Goal: Task Accomplishment & Management: Use online tool/utility

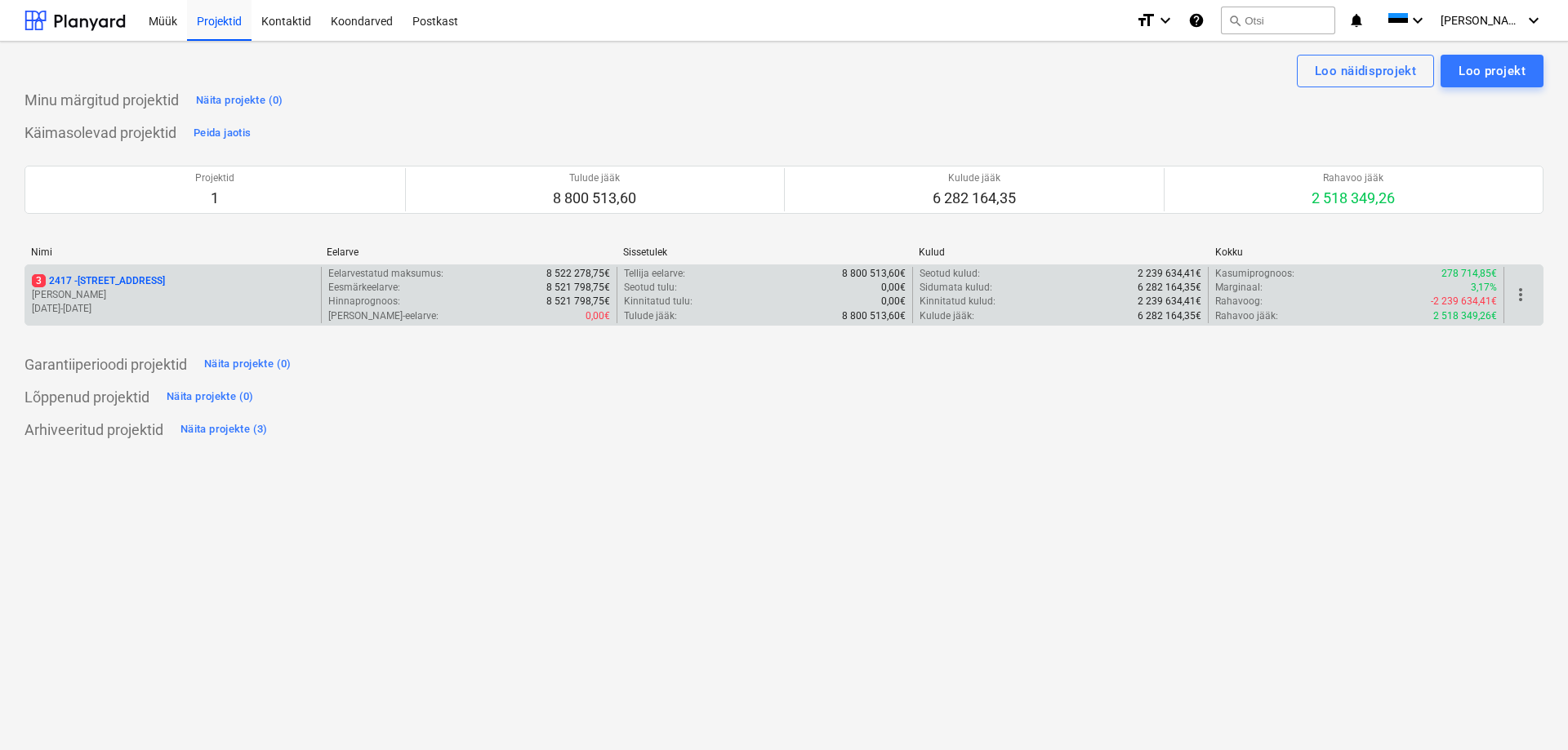
click at [66, 296] on p "[PERSON_NAME]" at bounding box center [173, 295] width 283 height 14
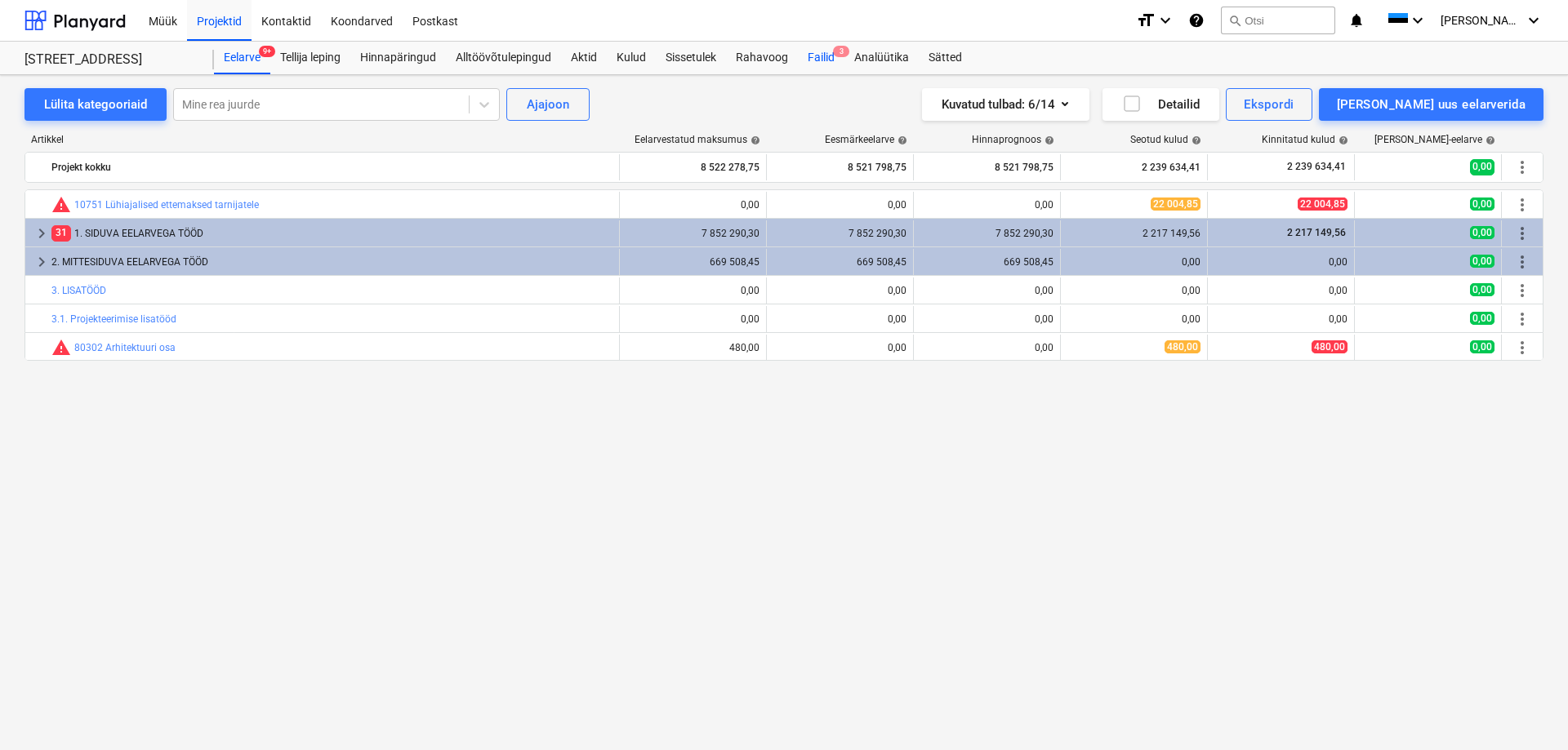
click at [820, 50] on div "Failid 3" at bounding box center [821, 57] width 47 height 33
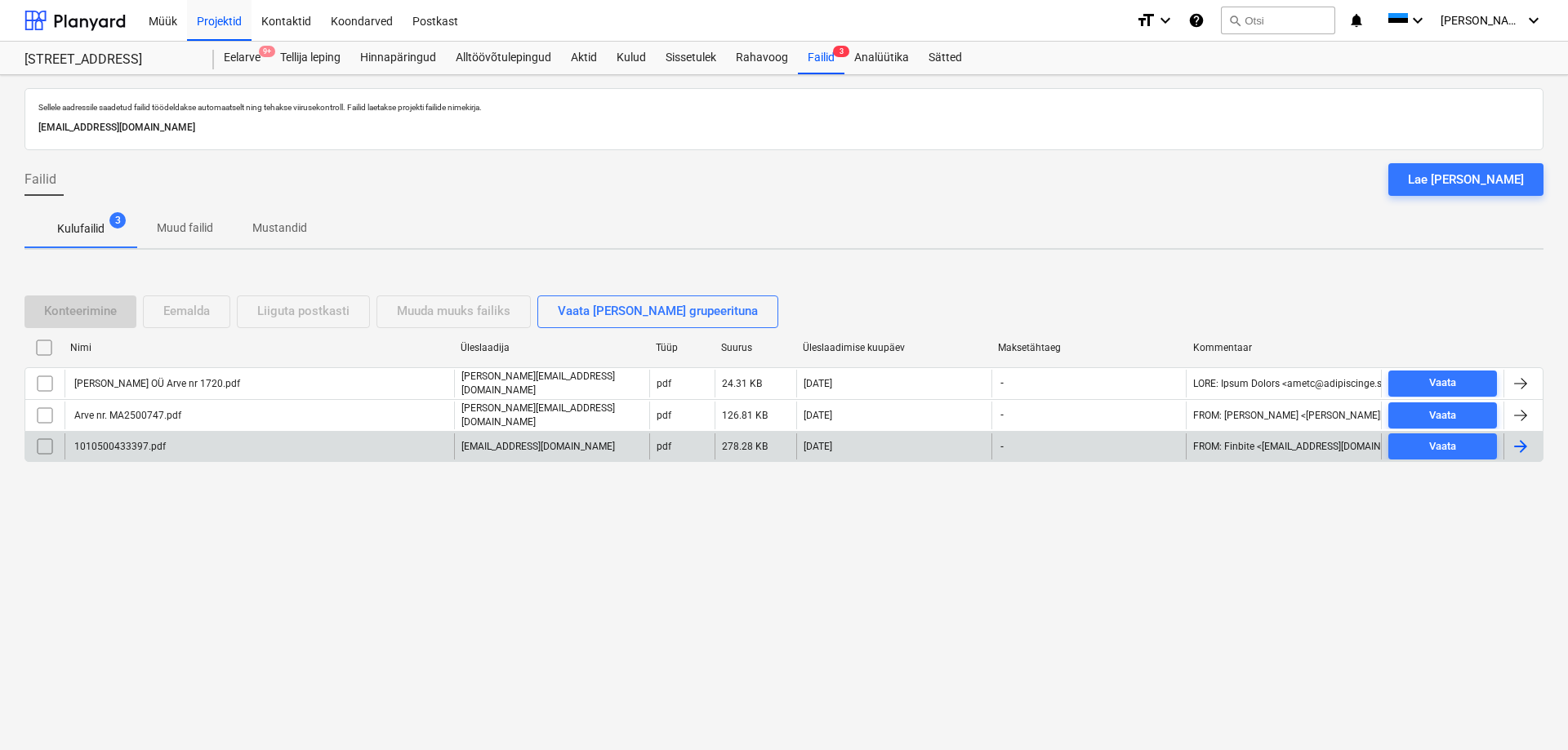
click at [116, 445] on div "1010500433397.pdf" at bounding box center [119, 446] width 94 height 11
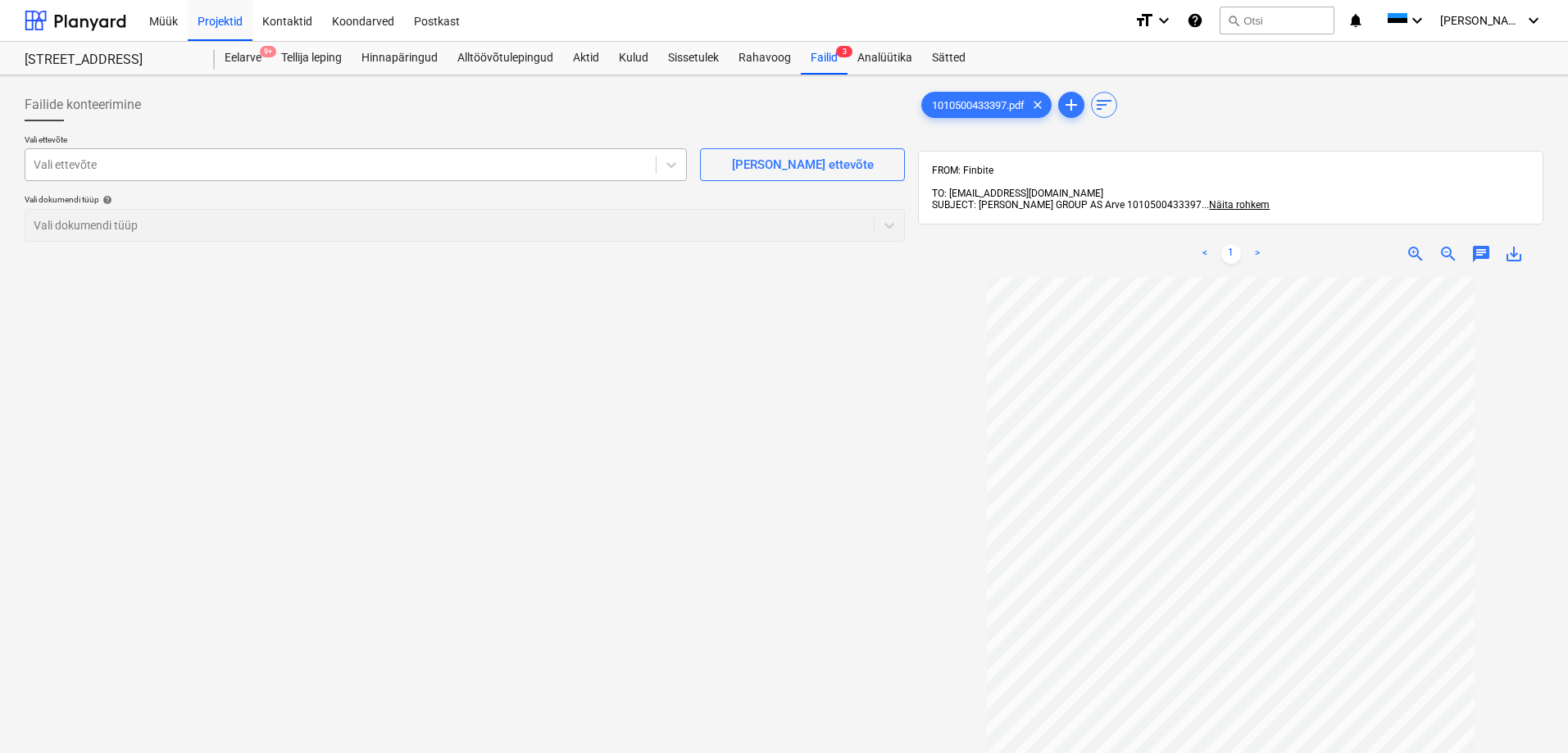
click at [293, 164] on div at bounding box center [340, 164] width 614 height 17
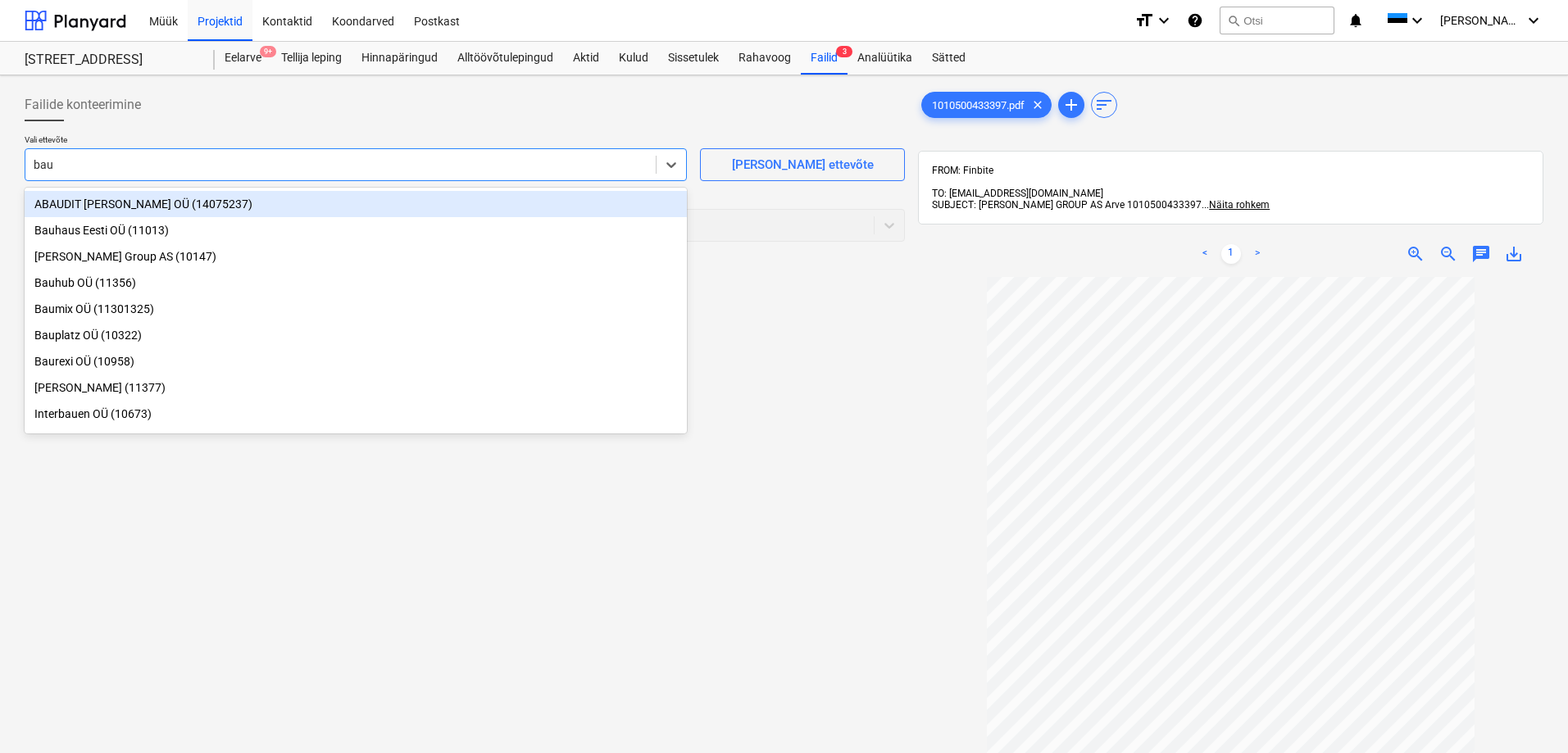
type input "bauh"
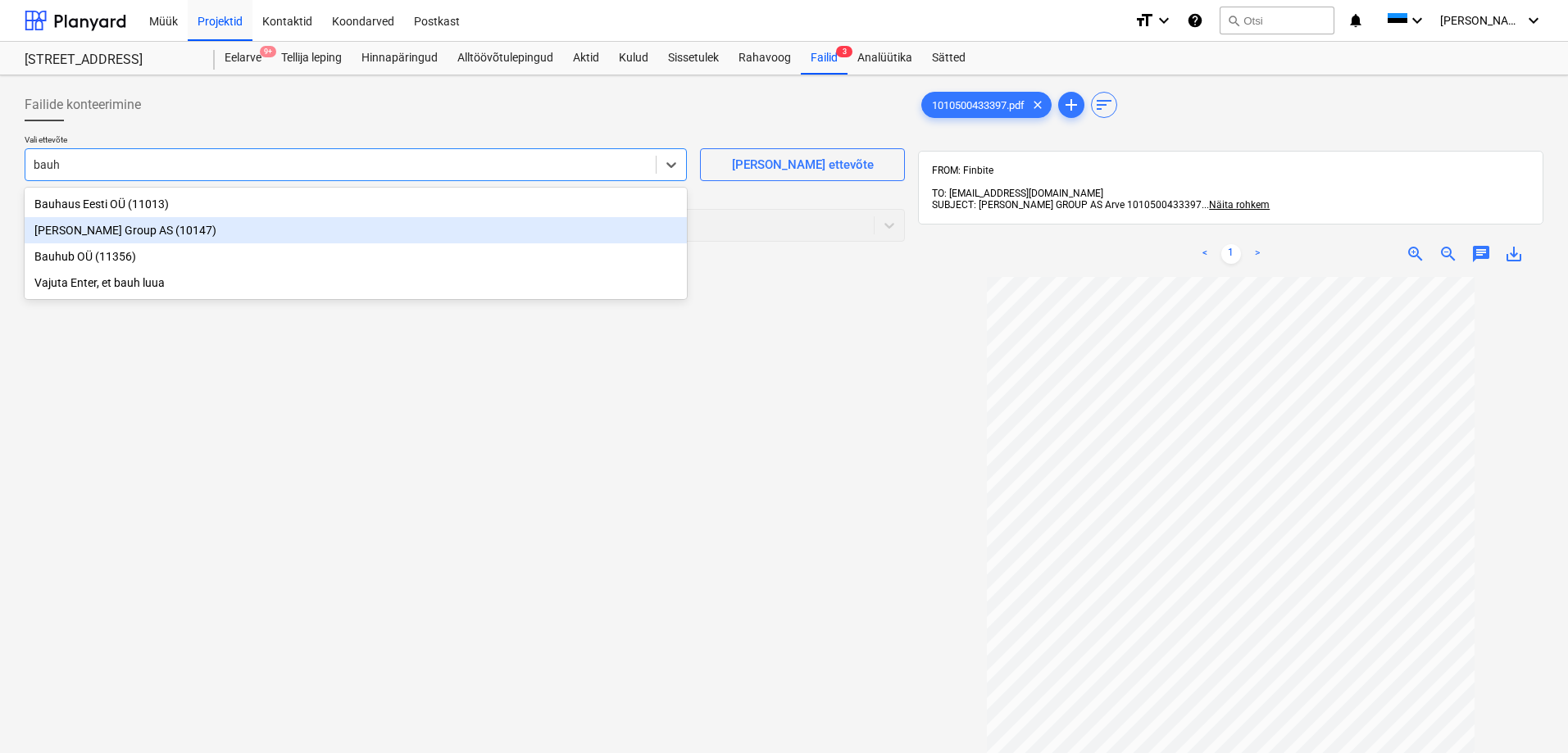
click at [56, 232] on div "[PERSON_NAME] Group AS (10147)" at bounding box center [355, 231] width 662 height 27
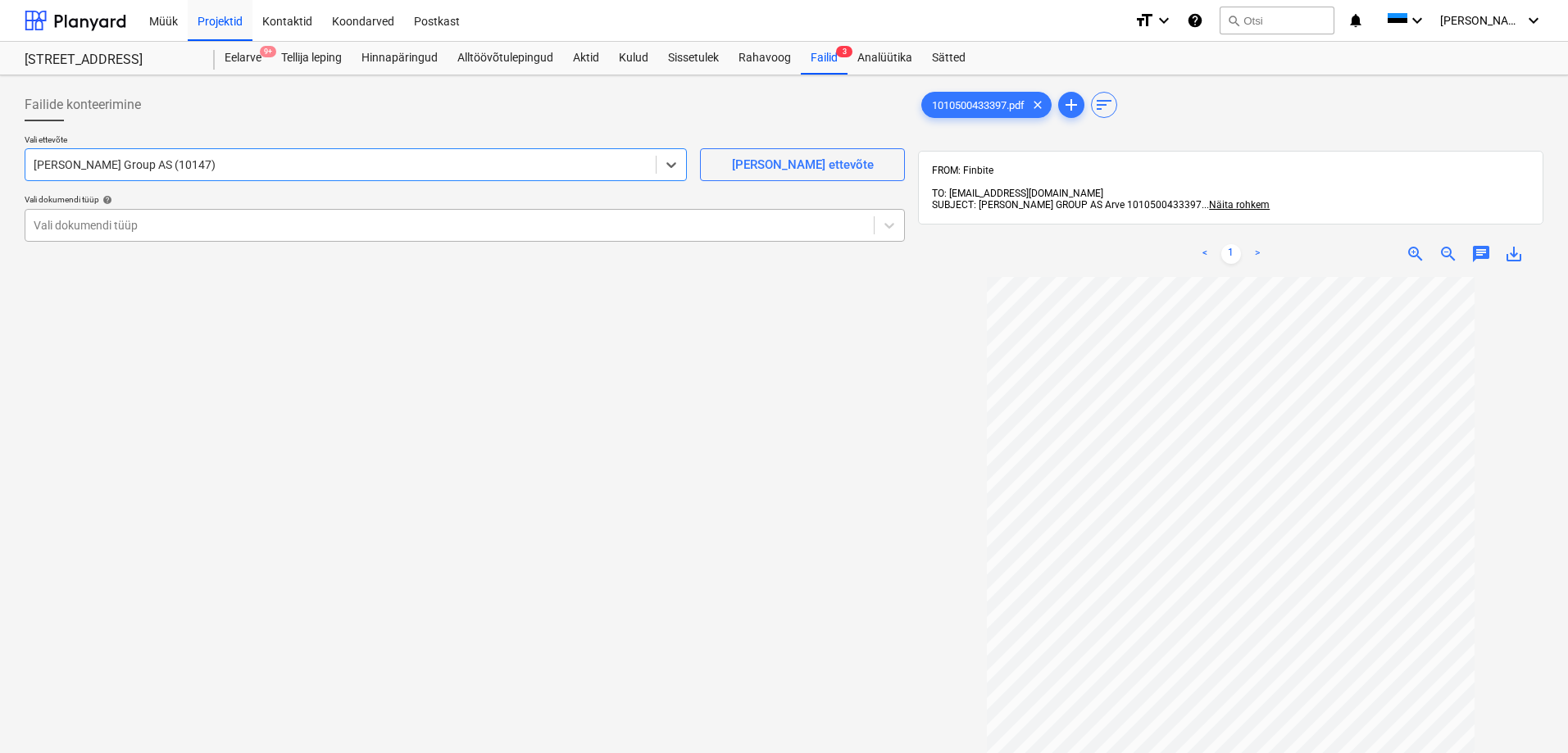
click at [83, 224] on div at bounding box center [449, 225] width 832 height 17
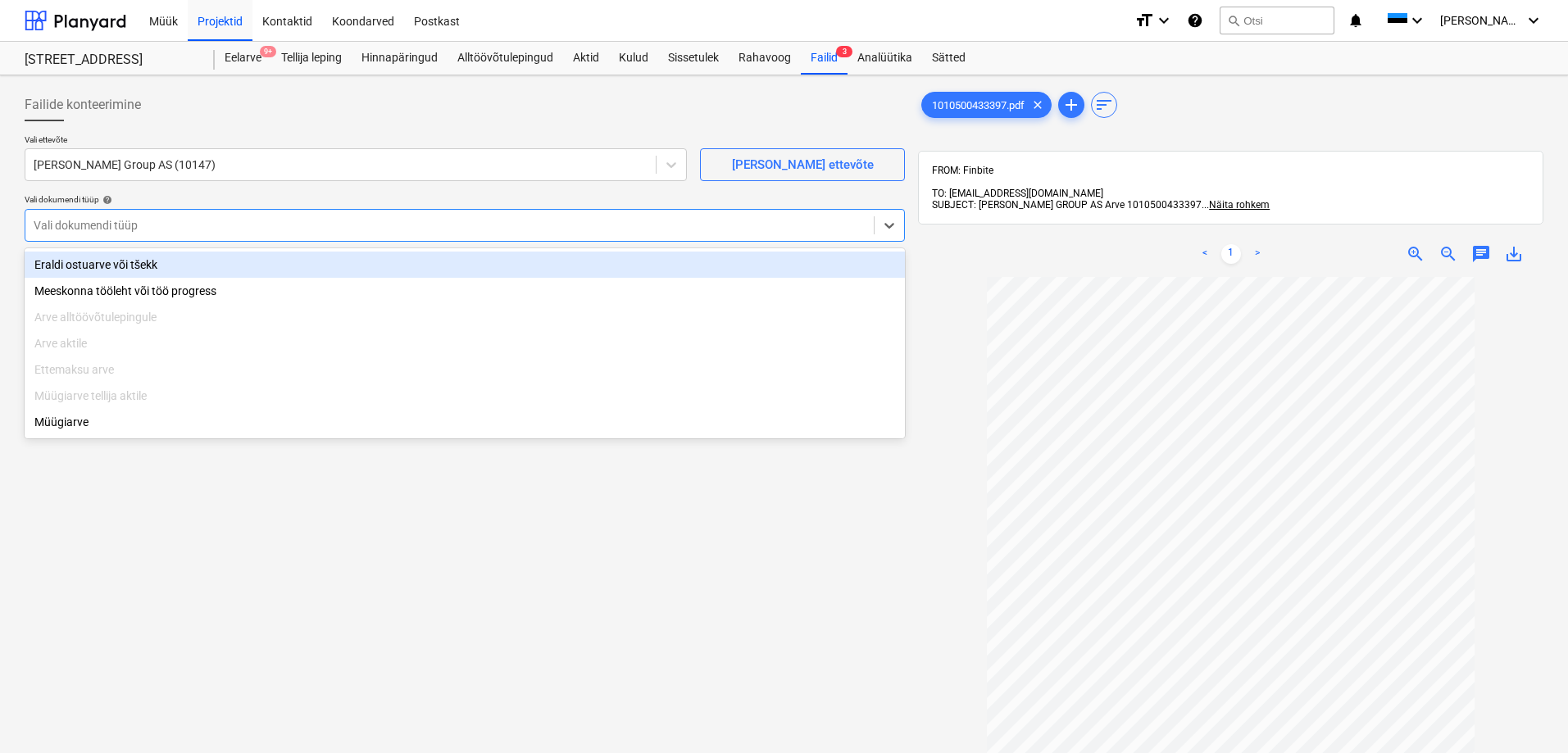
click at [84, 267] on div "Eraldi ostuarve või tšekk" at bounding box center [465, 265] width 880 height 27
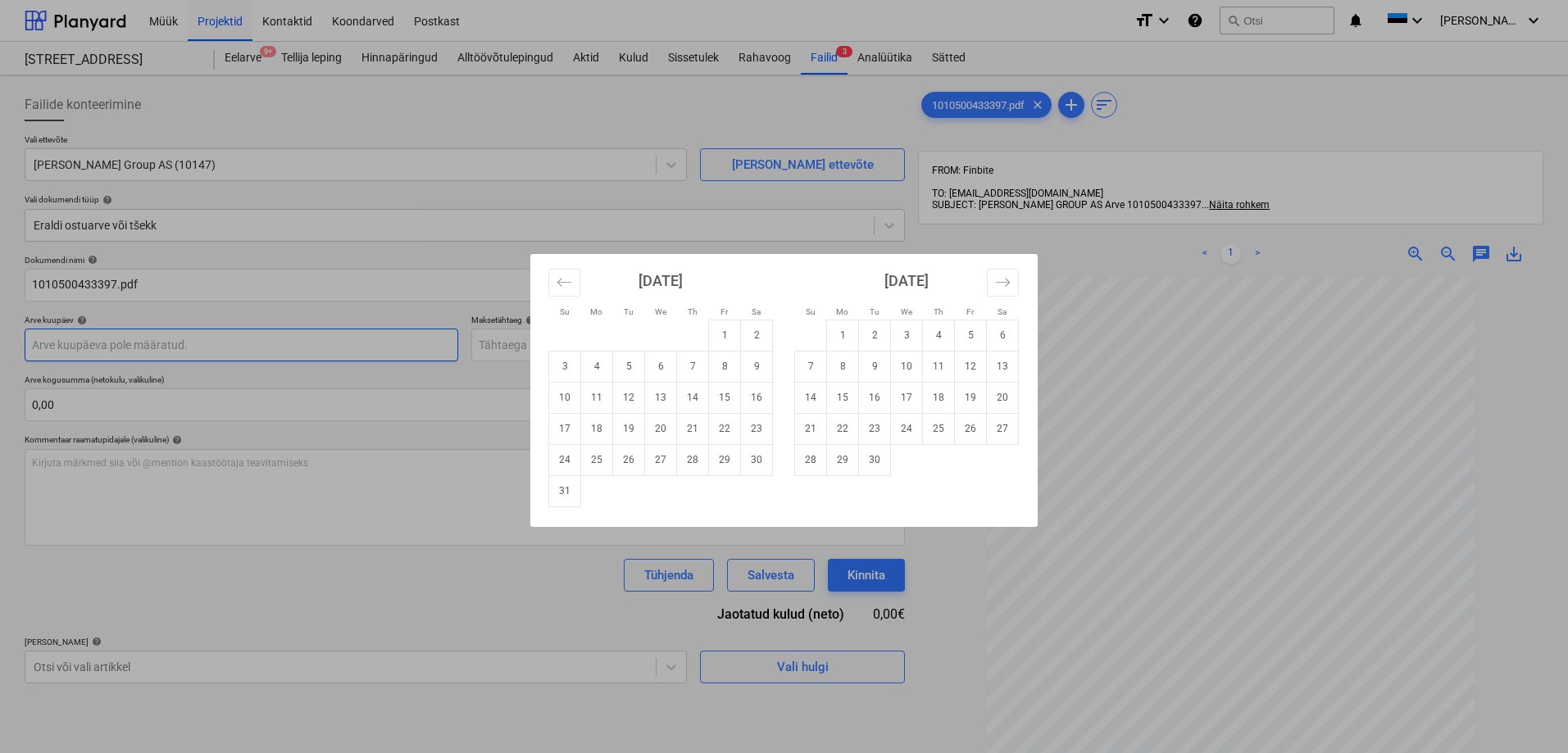
click at [253, 344] on body "Müük Projektid Kontaktid Koondarved Postkast format_size keyboard_arrow_down he…" at bounding box center [784, 376] width 1568 height 753
click at [595, 425] on td "18" at bounding box center [598, 428] width 32 height 31
type input "[DATE]"
click at [601, 348] on body "Müük Projektid Kontaktid Koondarved Postkast format_size keyboard_arrow_down he…" at bounding box center [784, 376] width 1568 height 753
click at [935, 397] on td "18" at bounding box center [939, 397] width 32 height 31
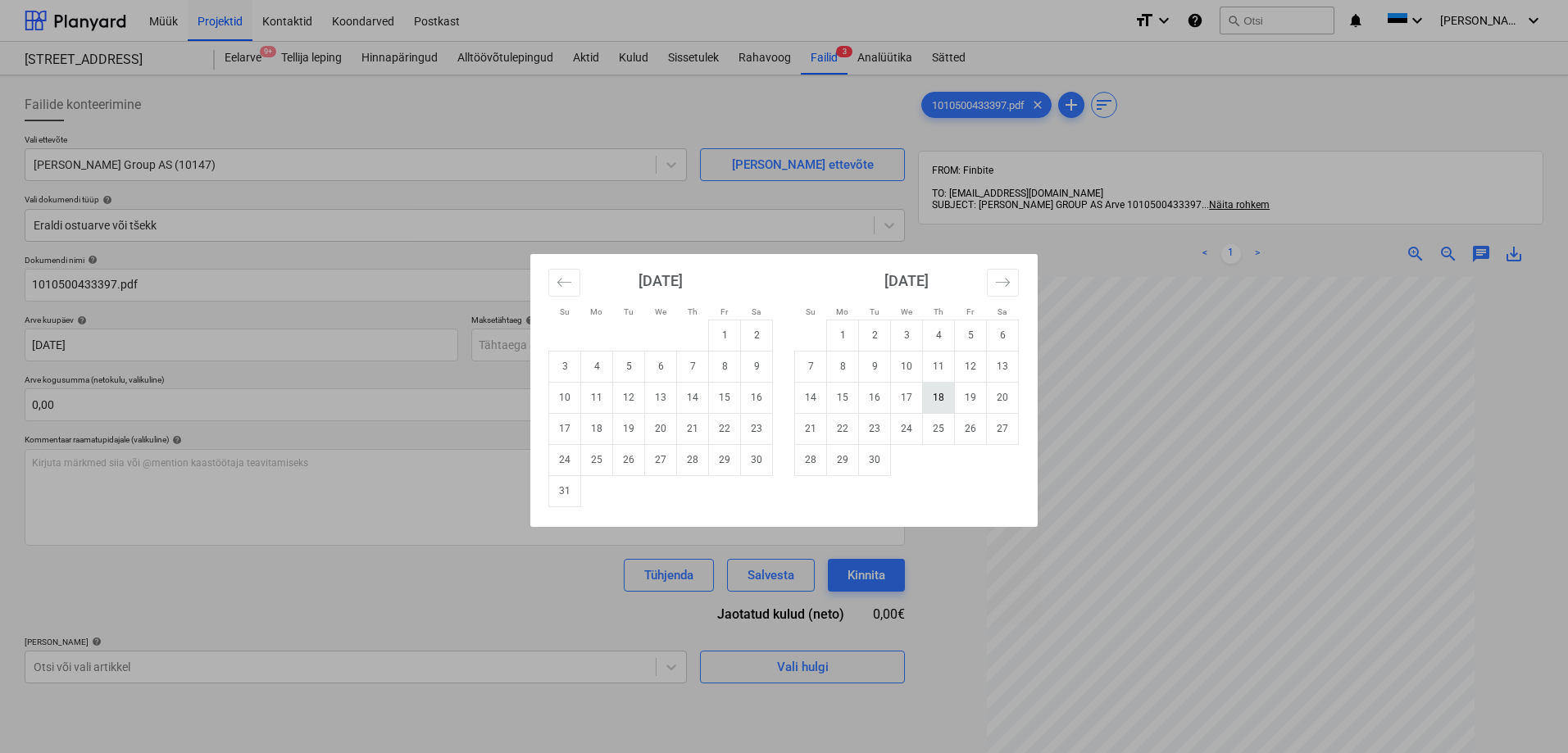
type input "[DATE]"
click at [355, 342] on body "Müük Projektid Kontaktid Koondarved Postkast format_size keyboard_arrow_down he…" at bounding box center [784, 376] width 1568 height 753
click at [629, 423] on td "19" at bounding box center [629, 428] width 32 height 31
type input "[DATE]"
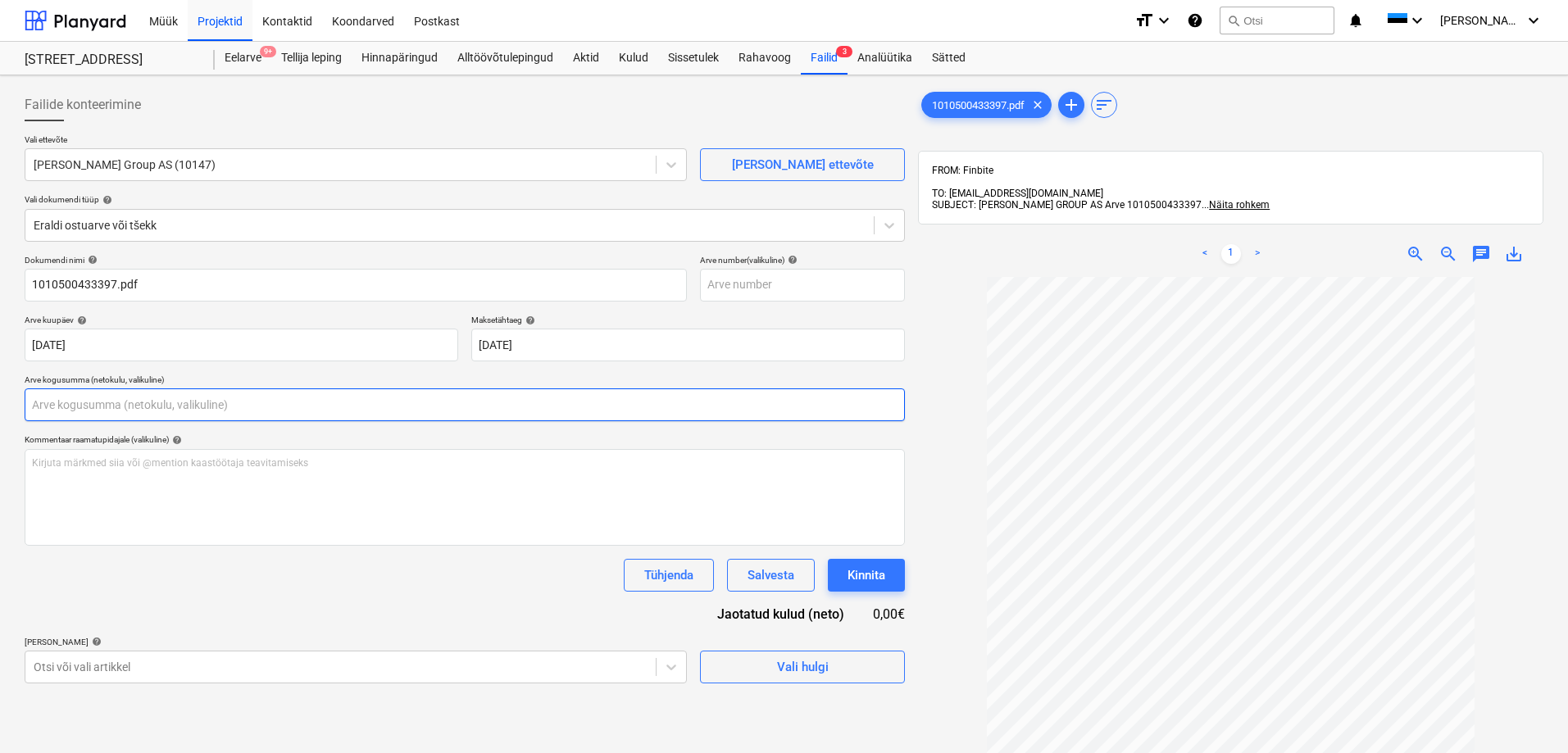
click at [122, 404] on input "text" at bounding box center [465, 405] width 880 height 33
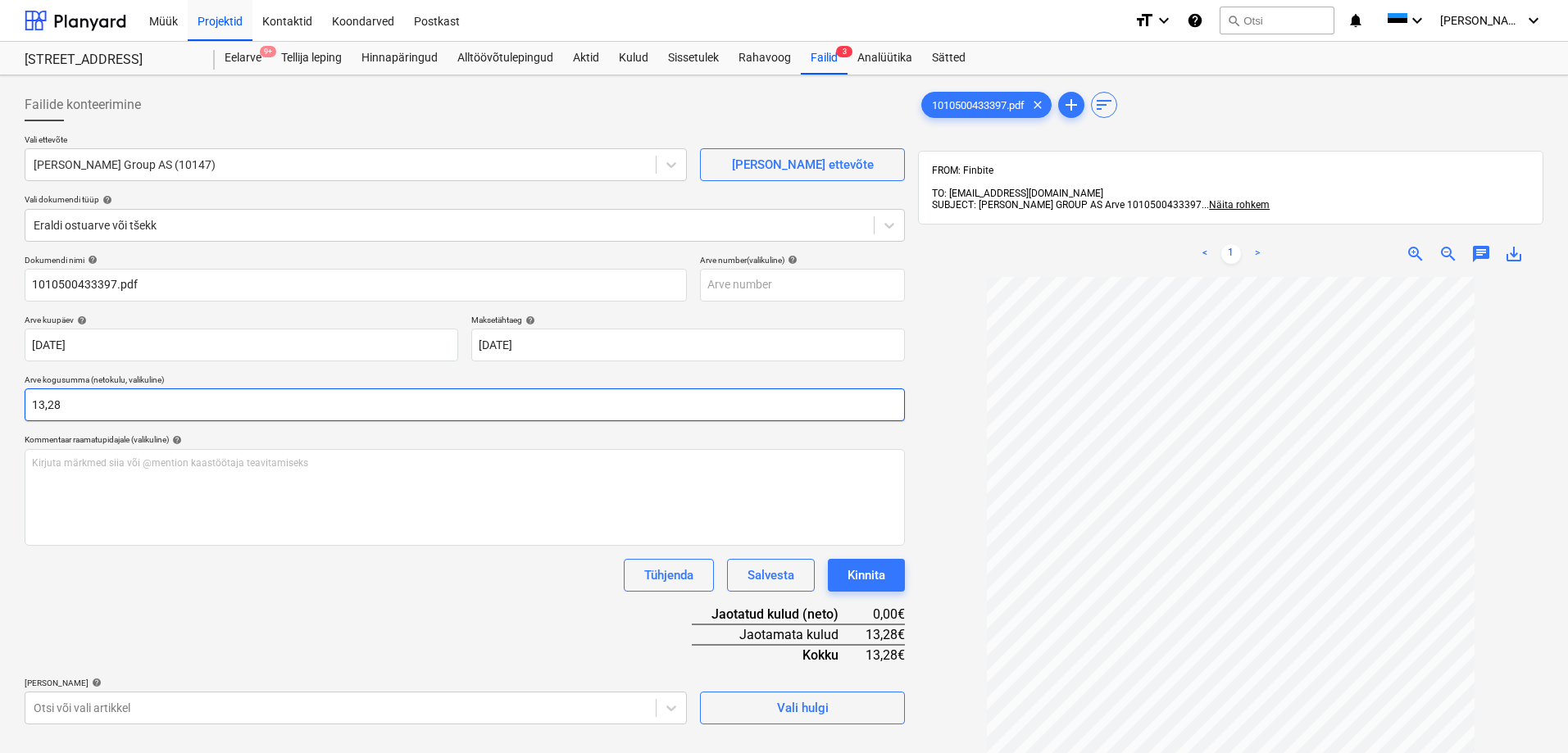
type input "13,28"
click at [173, 593] on div "Dokumendi nimi help 1010500433397.pdf Arve number (valikuline) help Arve kuupäe…" at bounding box center [465, 489] width 880 height 469
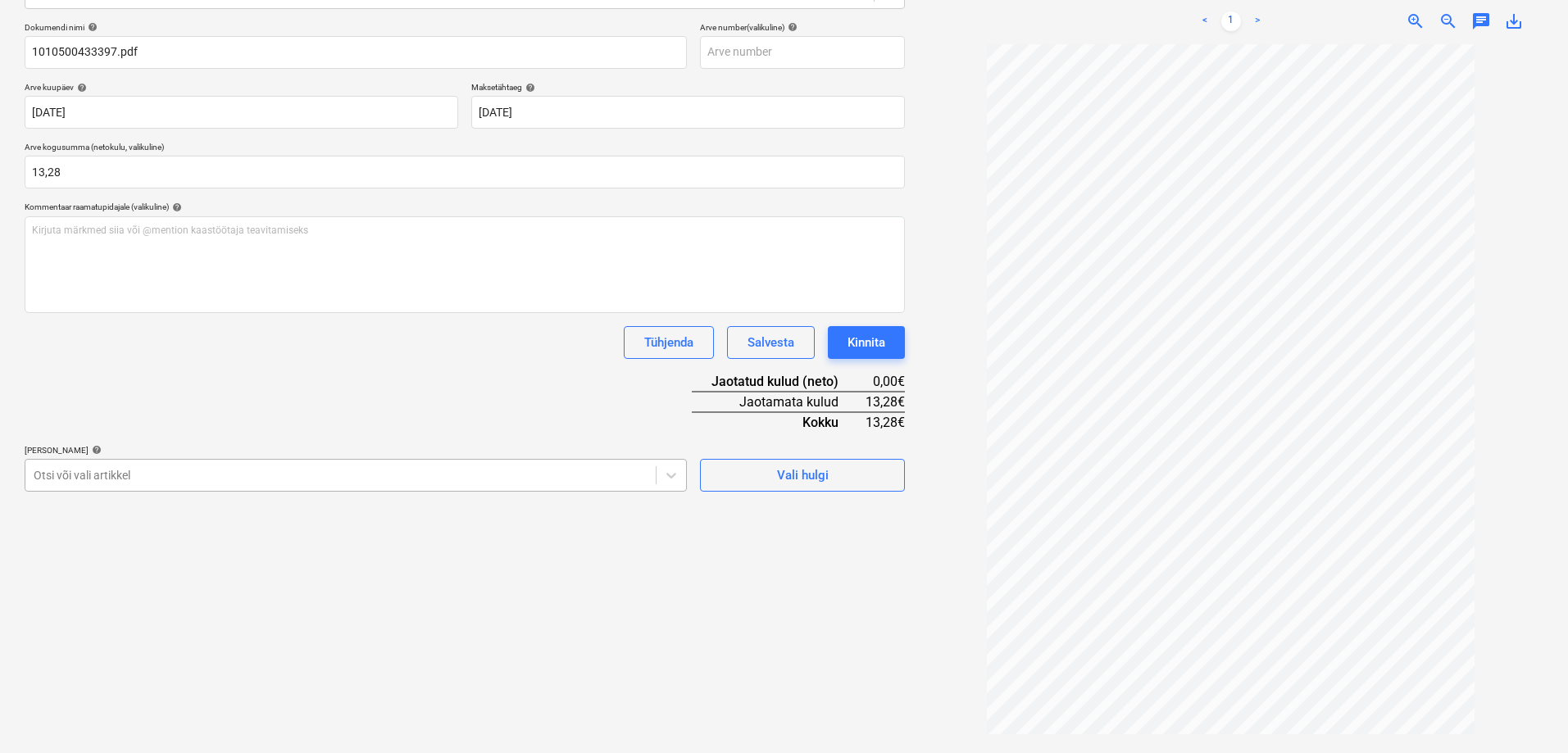
click at [76, 521] on body "Müük Projektid Kontaktid Koondarved Postkast format_size keyboard_arrow_down he…" at bounding box center [784, 144] width 1568 height 753
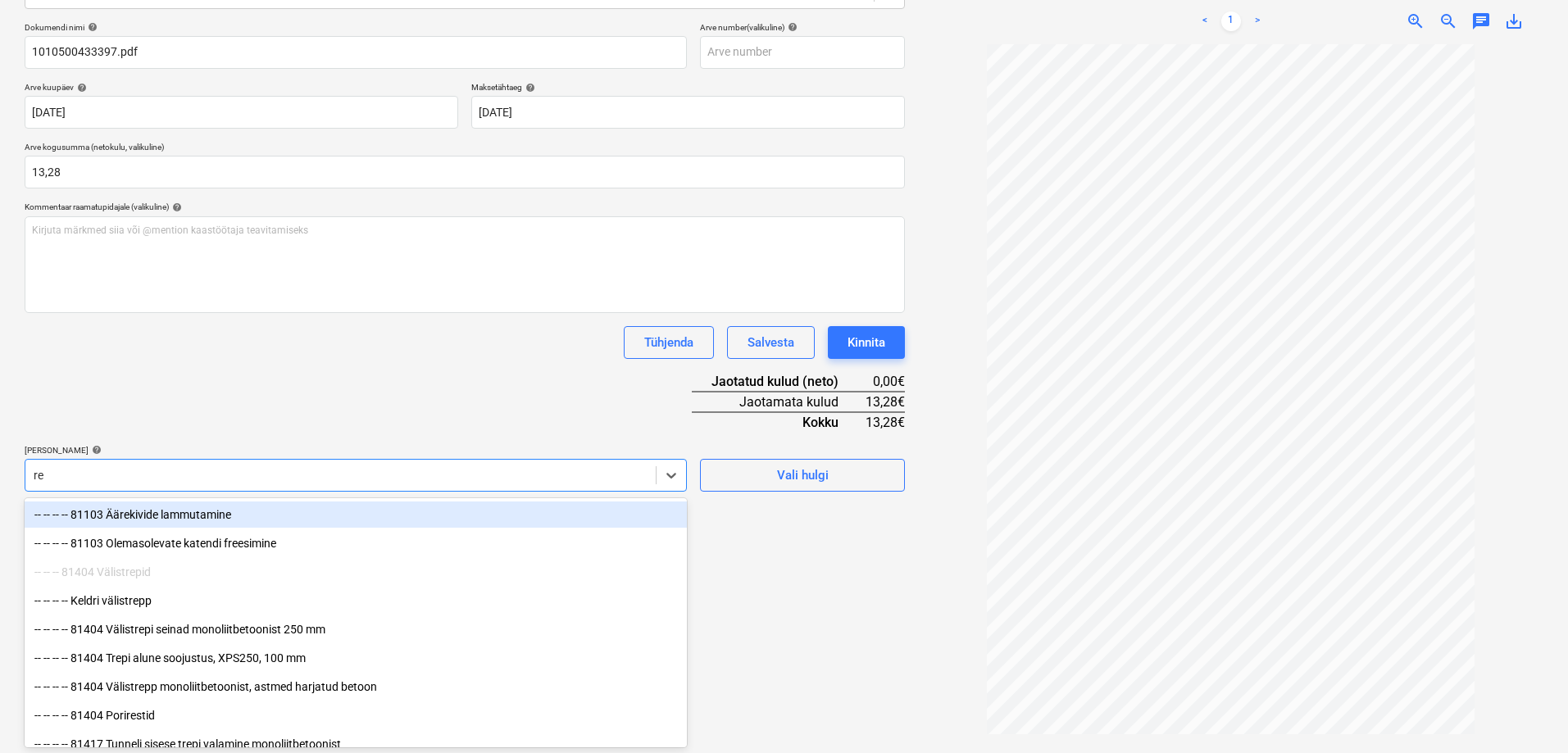
type input "r"
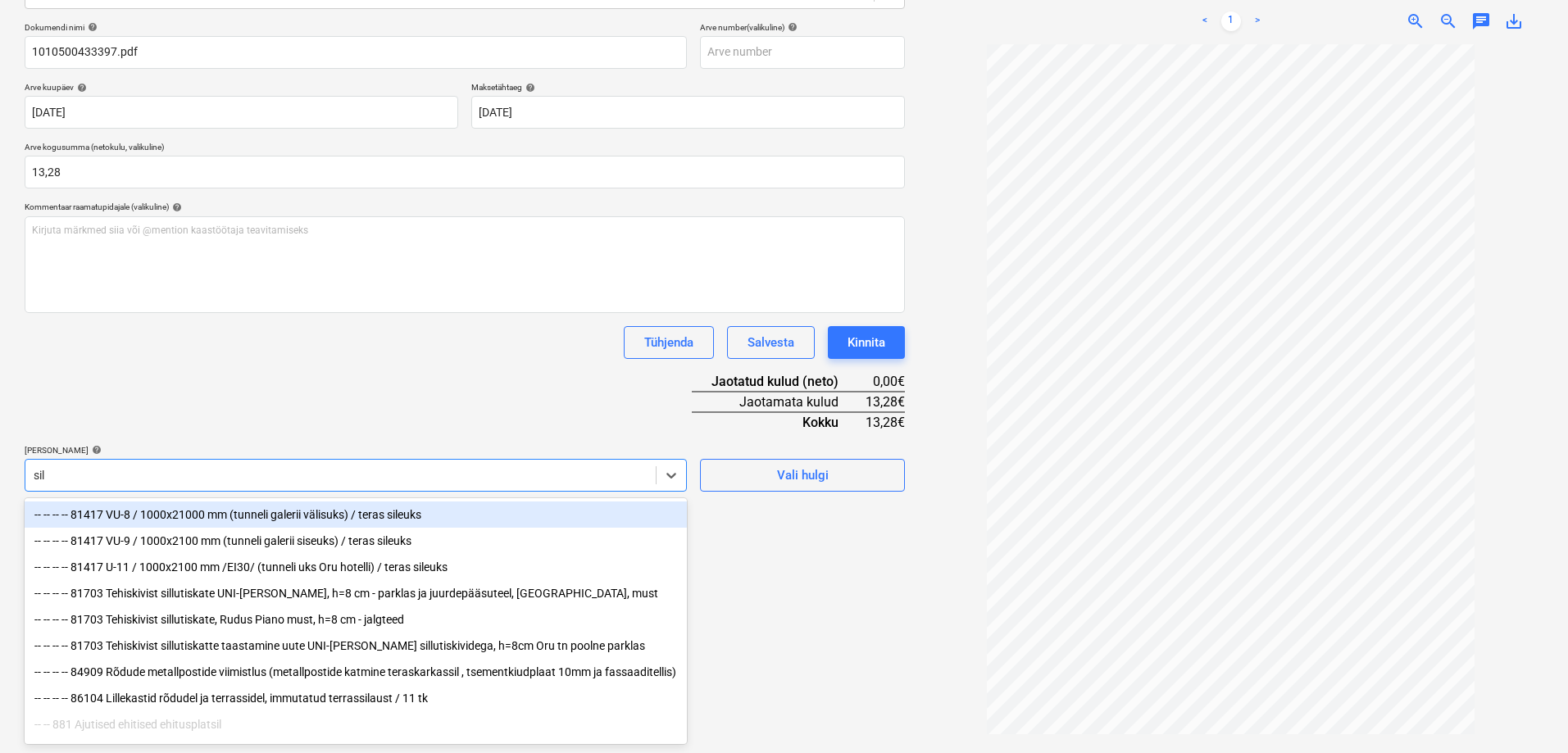
type input "sild"
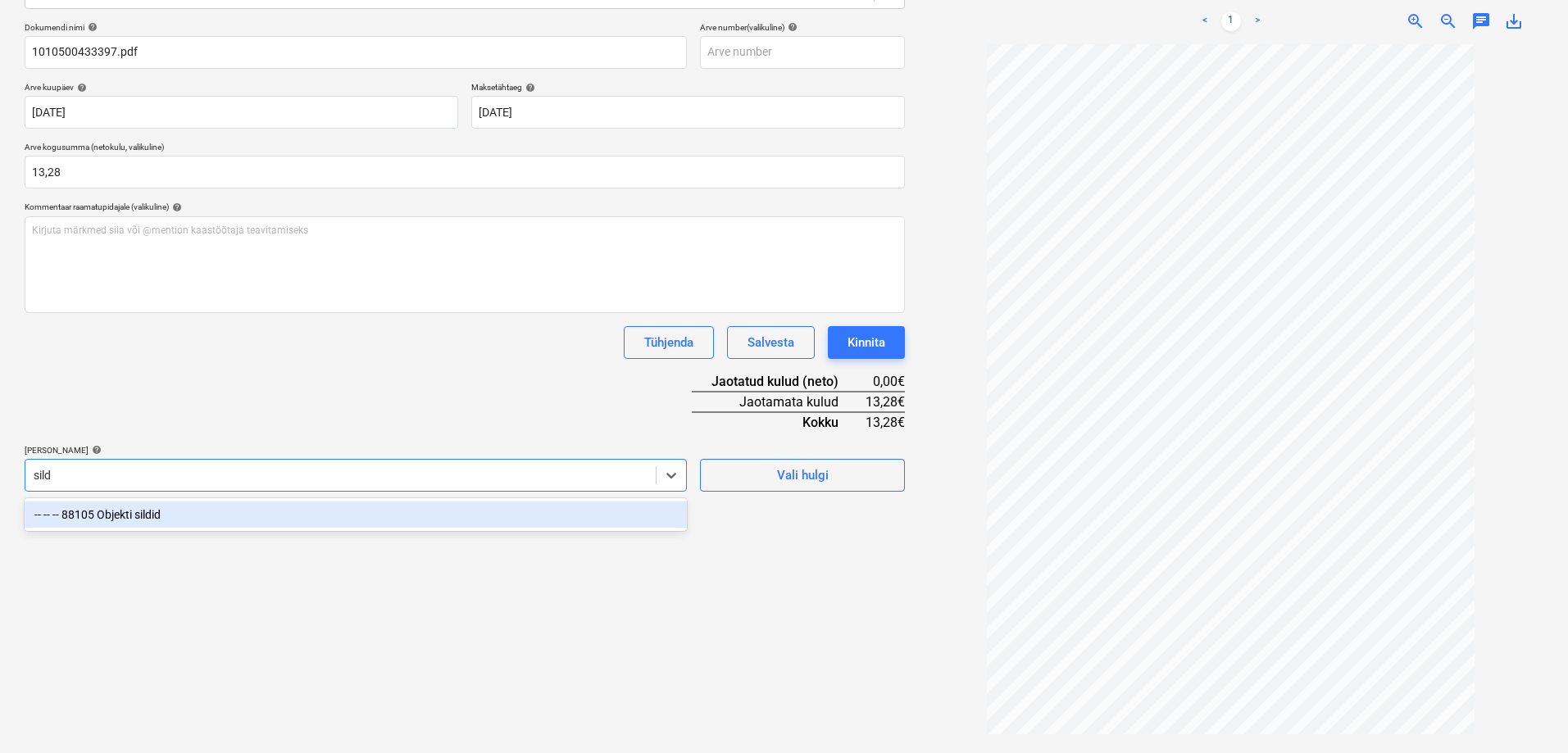
click at [149, 516] on div "-- -- -- 88105 Objekti sildid" at bounding box center [355, 515] width 662 height 27
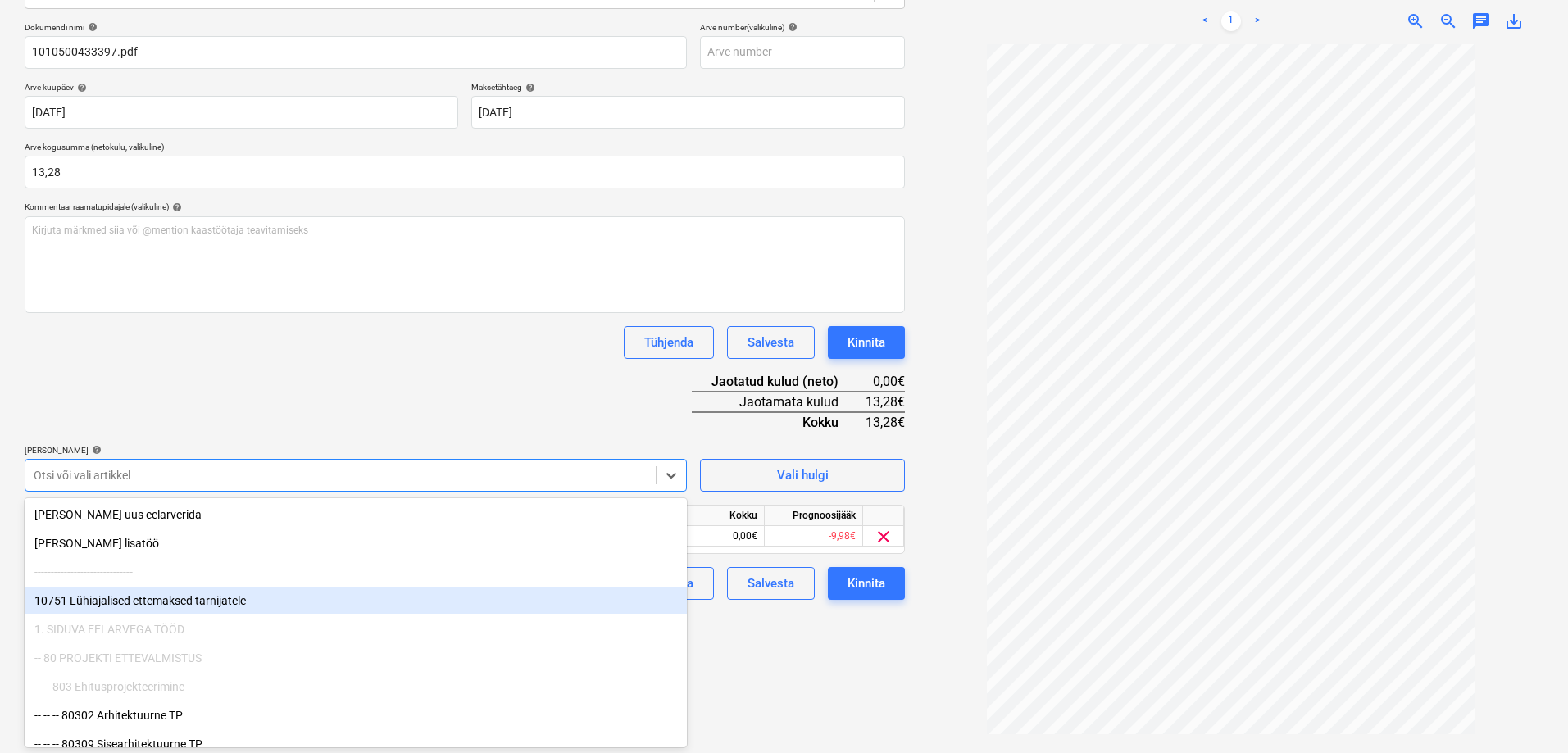
click at [785, 654] on div "Failide konteerimine Vali ettevõte [PERSON_NAME] Group AS (10147) [PERSON_NAME]…" at bounding box center [464, 303] width 894 height 909
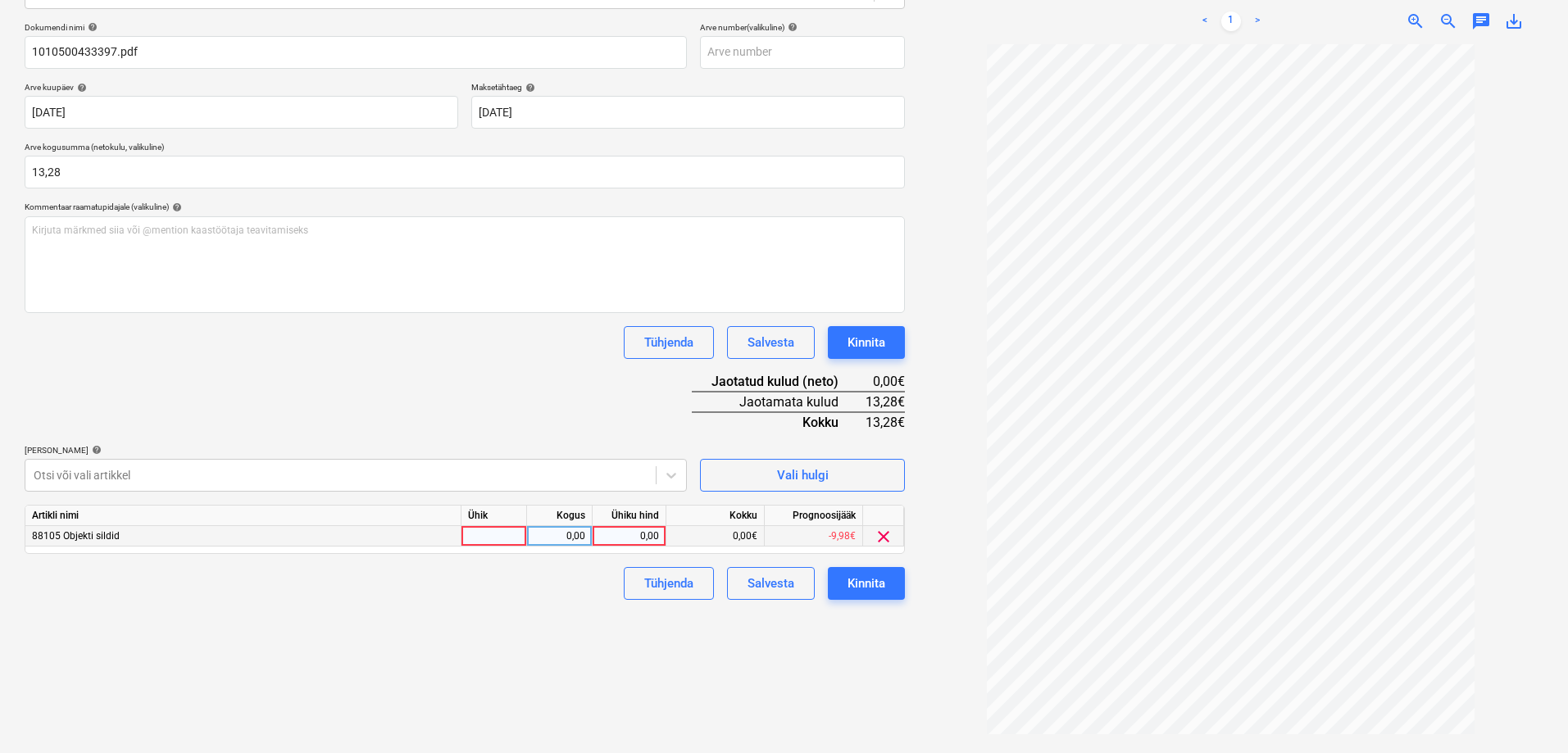
click at [626, 532] on div "0,00" at bounding box center [629, 536] width 60 height 20
type input "13,28"
click at [394, 666] on div "Failide konteerimine Vali ettevõte [PERSON_NAME] Group AS (10147) [PERSON_NAME]…" at bounding box center [464, 303] width 894 height 909
click at [872, 591] on div "Kinnita" at bounding box center [866, 583] width 38 height 21
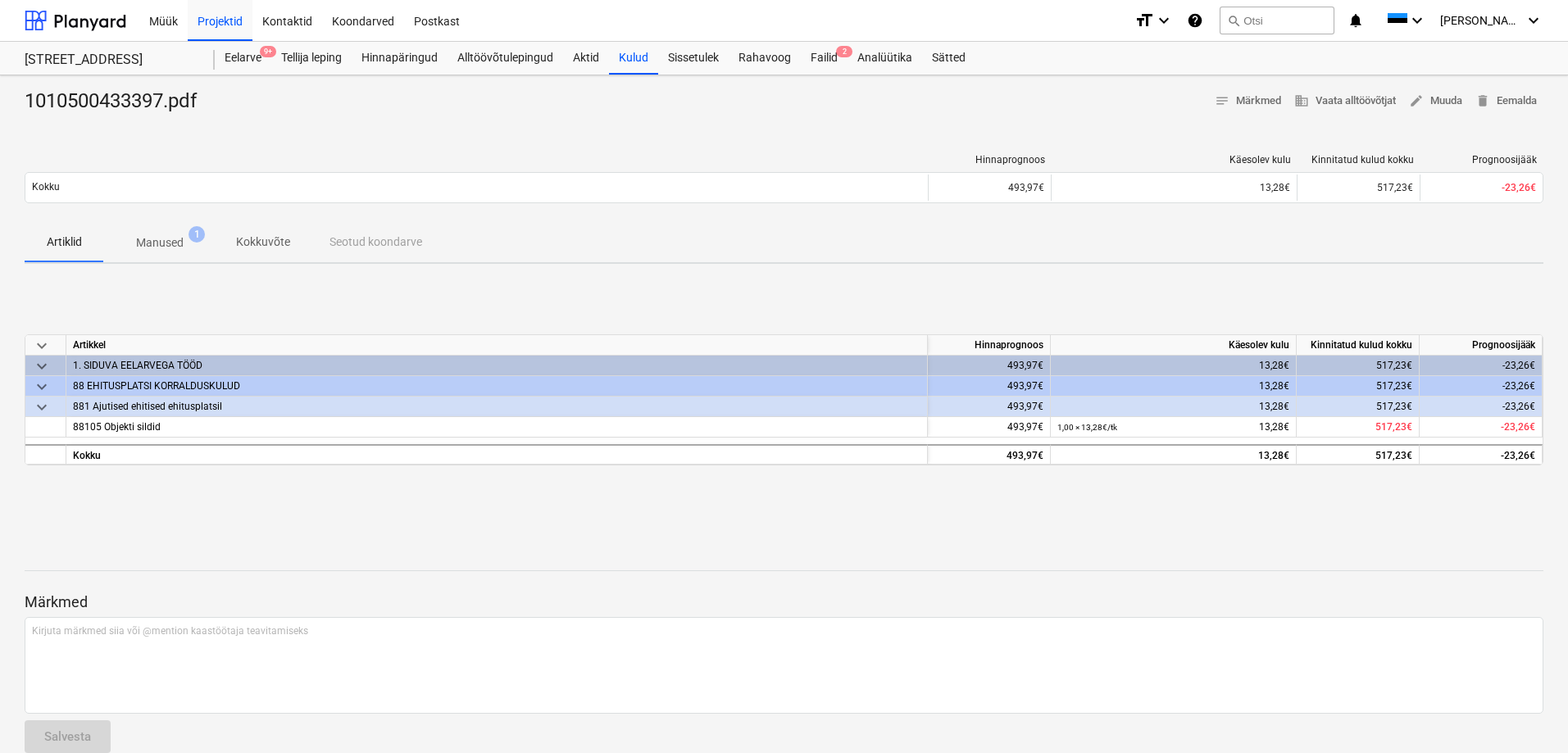
click at [425, 521] on div "keyboard_arrow_down [PERSON_NAME] Käesolev kulu Kinnitatud kulud kokku Prognoos…" at bounding box center [784, 399] width 1519 height 246
click at [830, 56] on div "Failid 2" at bounding box center [824, 57] width 47 height 33
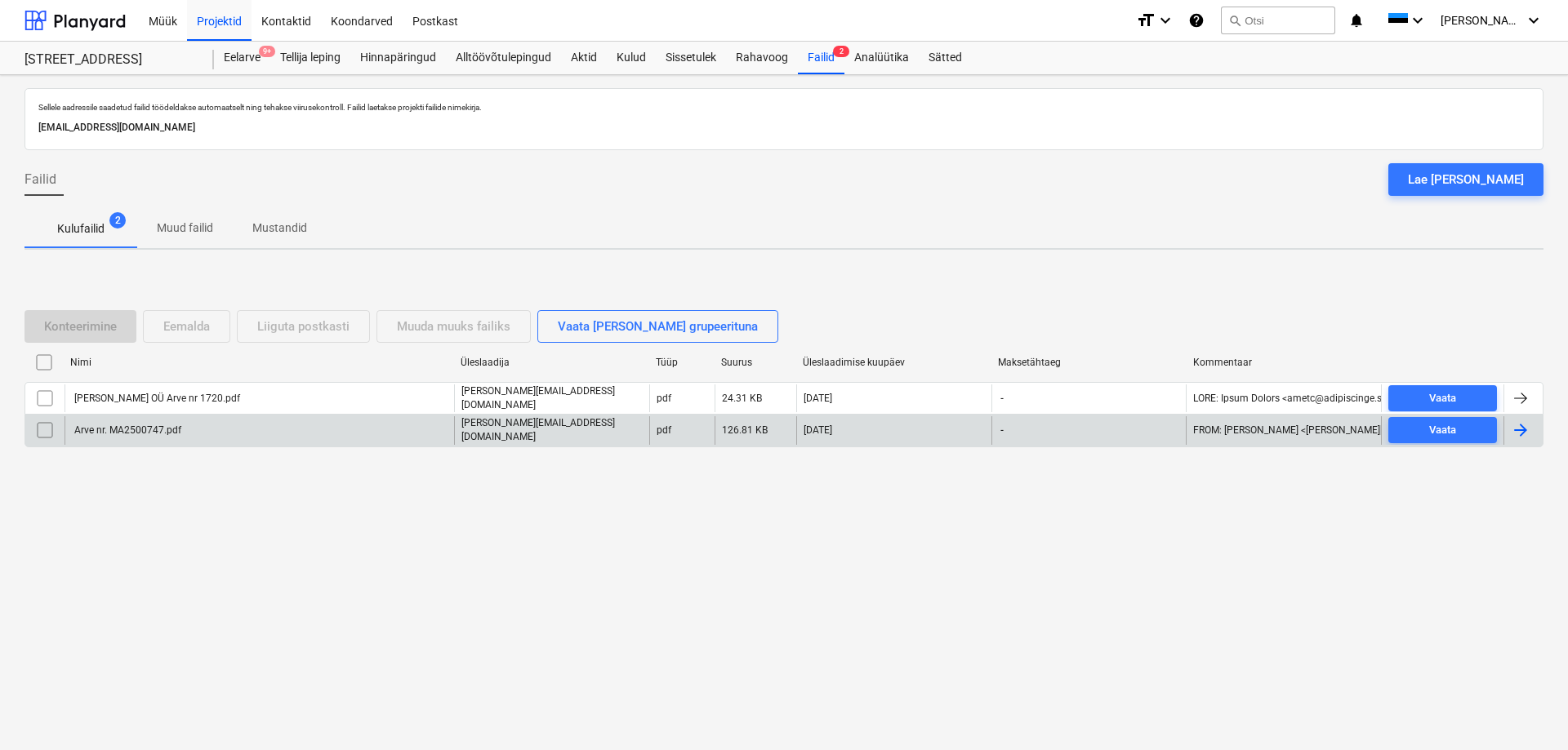
click at [134, 425] on div "Arve nr. MA2500747.pdf" at bounding box center [127, 430] width 109 height 11
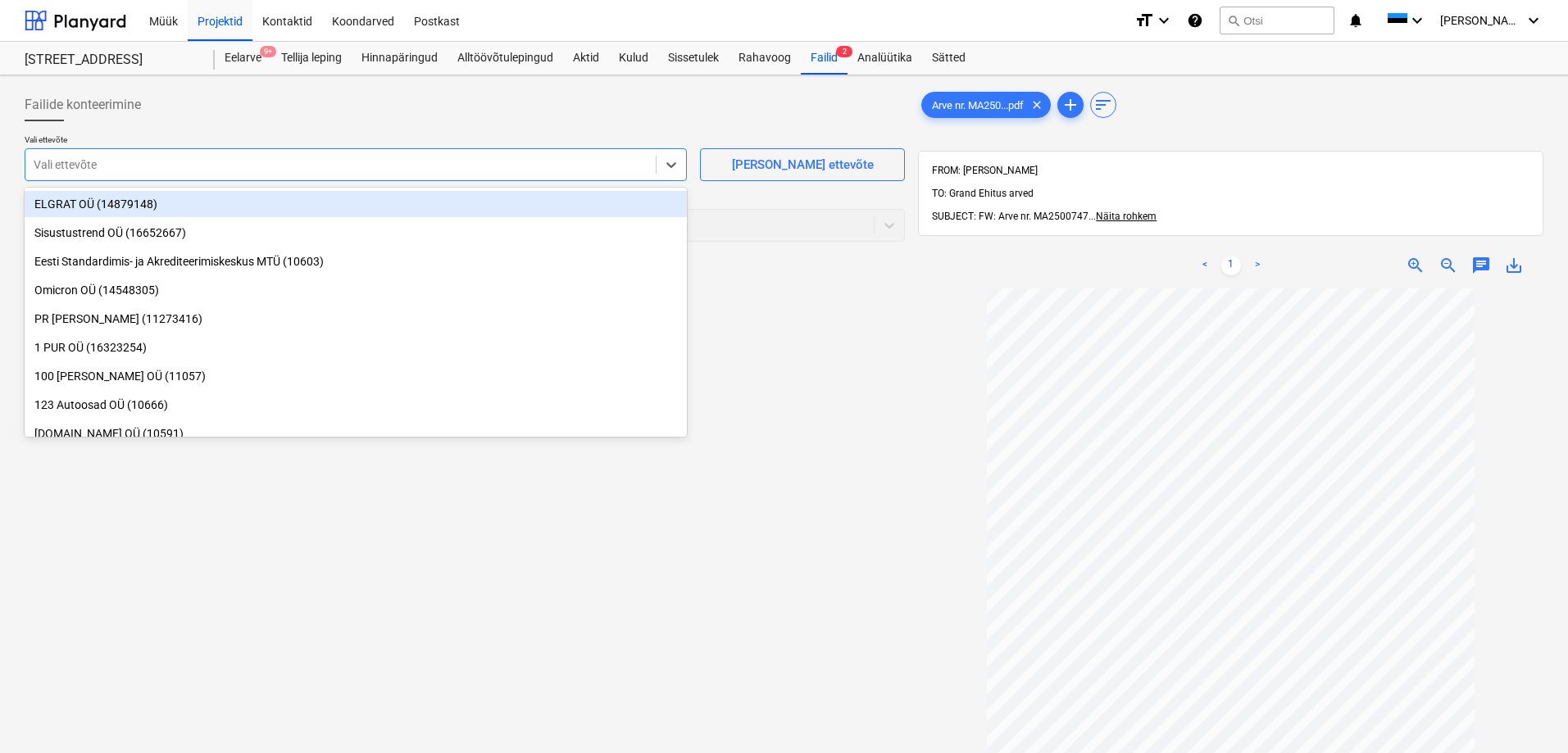
click at [189, 156] on div at bounding box center [340, 164] width 614 height 17
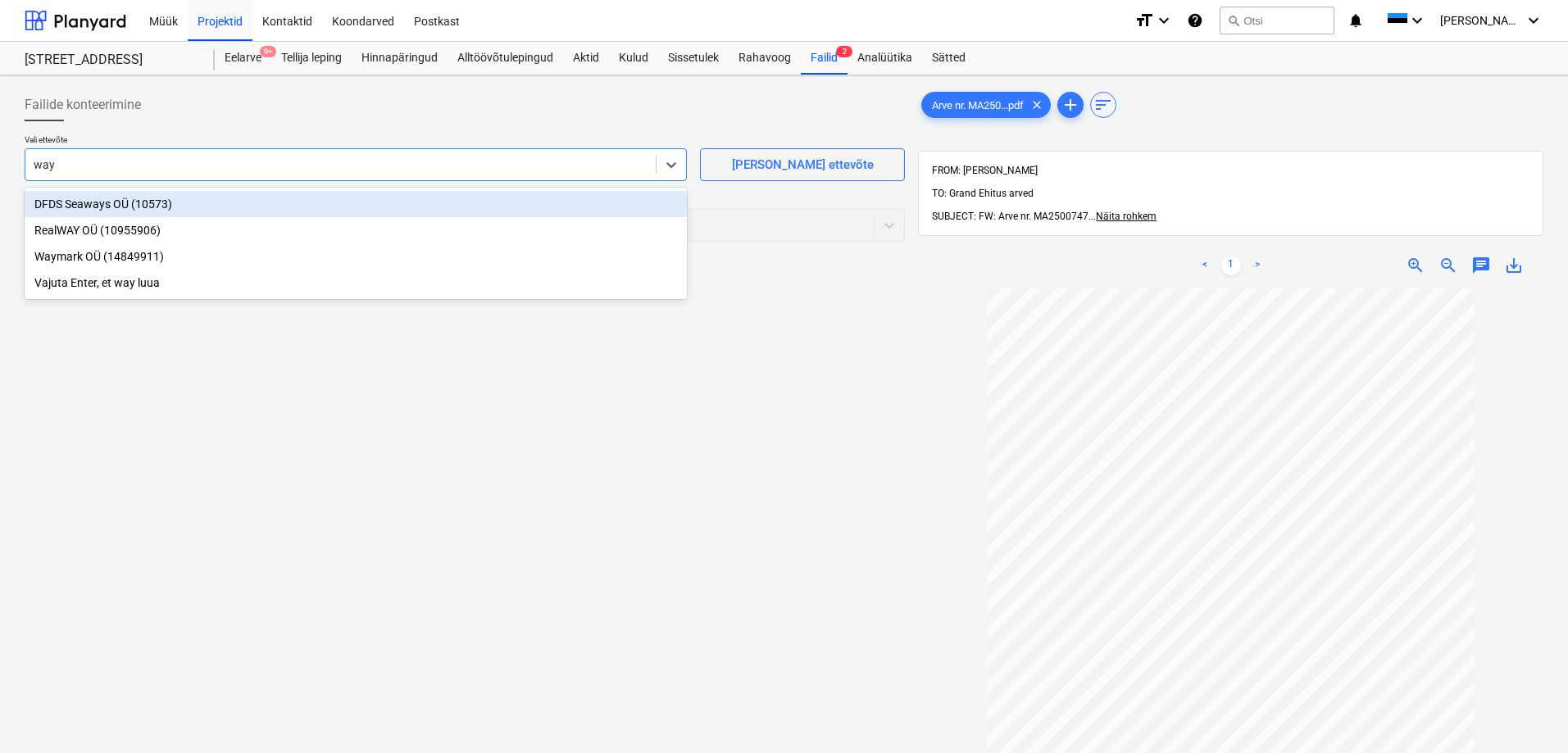
type input "waym"
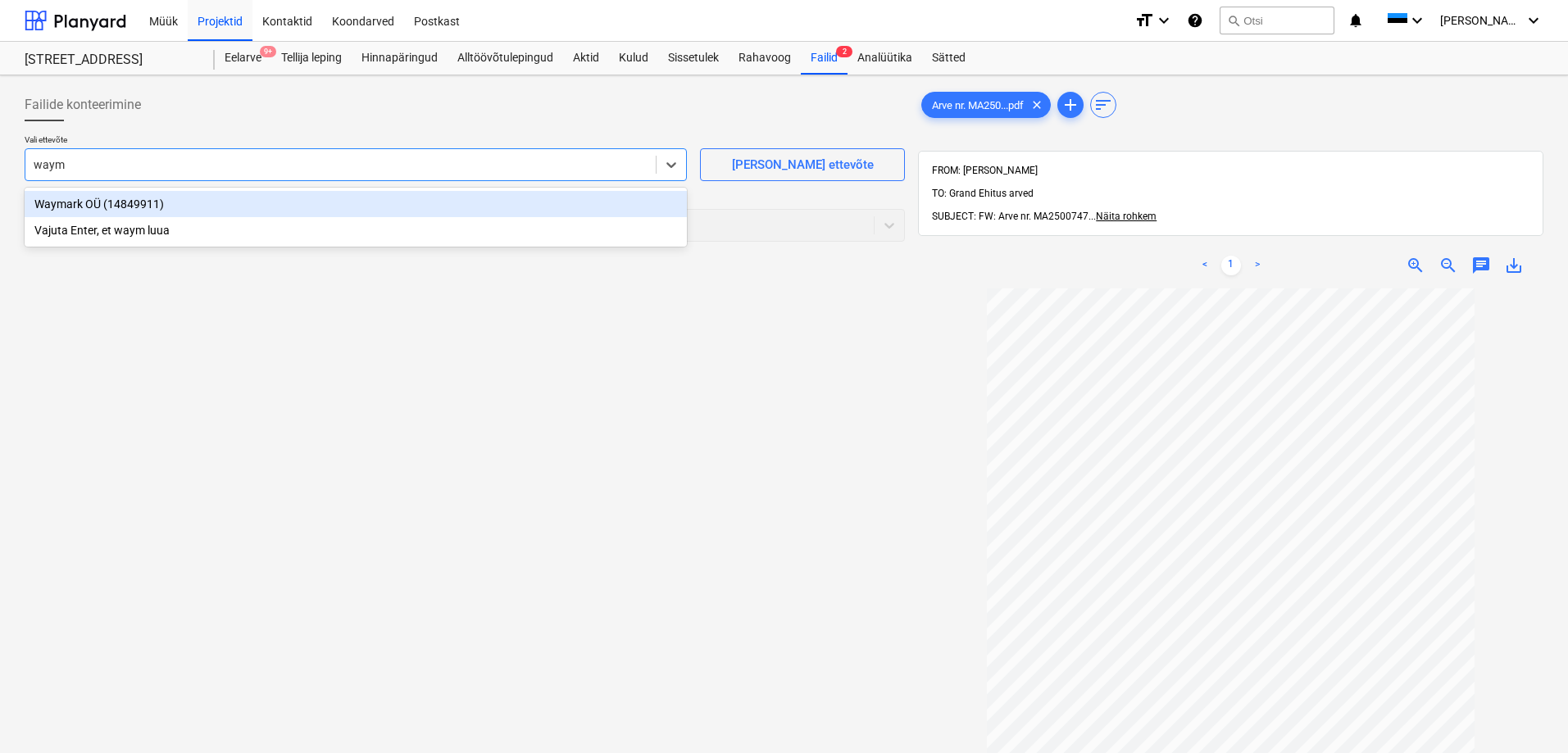
click at [53, 205] on div "Waymark OÜ (14849911)" at bounding box center [355, 204] width 662 height 27
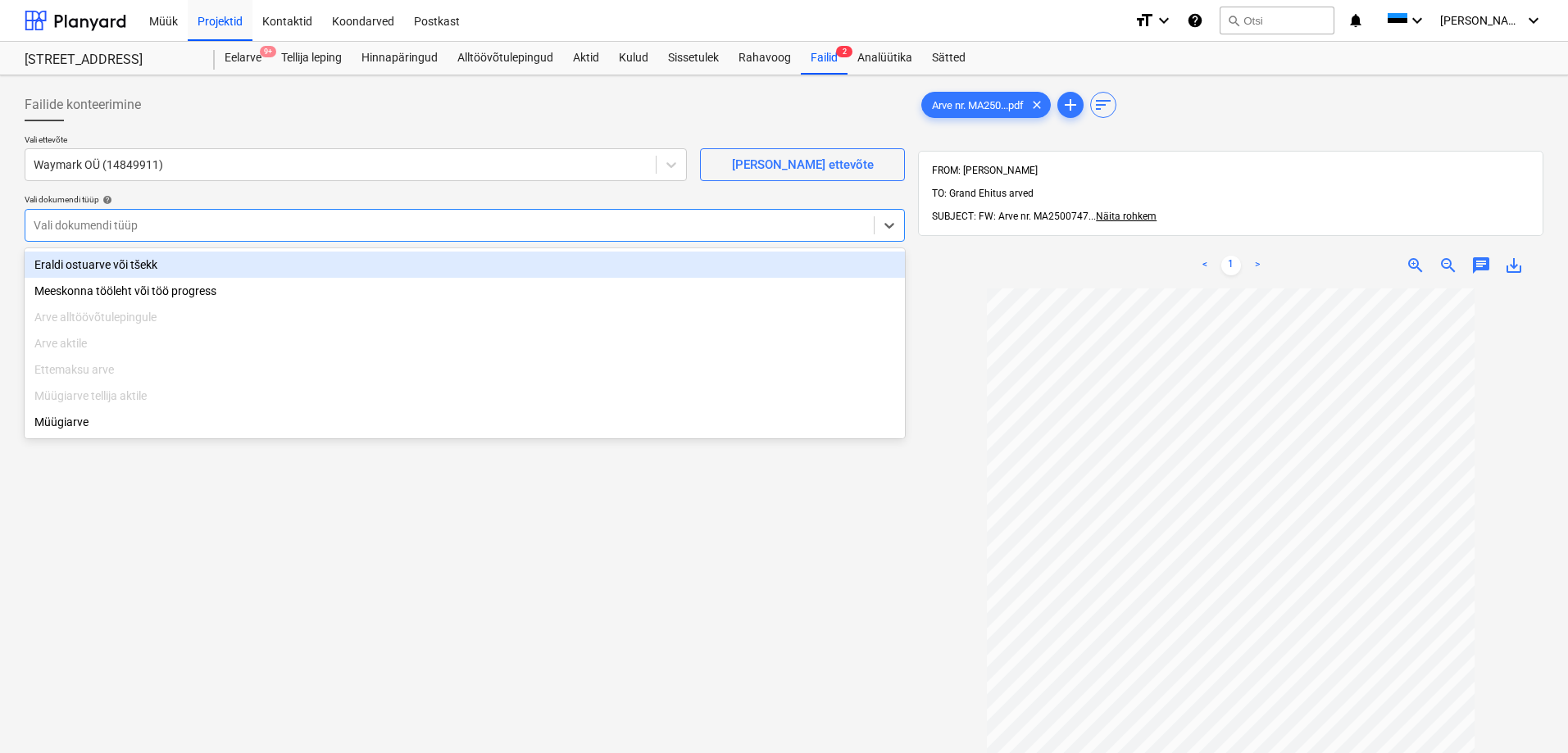
click at [53, 232] on div at bounding box center [449, 225] width 832 height 17
click at [105, 265] on div "Eraldi ostuarve või tšekk" at bounding box center [465, 265] width 880 height 27
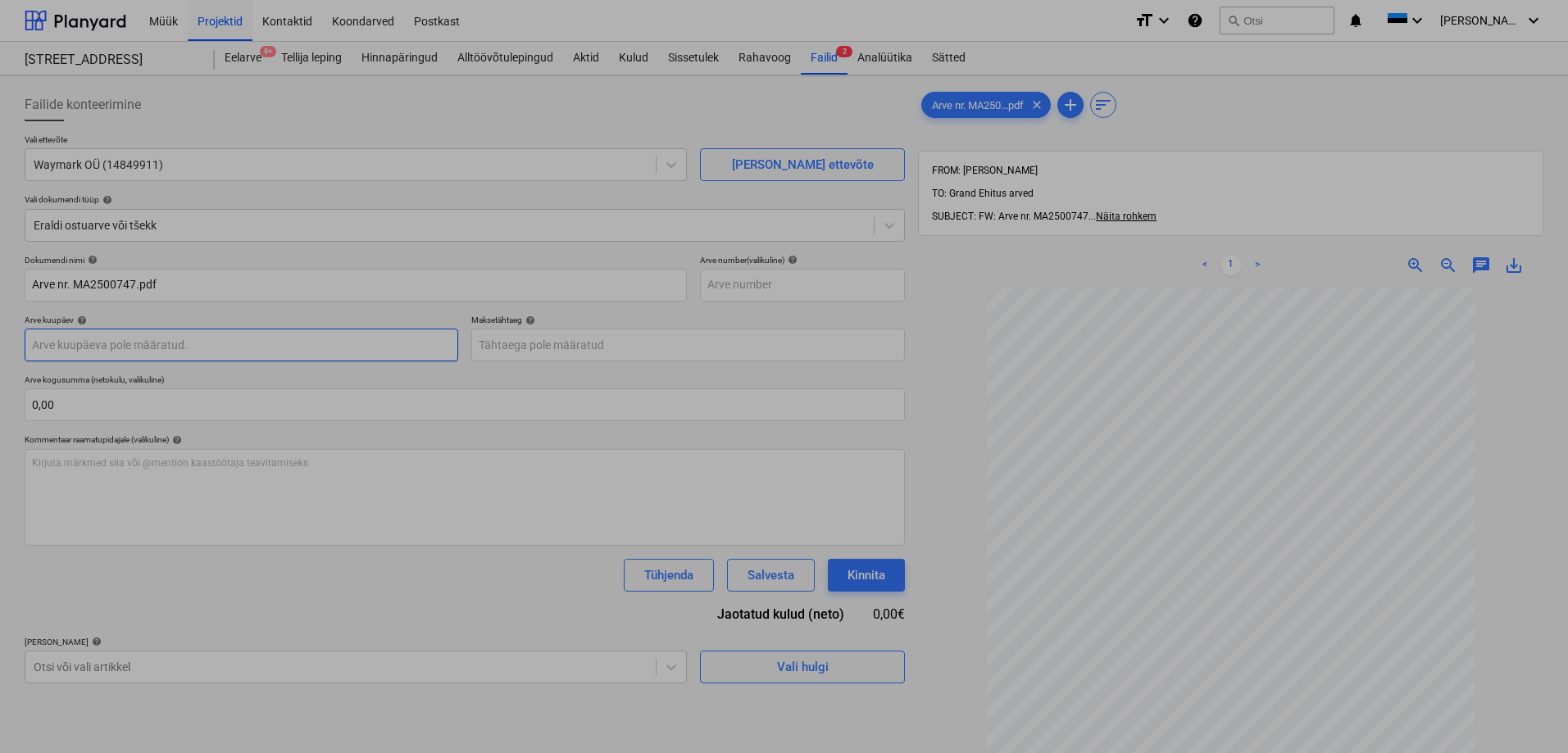
click at [169, 346] on body "Müük Projektid Kontaktid Koondarved Postkast format_size keyboard_arrow_down he…" at bounding box center [784, 376] width 1568 height 753
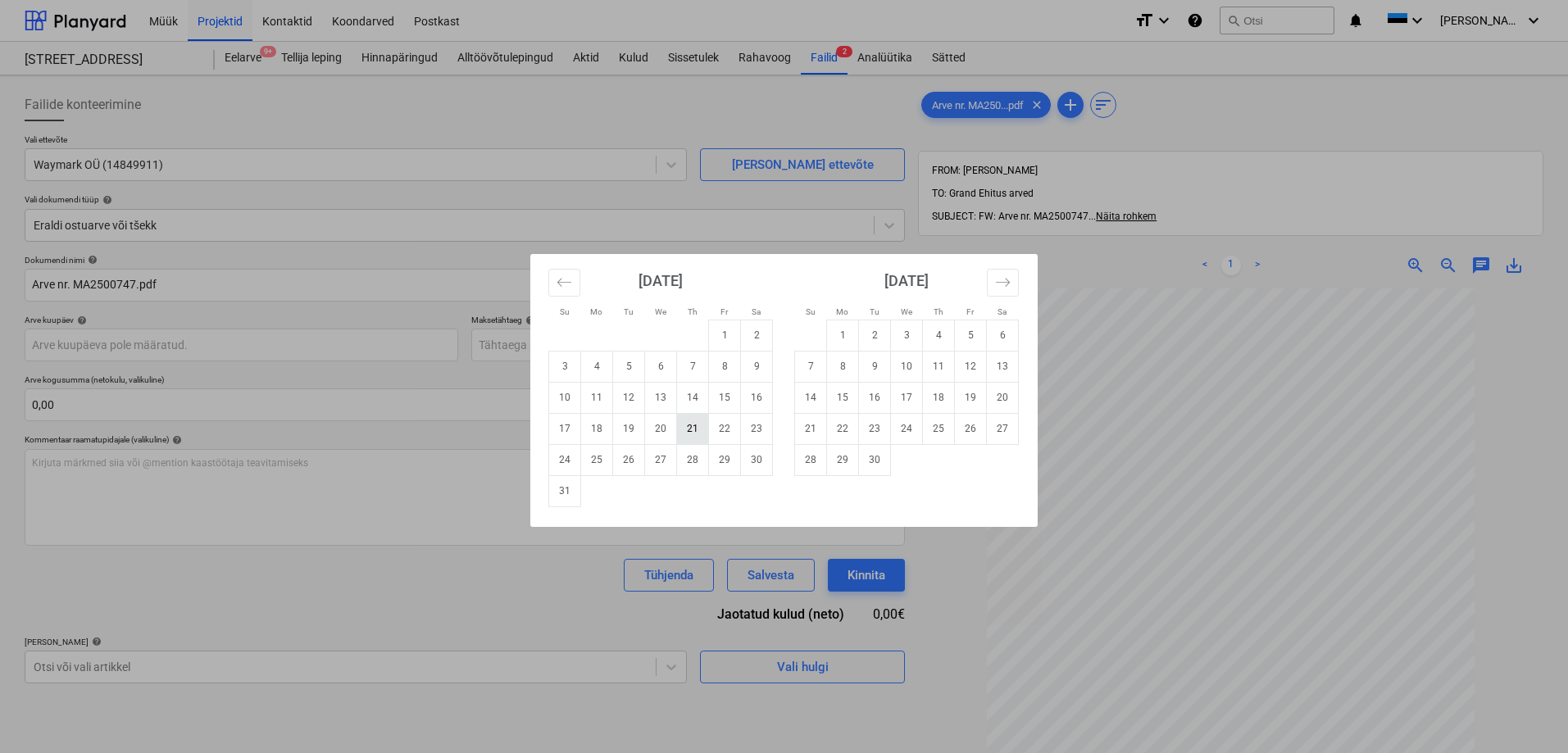
click at [688, 427] on td "21" at bounding box center [693, 428] width 32 height 31
type input "[DATE]"
click at [605, 338] on body "Müük Projektid Kontaktid Koondarved Postkast format_size keyboard_arrow_down he…" at bounding box center [784, 376] width 1568 height 753
click at [936, 332] on td "4" at bounding box center [939, 335] width 32 height 31
type input "[DATE]"
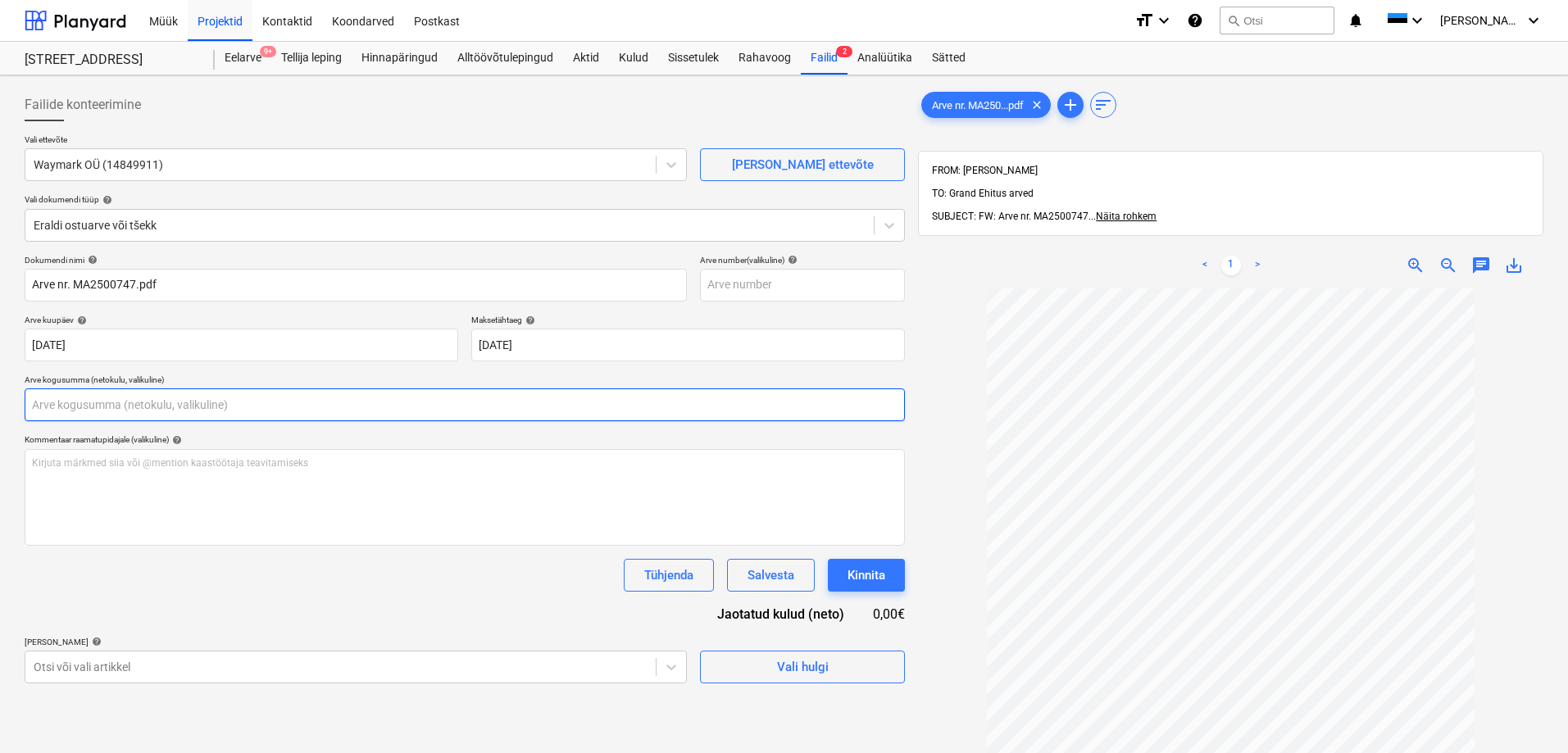
click at [270, 412] on input "text" at bounding box center [465, 405] width 880 height 33
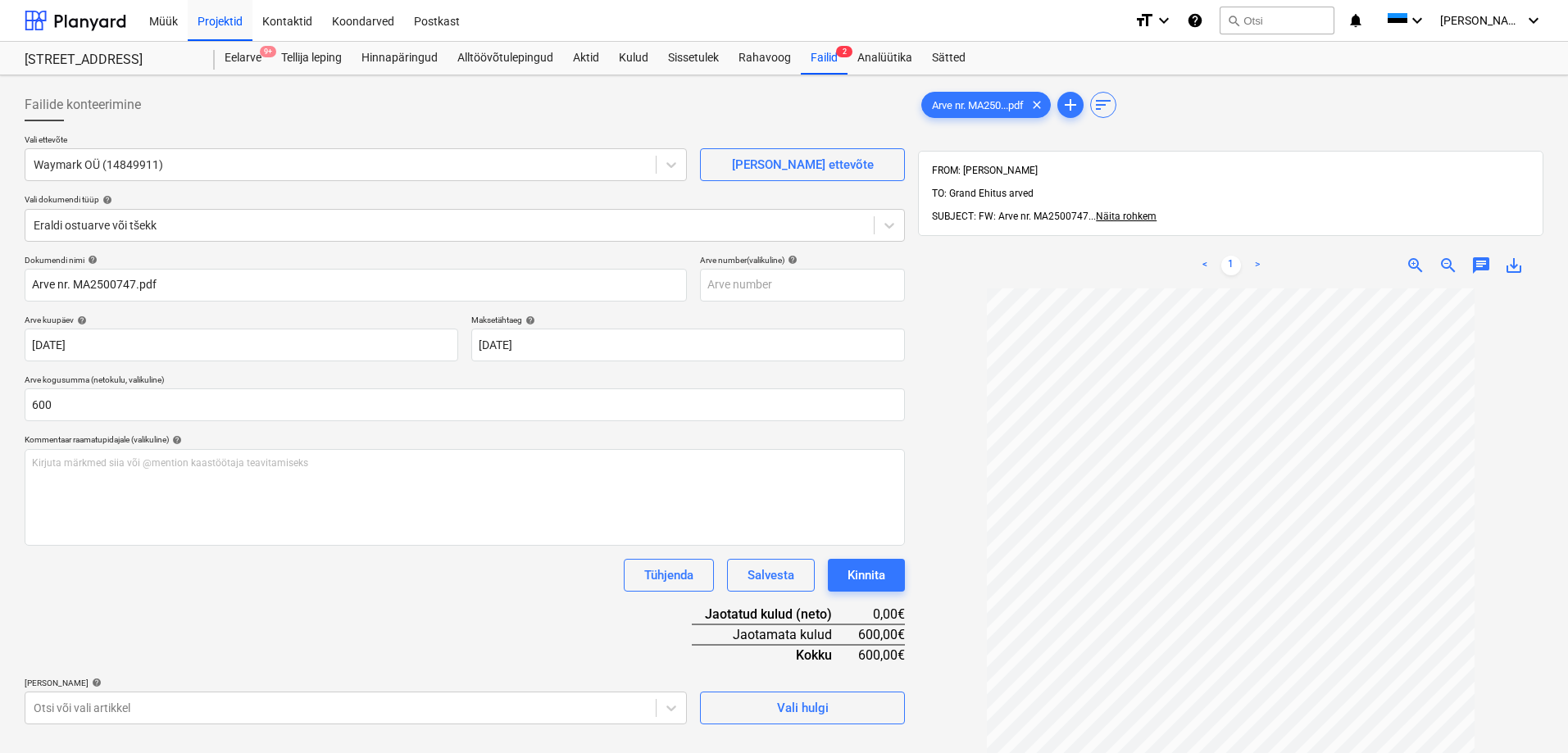
type input "600,00"
click at [240, 565] on div "Tühjenda Salvesta Kinnita" at bounding box center [465, 574] width 880 height 33
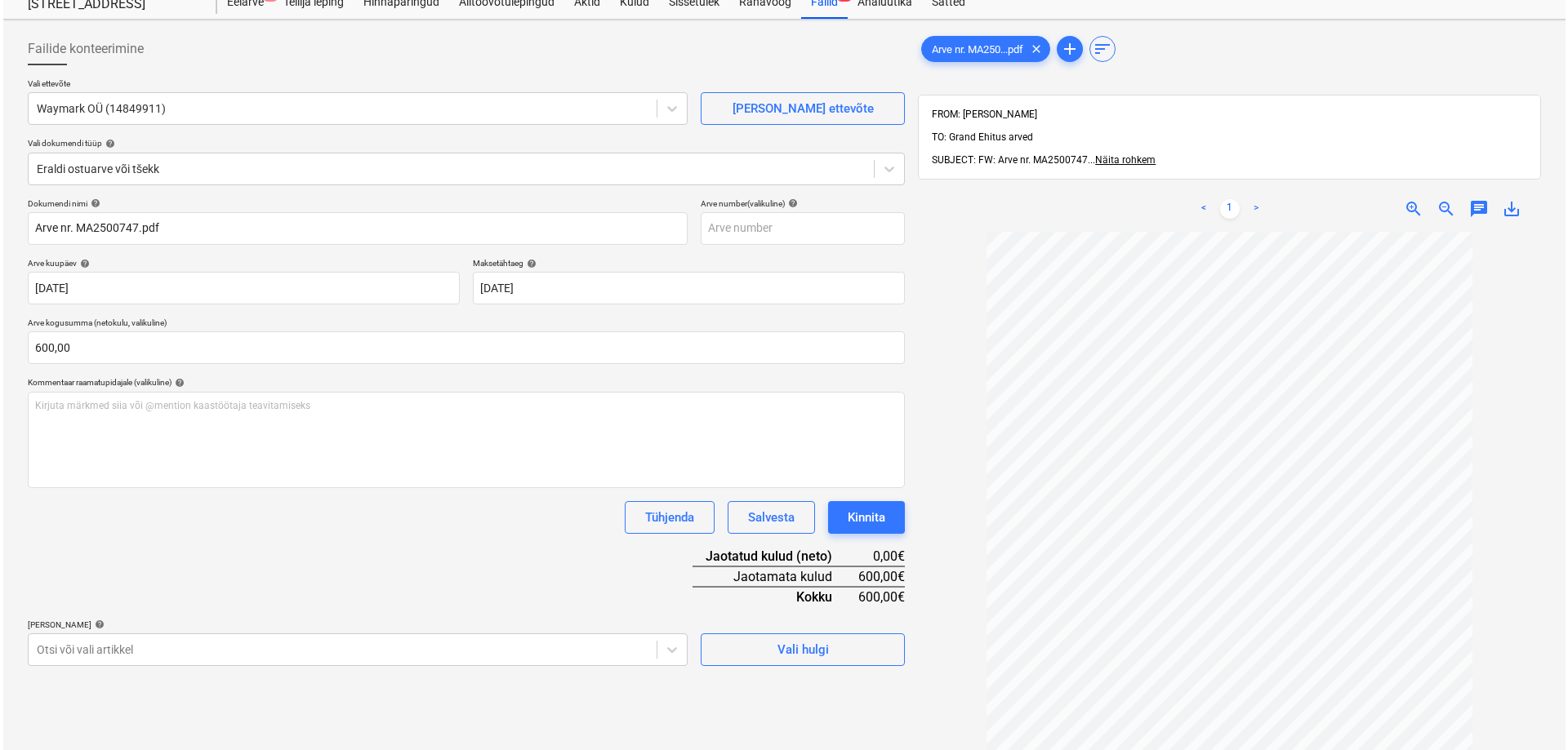
scroll to position [232, 0]
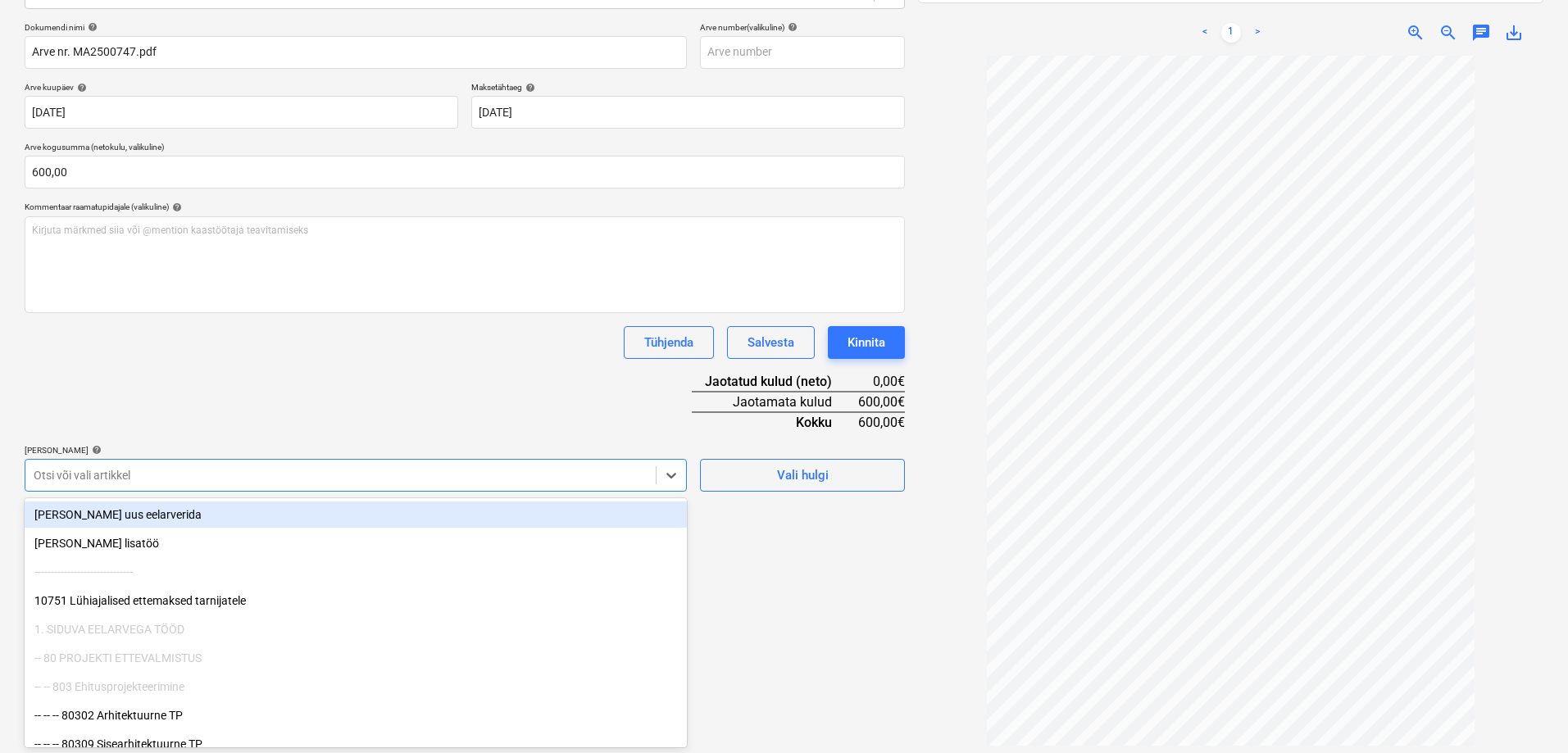
click at [273, 468] on div at bounding box center [340, 475] width 614 height 17
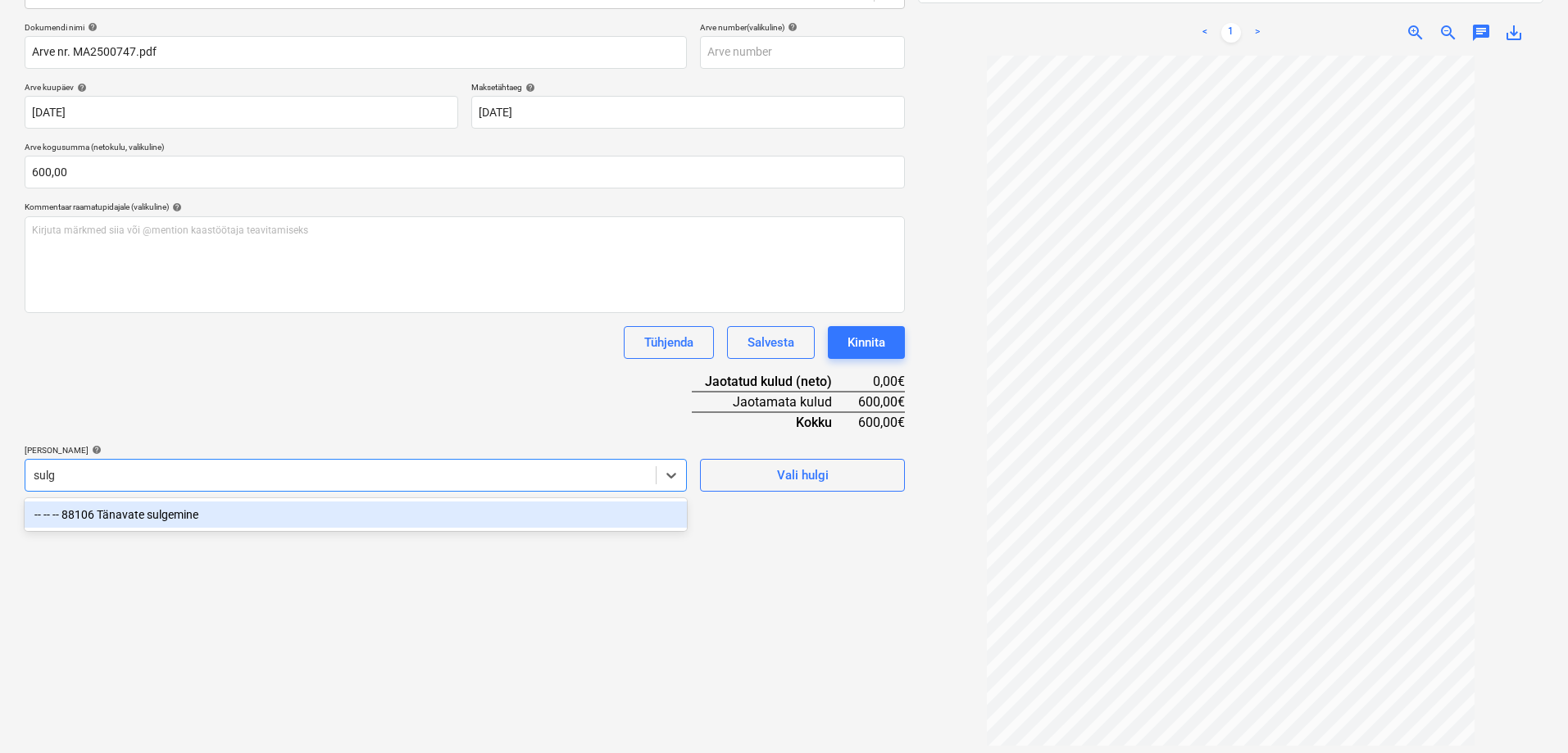
type input "sulge"
click at [94, 515] on div "-- -- -- 88106 Tänavate sulgemine" at bounding box center [355, 515] width 662 height 27
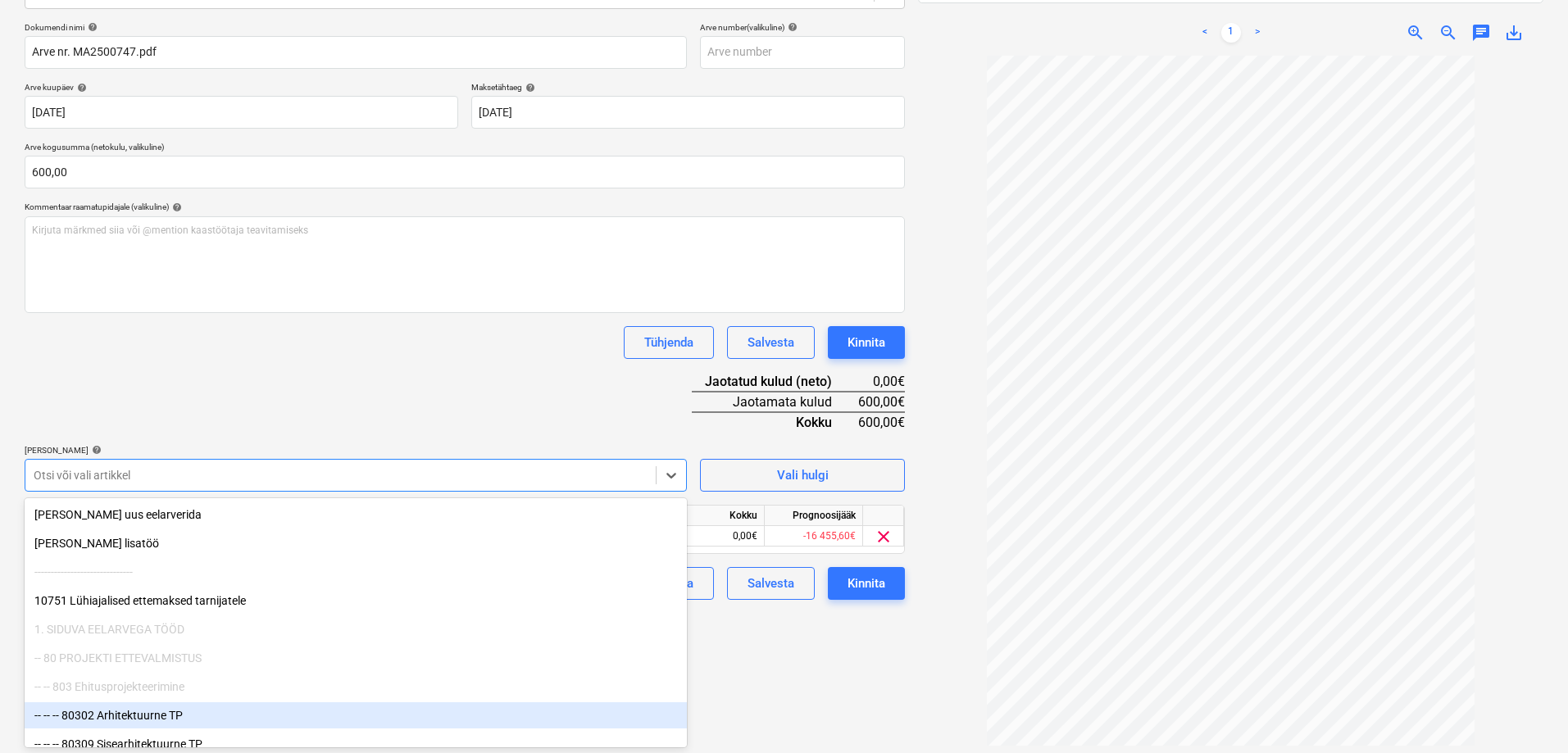
click at [750, 681] on div "Failide konteerimine Vali ettevõte Waymark OÜ (14849911) [PERSON_NAME] uus ette…" at bounding box center [464, 308] width 894 height 920
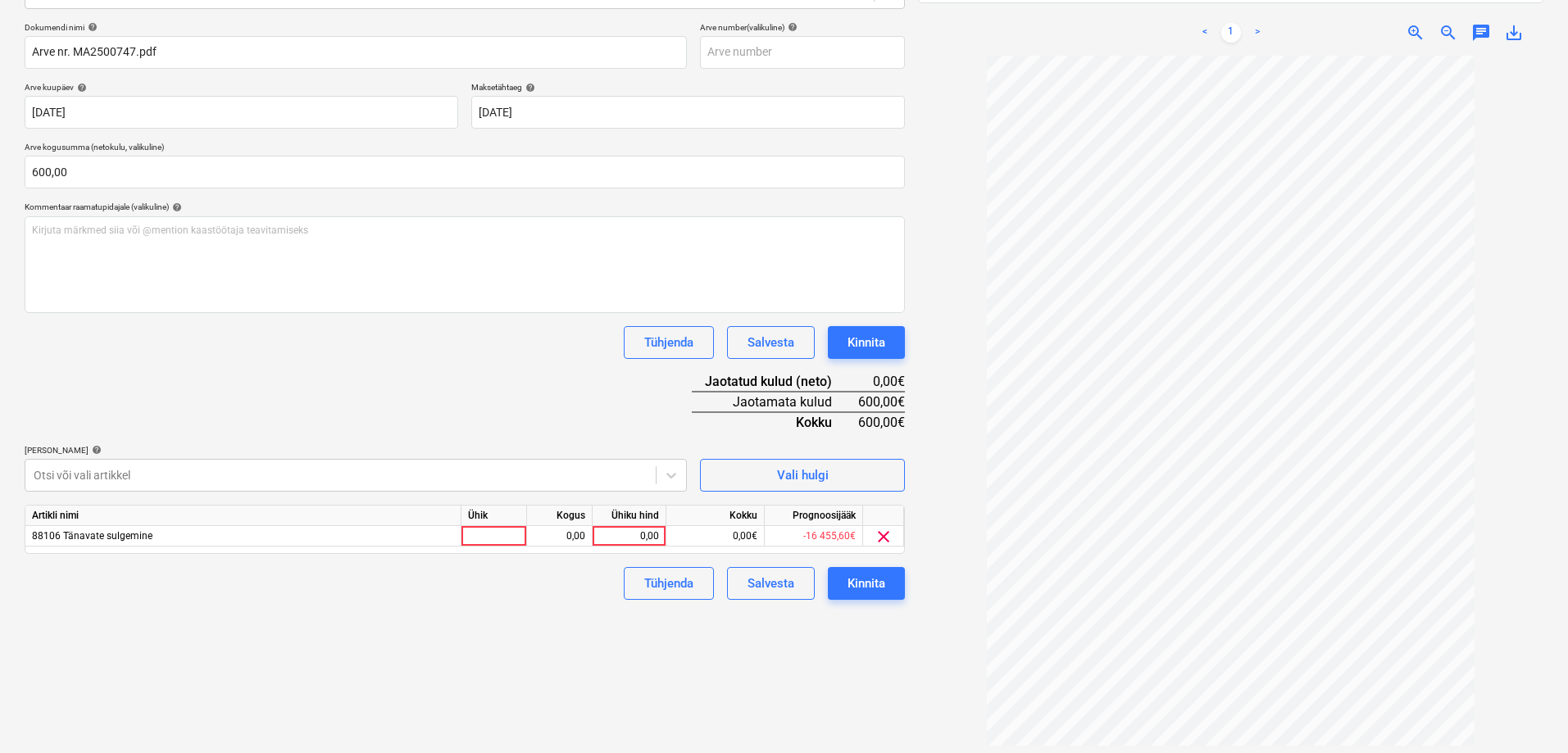
click at [615, 515] on div "Ühiku hind" at bounding box center [629, 515] width 73 height 20
click at [629, 538] on div "0,00" at bounding box center [629, 536] width 60 height 20
type input "600"
click at [588, 628] on div "Failide konteerimine Vali ettevõte Waymark OÜ (14849911) [PERSON_NAME] uus ette…" at bounding box center [464, 308] width 894 height 920
click at [877, 586] on div "Kinnita" at bounding box center [866, 583] width 38 height 21
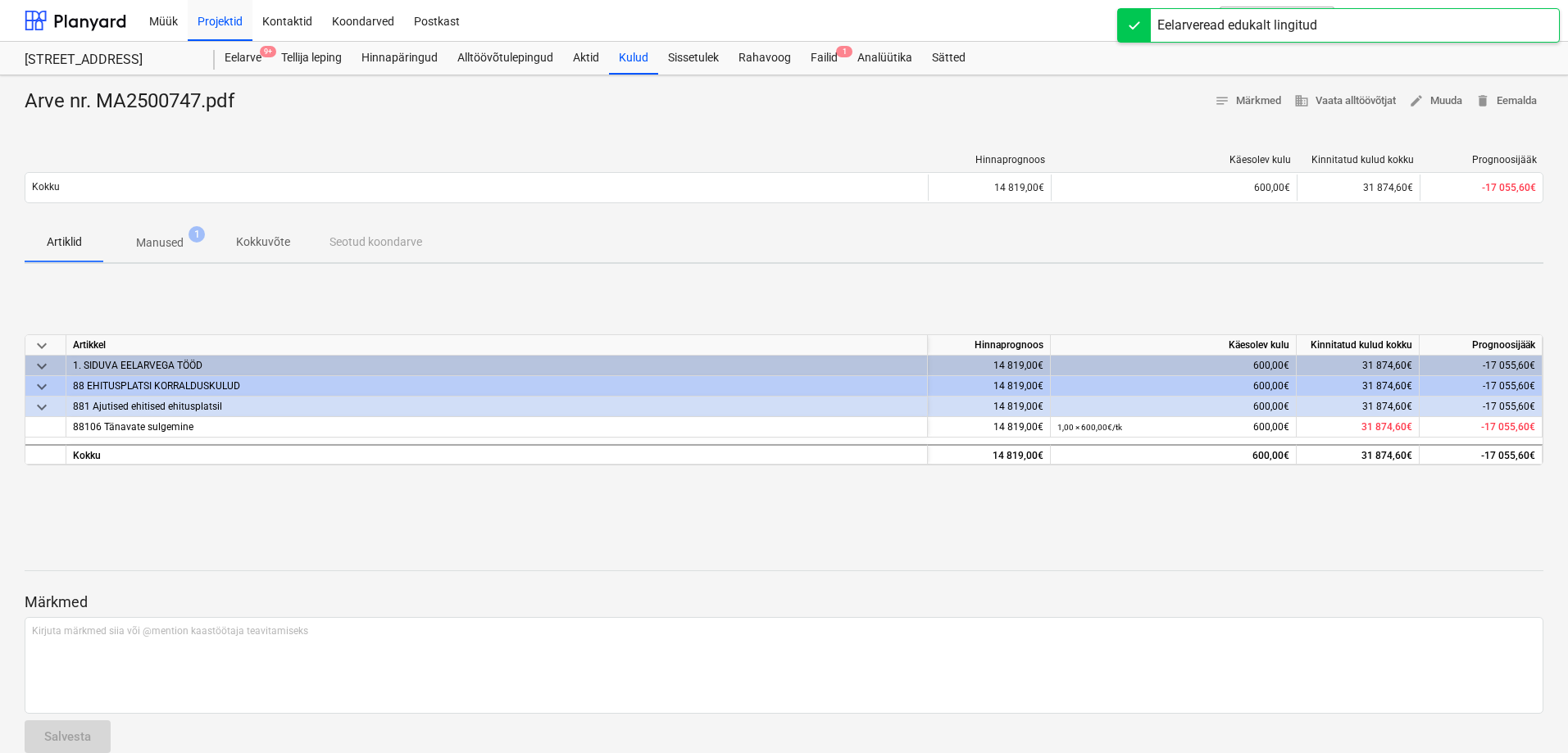
click at [733, 300] on div "keyboard_arrow_down [PERSON_NAME] Käesolev kulu Kinnitatud kulud kokku Prognoos…" at bounding box center [784, 399] width 1519 height 246
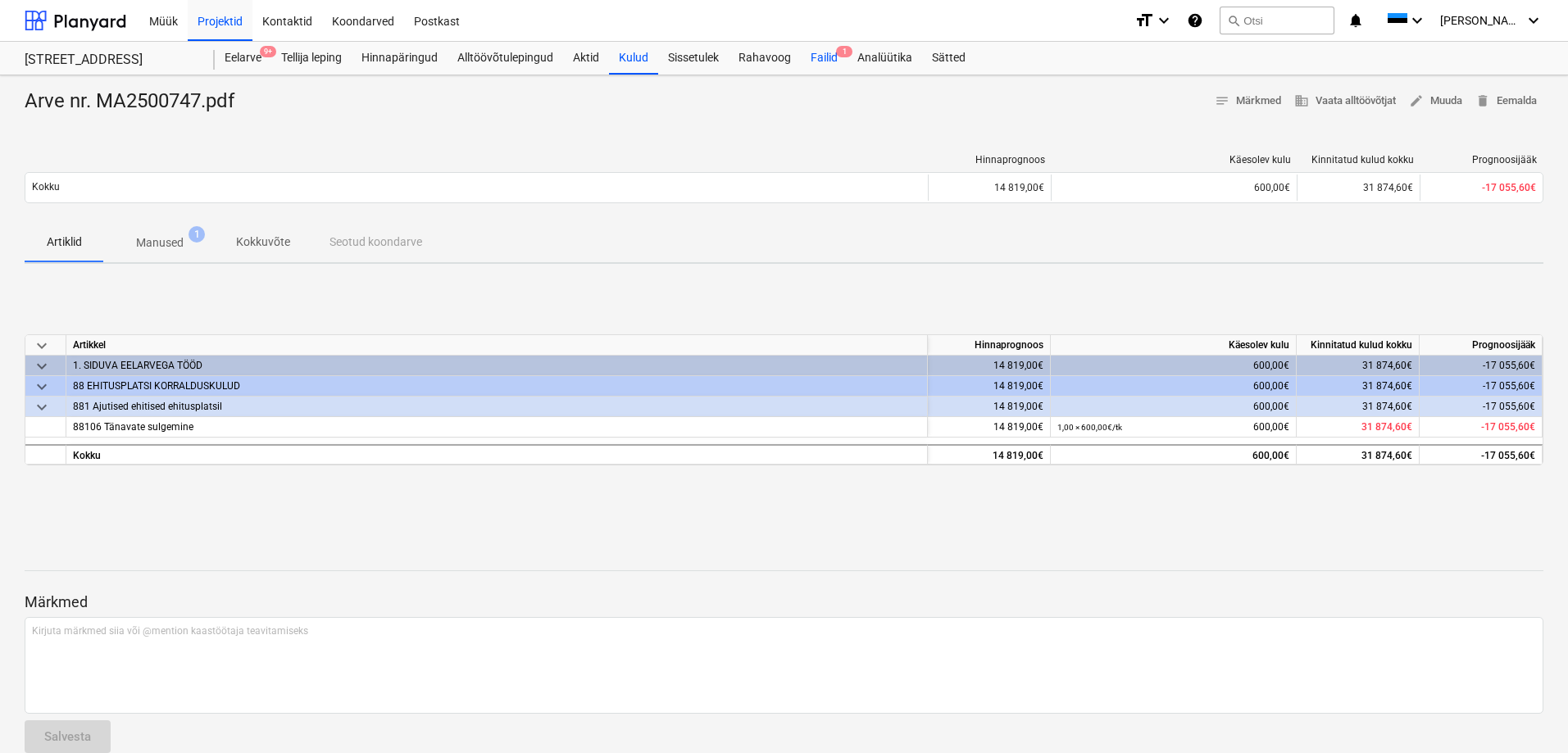
click at [820, 54] on div "Failid 1" at bounding box center [824, 57] width 47 height 33
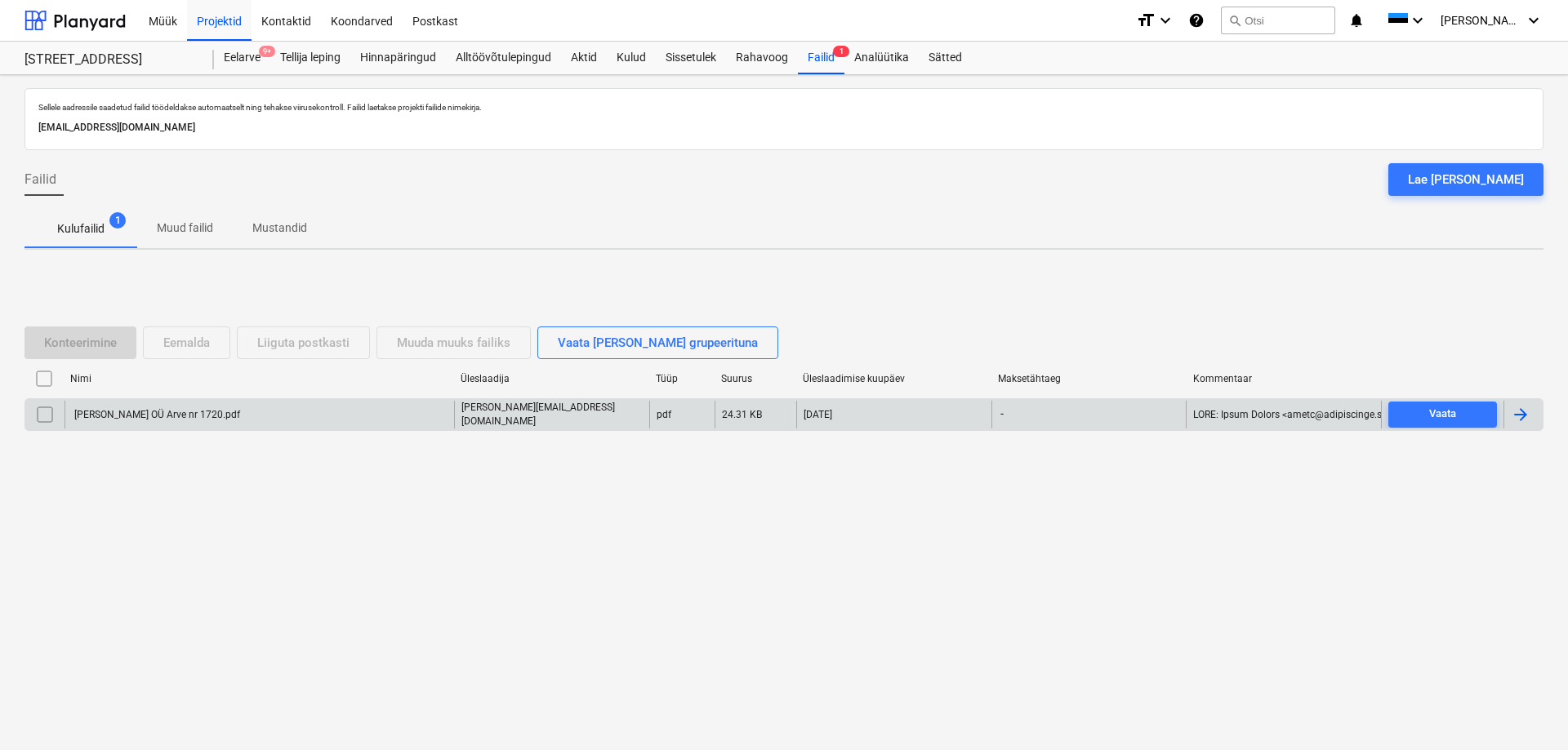
click at [129, 415] on div "[PERSON_NAME] OÜ Arve nr 1720.pdf" at bounding box center [156, 415] width 168 height 11
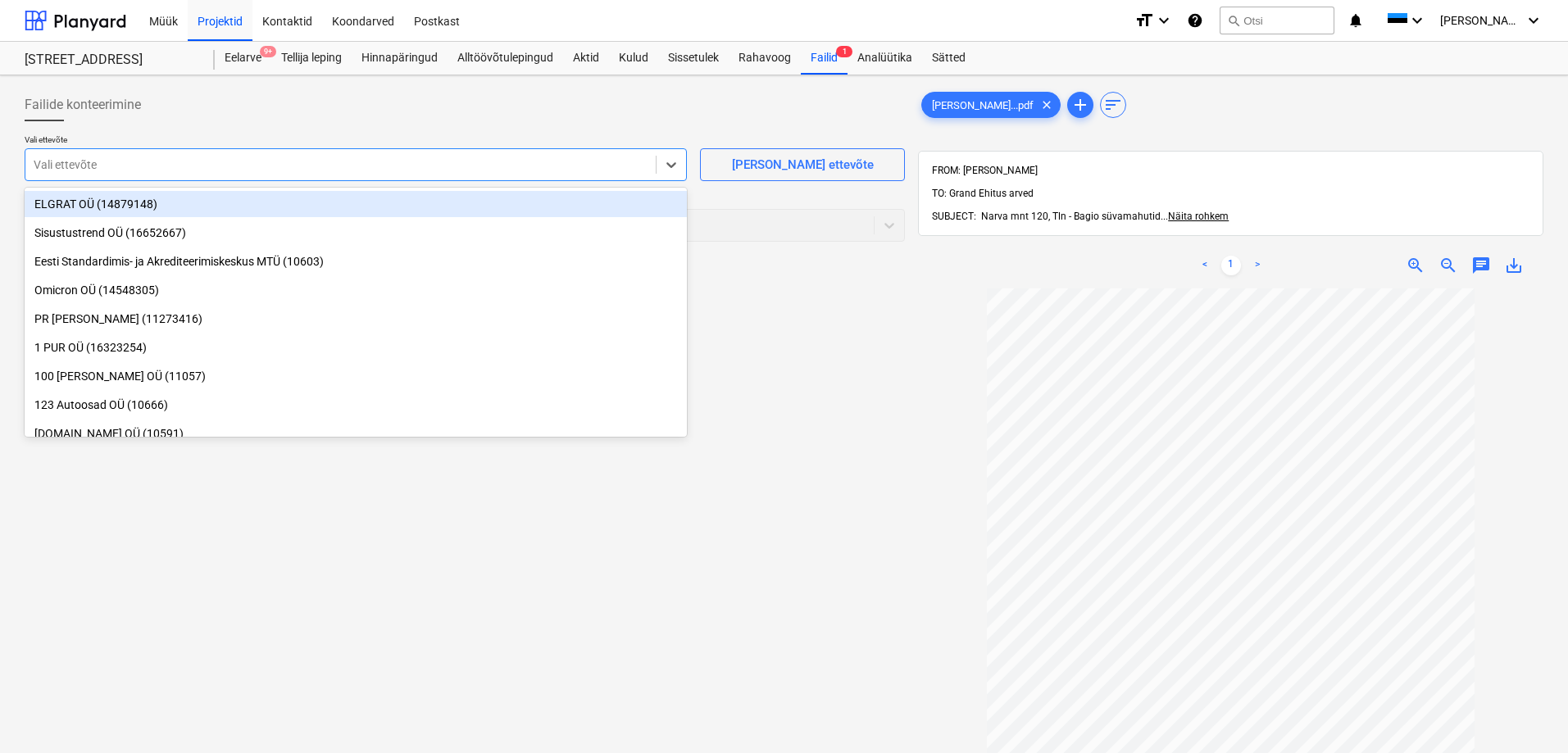
click at [216, 163] on div at bounding box center [340, 164] width 614 height 17
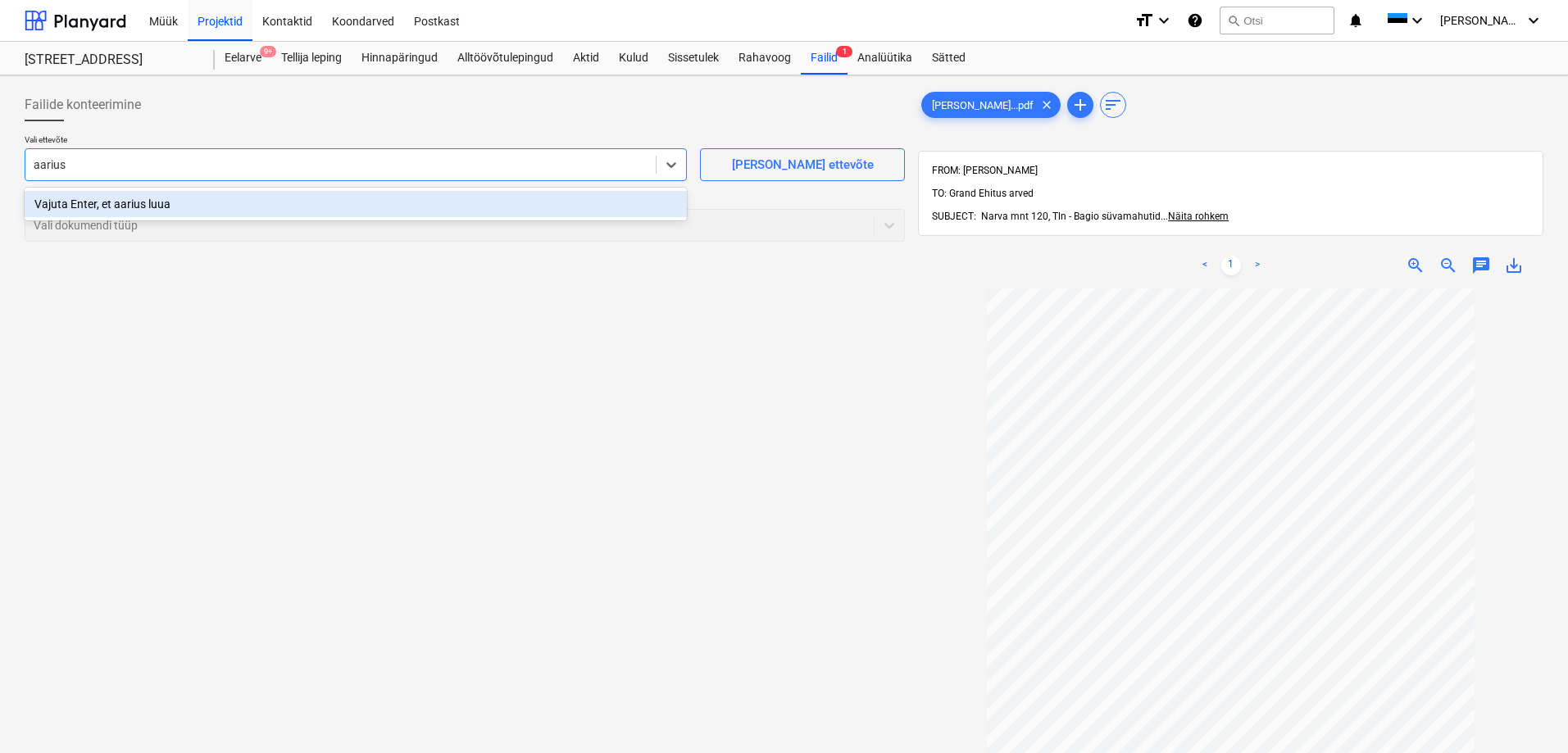
type input "aarius"
click at [188, 311] on div "Failide konteerimine Vali ettevõte option Vajuta Enter, et aarius luua focused,…" at bounding box center [464, 542] width 894 height 920
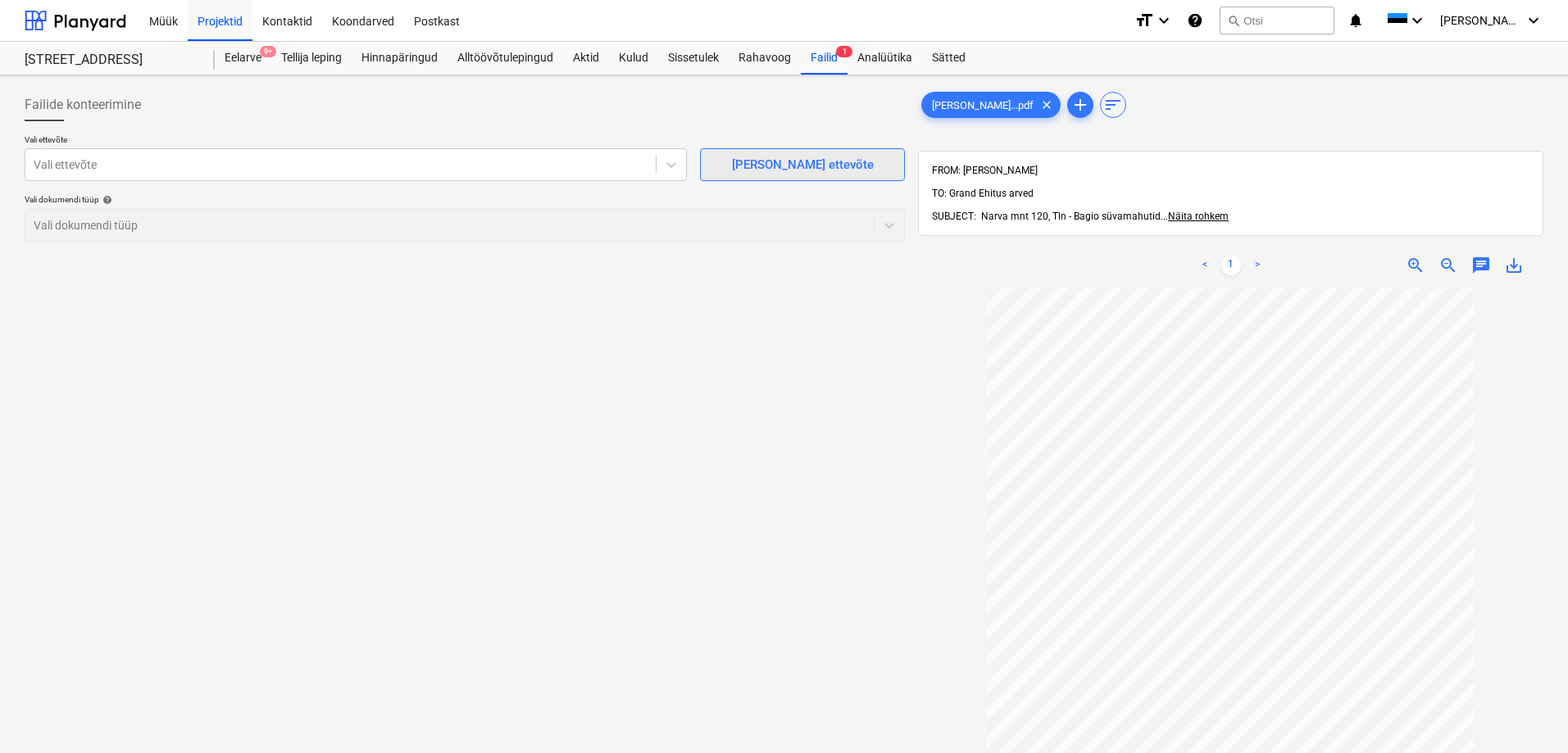
click at [735, 159] on span "[PERSON_NAME] ettevõte" at bounding box center [802, 164] width 164 height 21
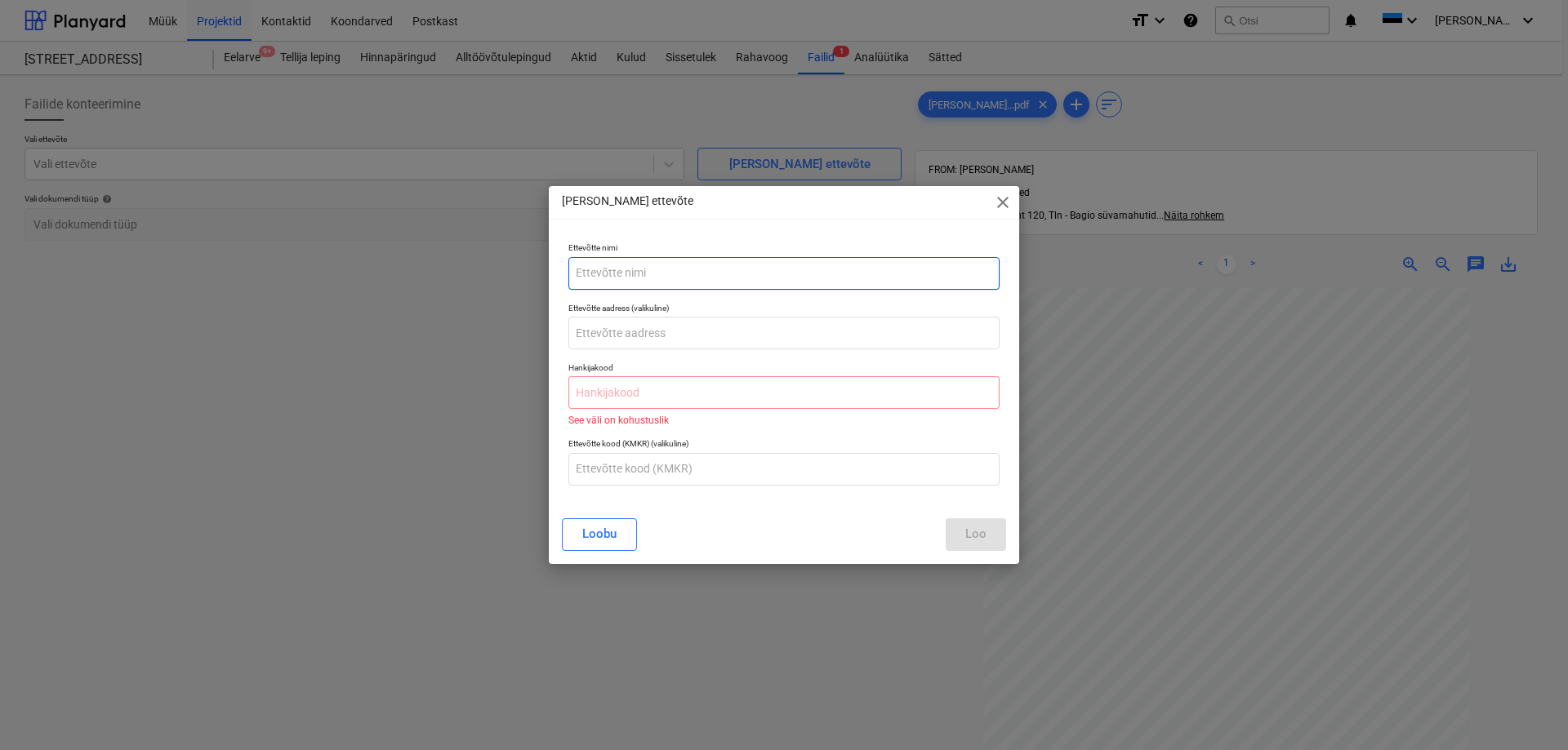
click at [606, 268] on input "text" at bounding box center [784, 273] width 431 height 33
paste input "[PERSON_NAME] Haljastus OÜ"
type input "[PERSON_NAME] Haljastus OÜ"
click at [618, 395] on input "text" at bounding box center [784, 393] width 431 height 33
paste input "12156121"
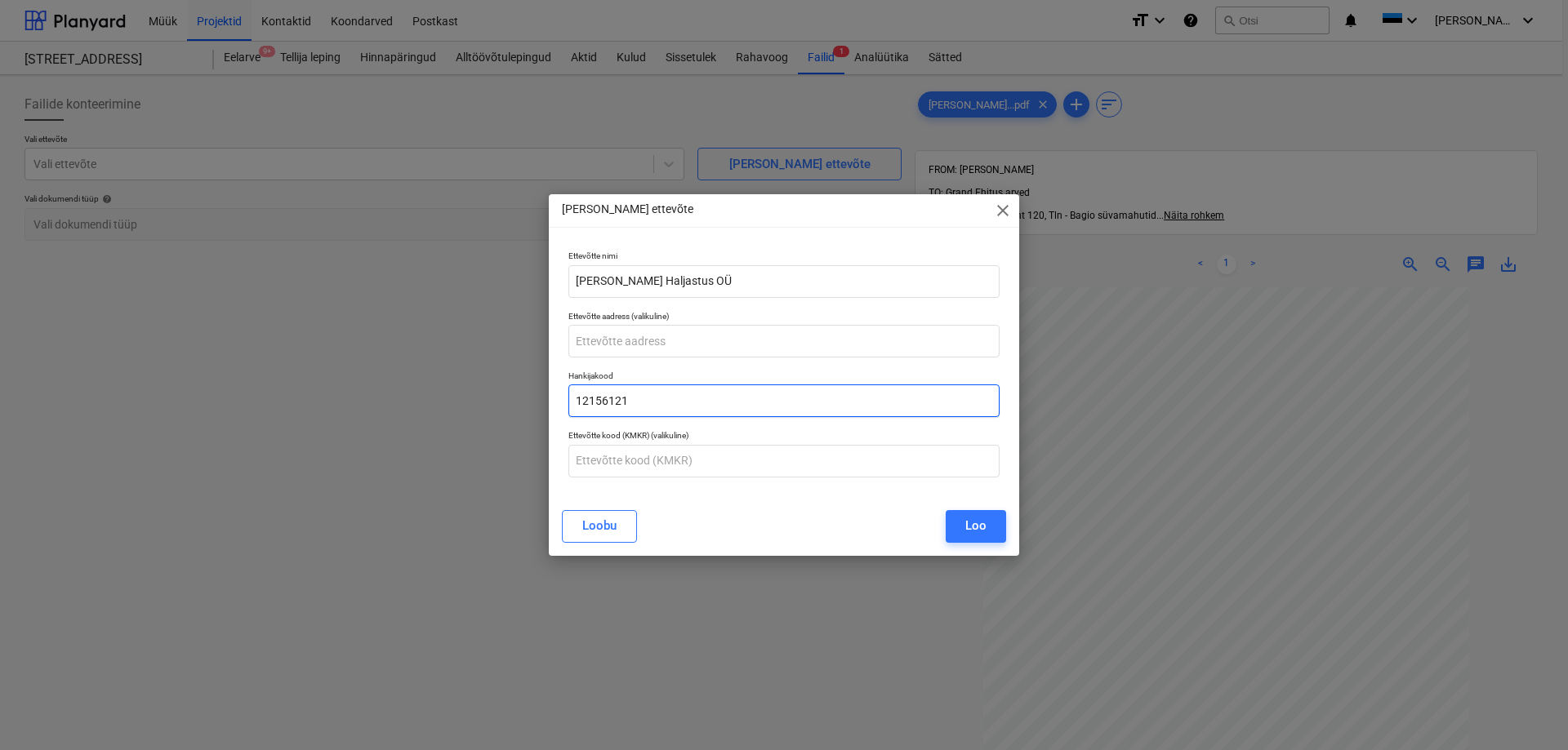
click at [578, 399] on input "12156121" at bounding box center [784, 401] width 431 height 33
type input "12156121"
click at [342, 514] on div "[PERSON_NAME] uus ettevõte close Ettevõtte nimi Aarius Haljastus OÜ Ettevõtte a…" at bounding box center [784, 375] width 1568 height 750
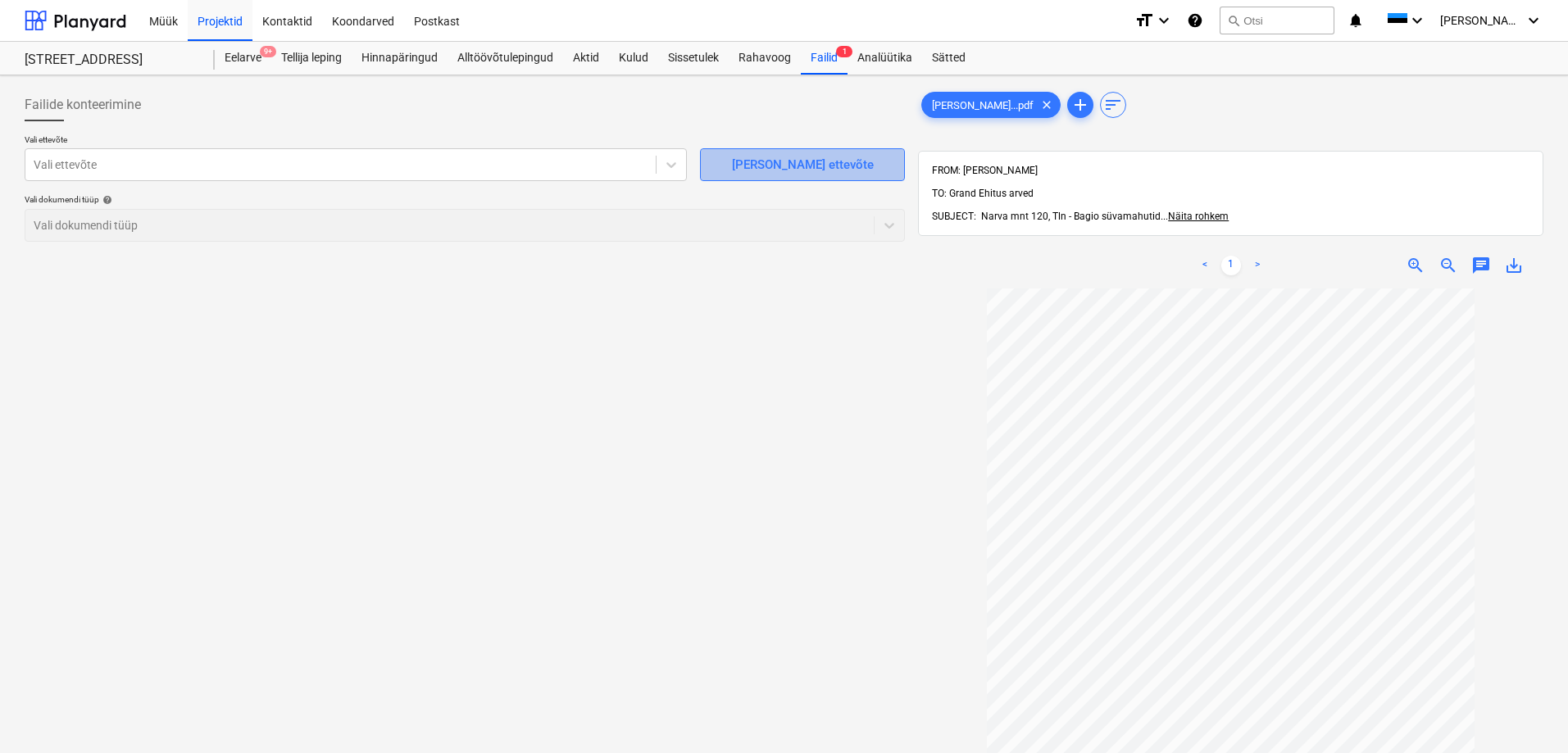
click at [720, 164] on span "[PERSON_NAME] ettevõte" at bounding box center [802, 164] width 164 height 21
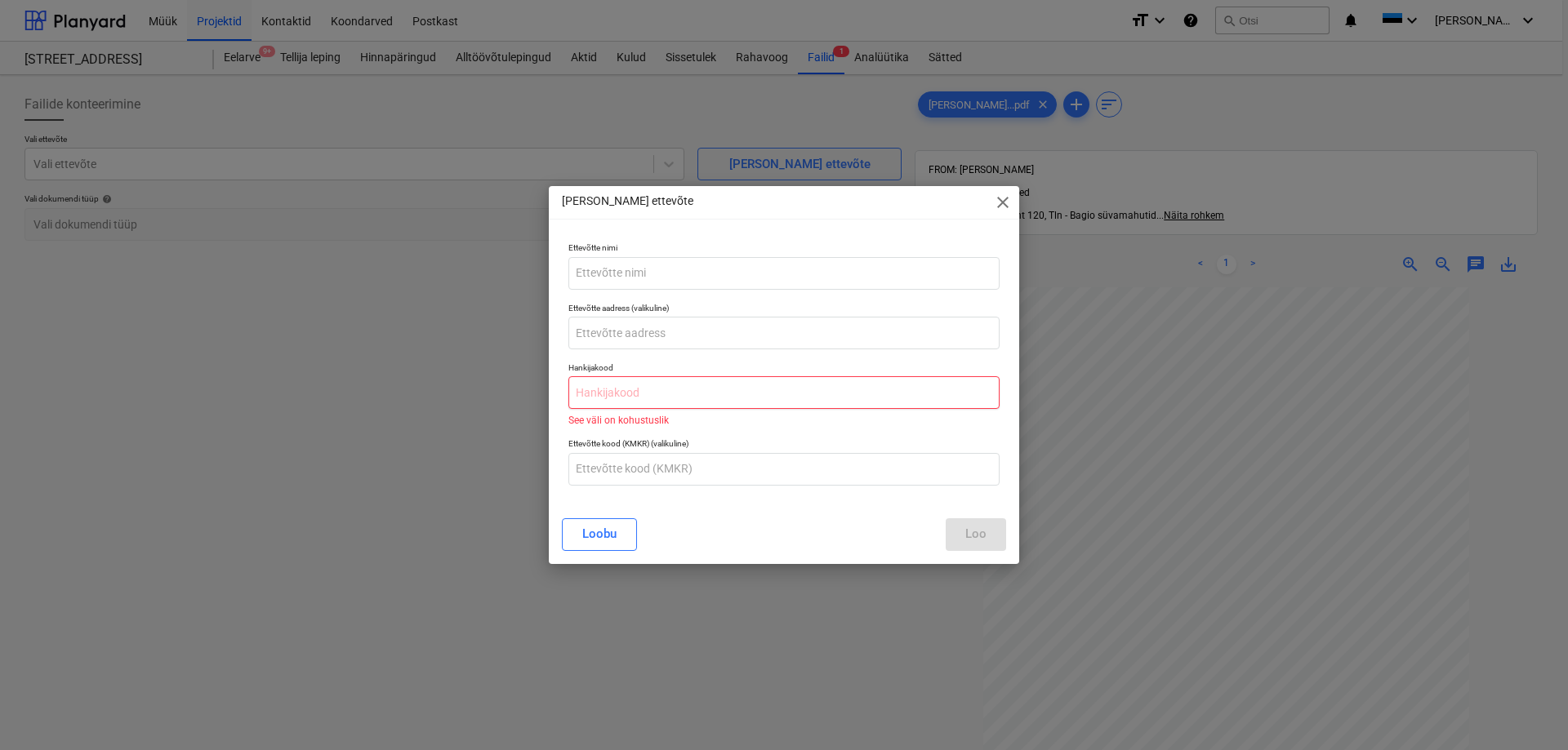
paste input "12156121"
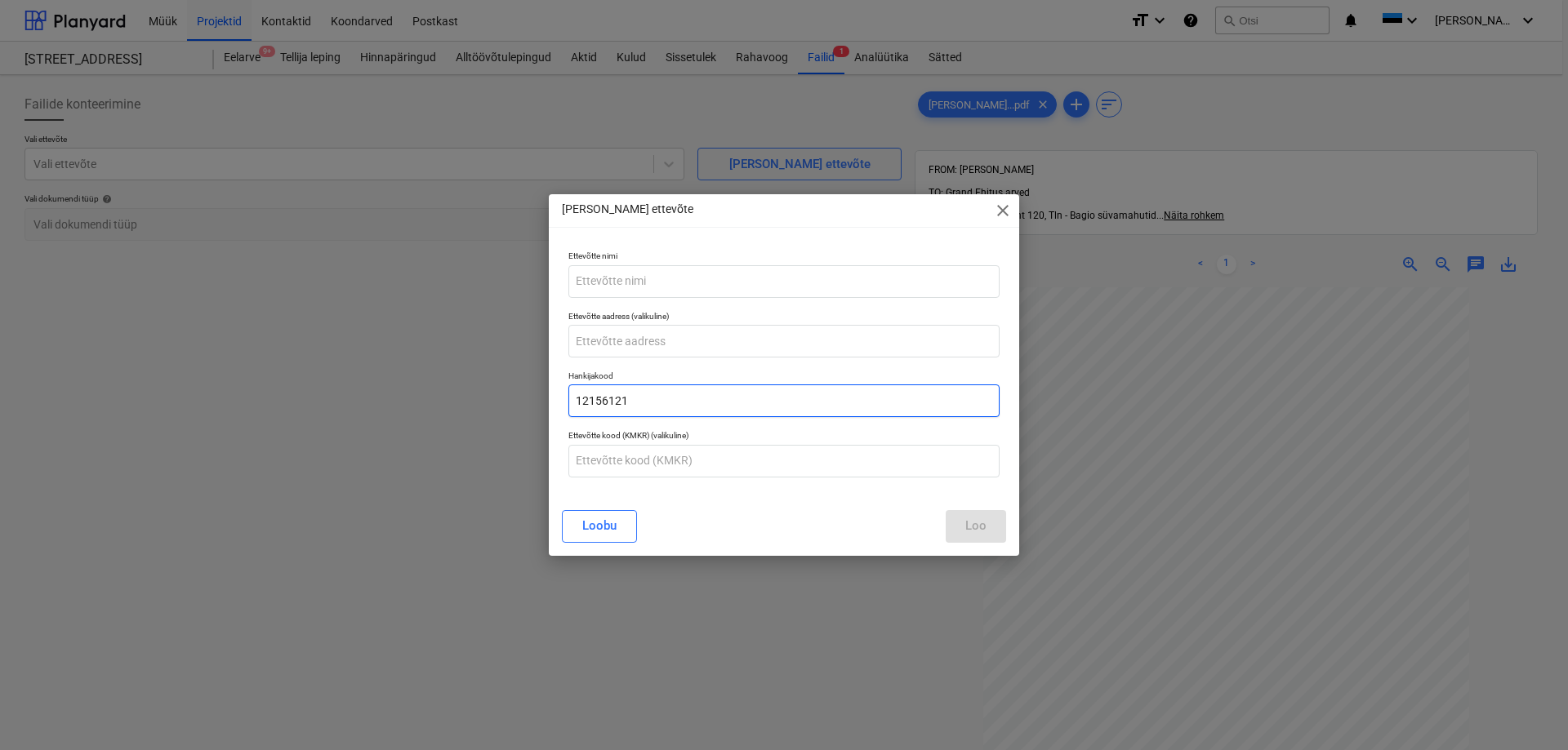
type input "12156121"
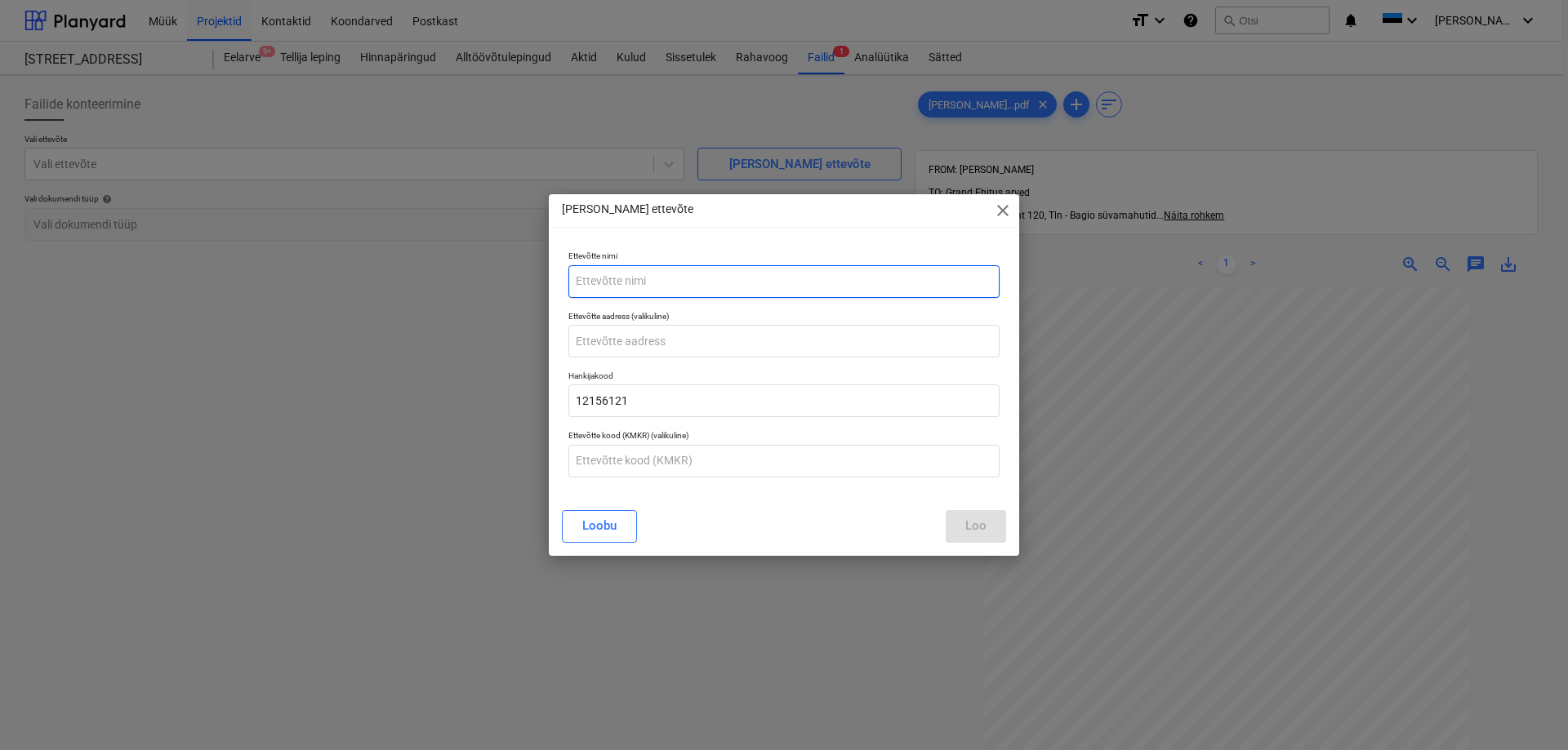
click at [603, 283] on input "text" at bounding box center [784, 281] width 431 height 33
paste input "[PERSON_NAME] Haljastus OÜ"
click at [597, 280] on input "[PERSON_NAME] Haljastus OÜ" at bounding box center [784, 281] width 431 height 33
type input "[PERSON_NAME] Haljastus OÜ"
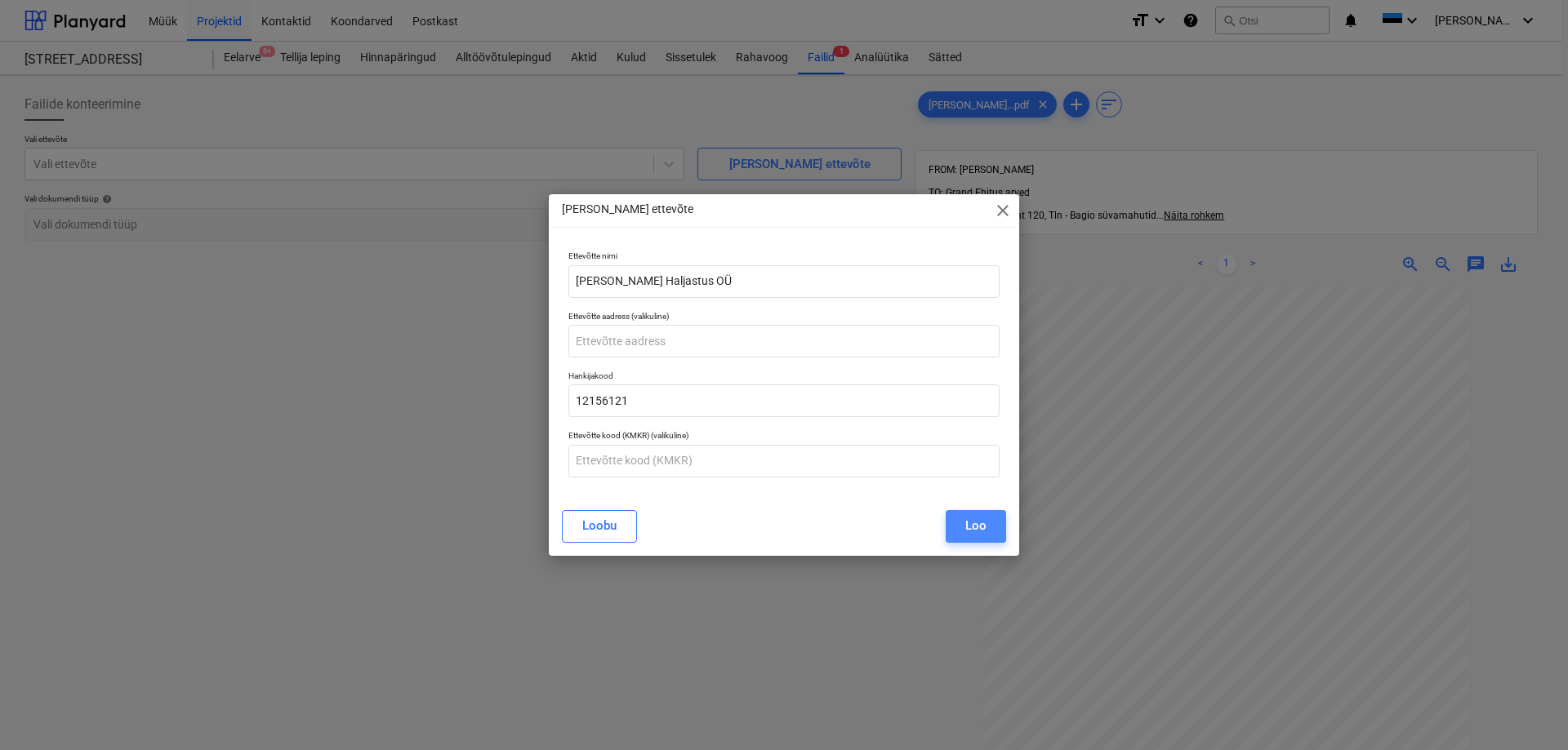
click at [979, 522] on div "Loo" at bounding box center [975, 526] width 21 height 21
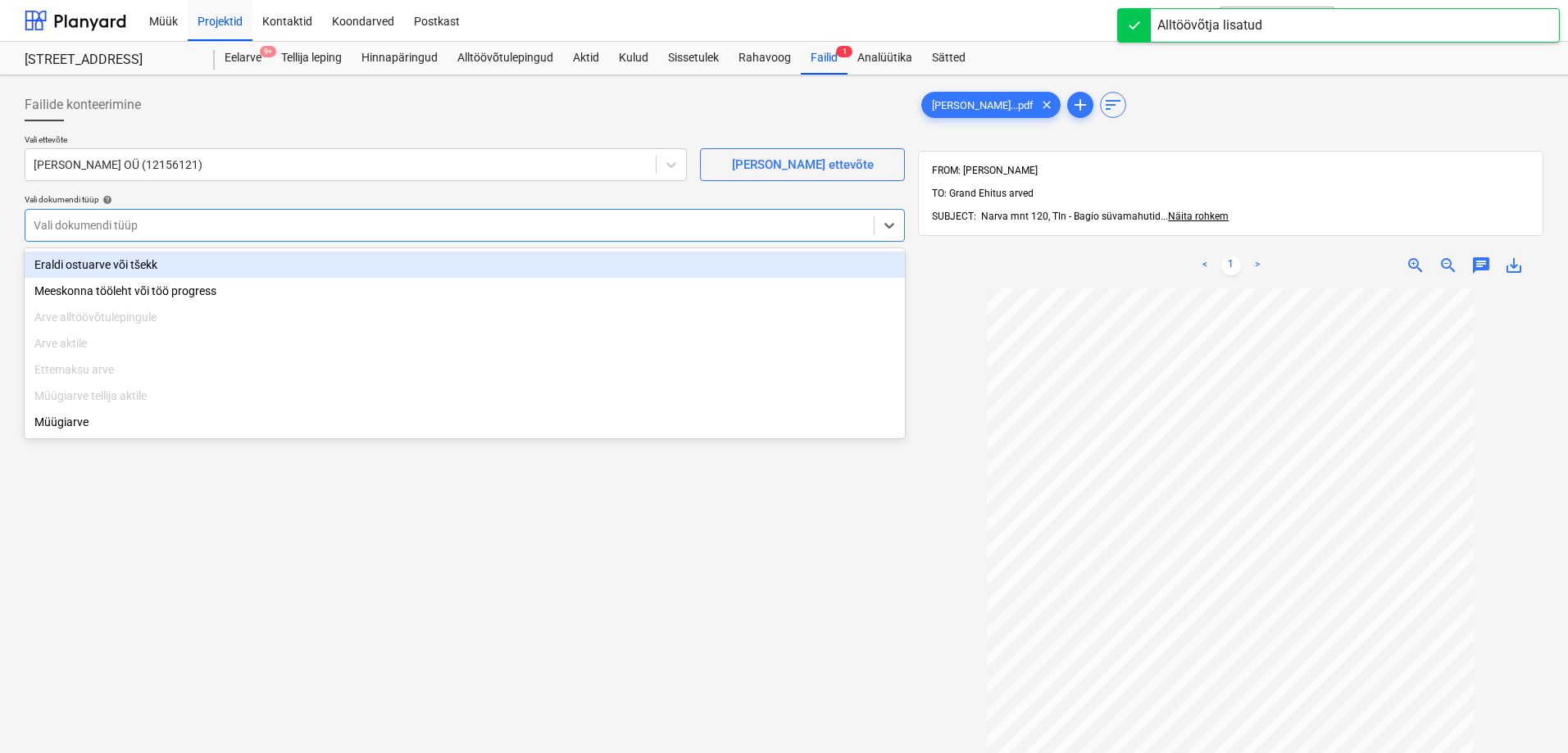
click at [71, 222] on div at bounding box center [449, 225] width 832 height 17
click at [84, 265] on div "Eraldi ostuarve või tšekk" at bounding box center [465, 265] width 880 height 27
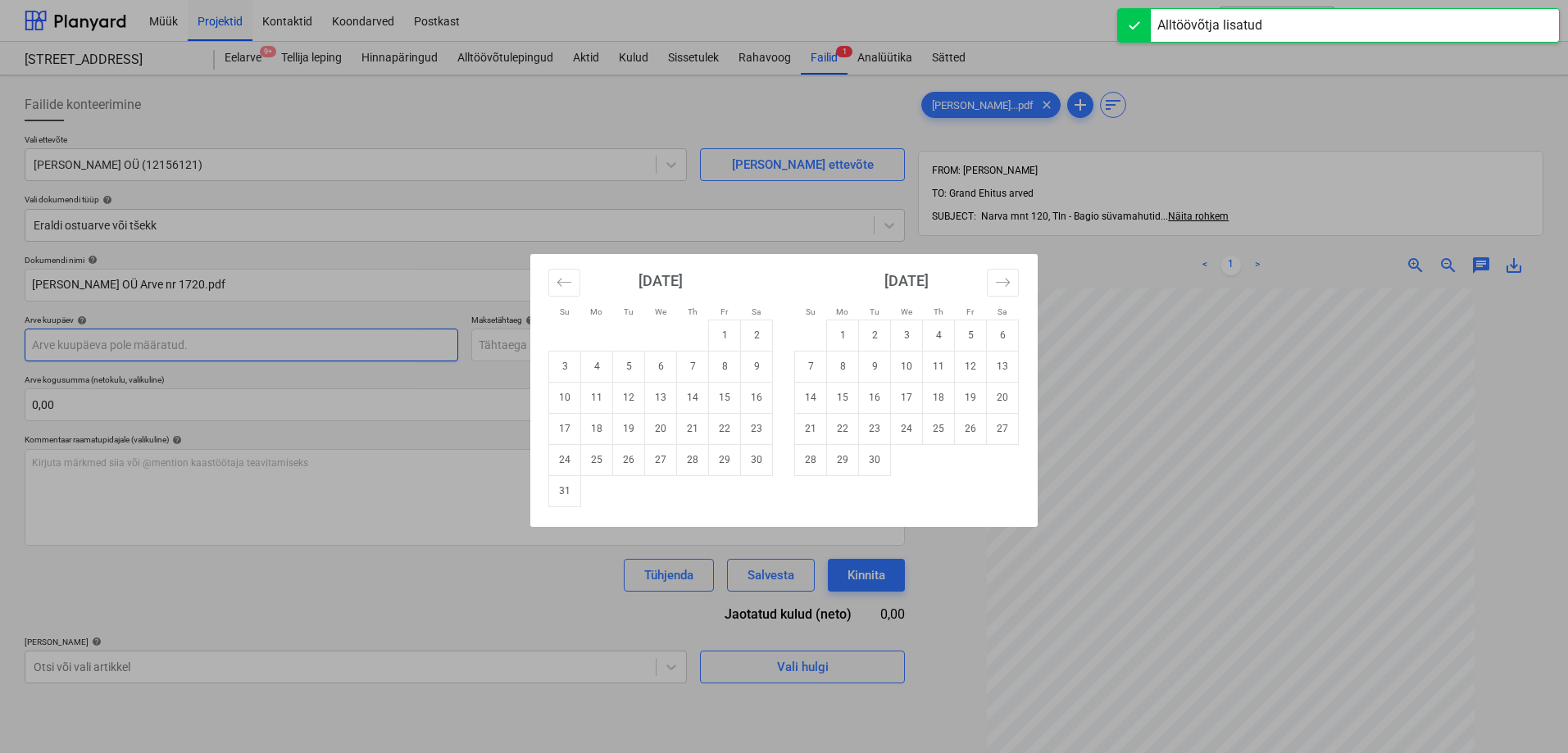
click at [95, 345] on body "Müük Projektid Kontaktid Koondarved Postkast format_size keyboard_arrow_down he…" at bounding box center [784, 376] width 1568 height 753
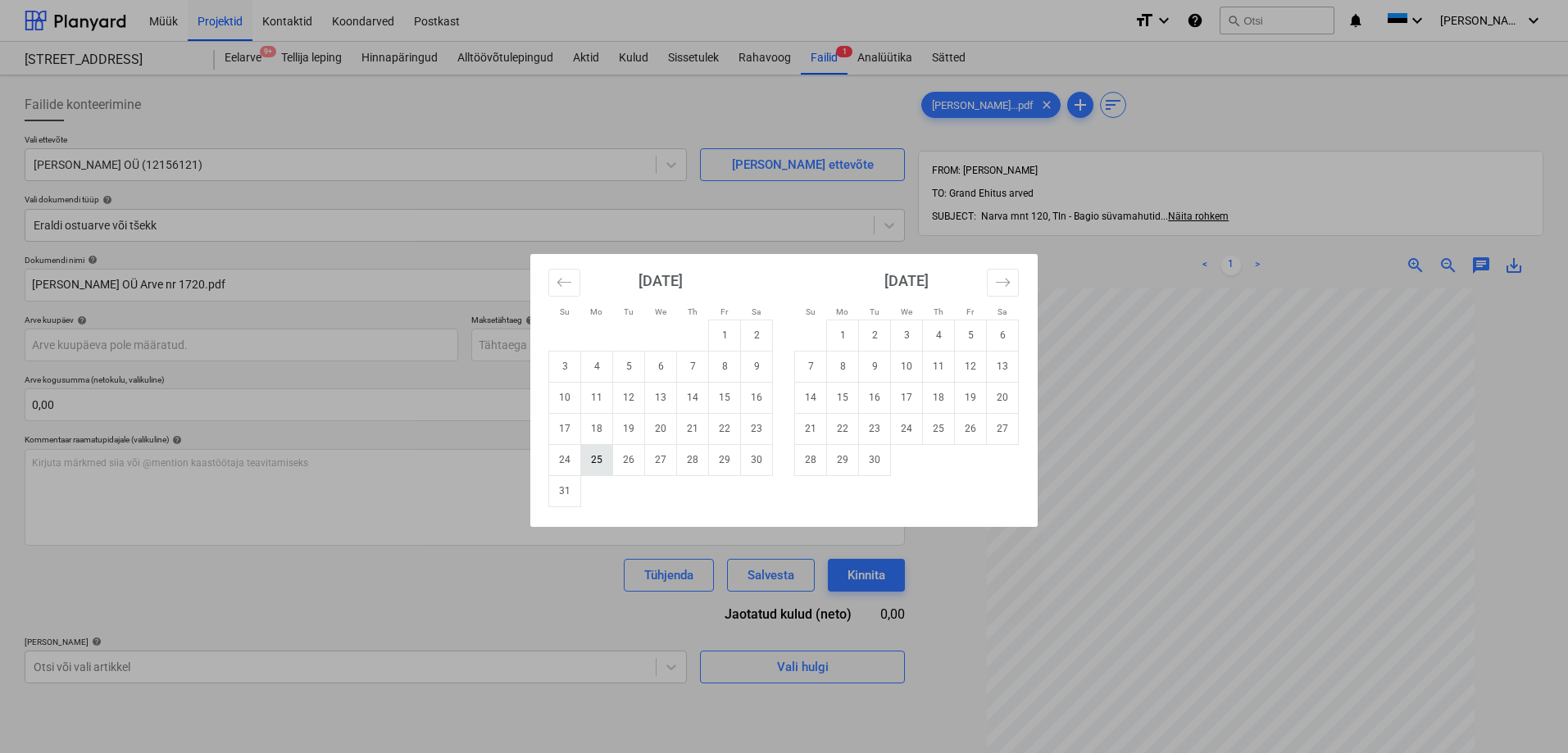
click at [596, 466] on td "25" at bounding box center [598, 460] width 32 height 31
type input "[DATE]"
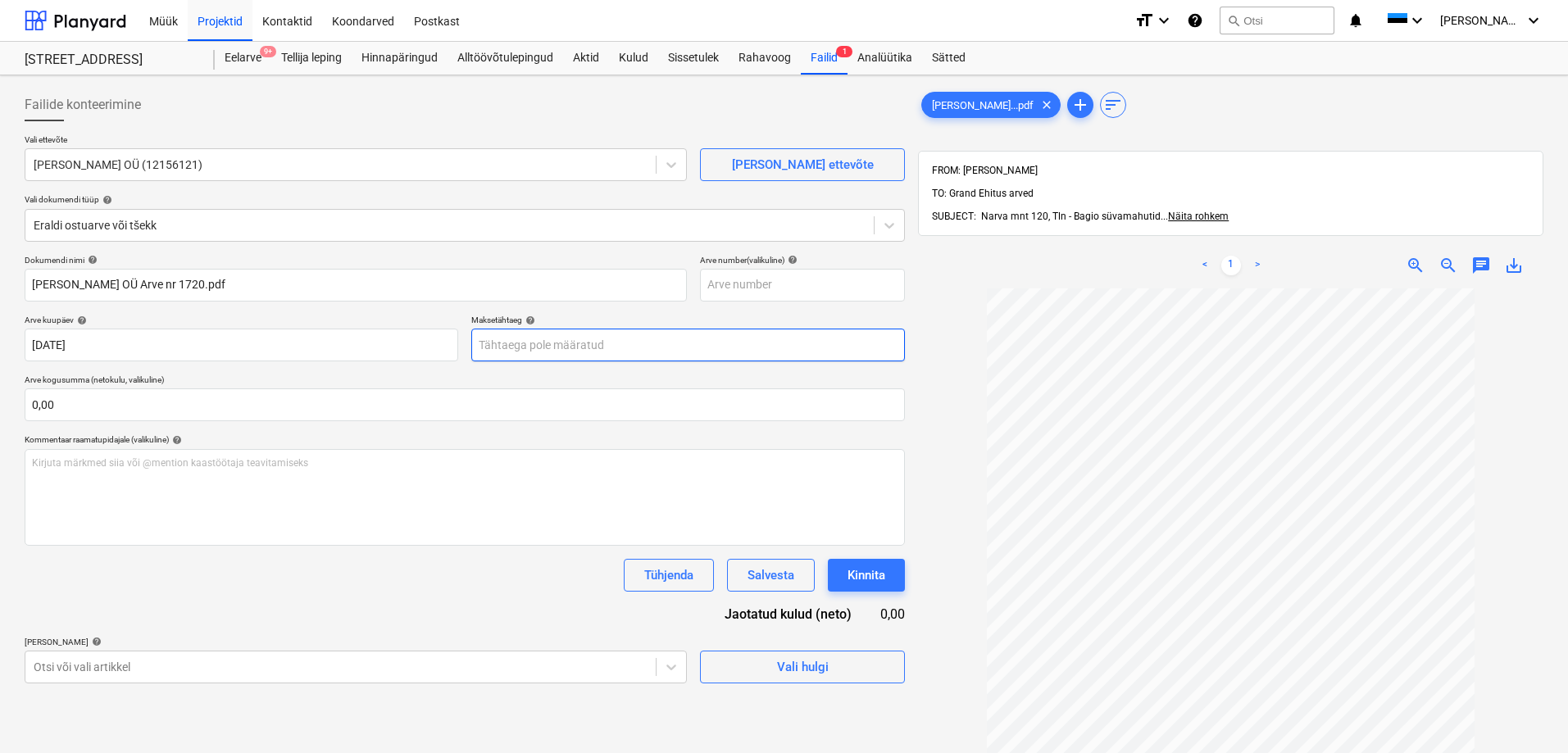
click at [579, 342] on body "Müük Projektid Kontaktid Koondarved Postkast format_size keyboard_arrow_down he…" at bounding box center [784, 376] width 1568 height 753
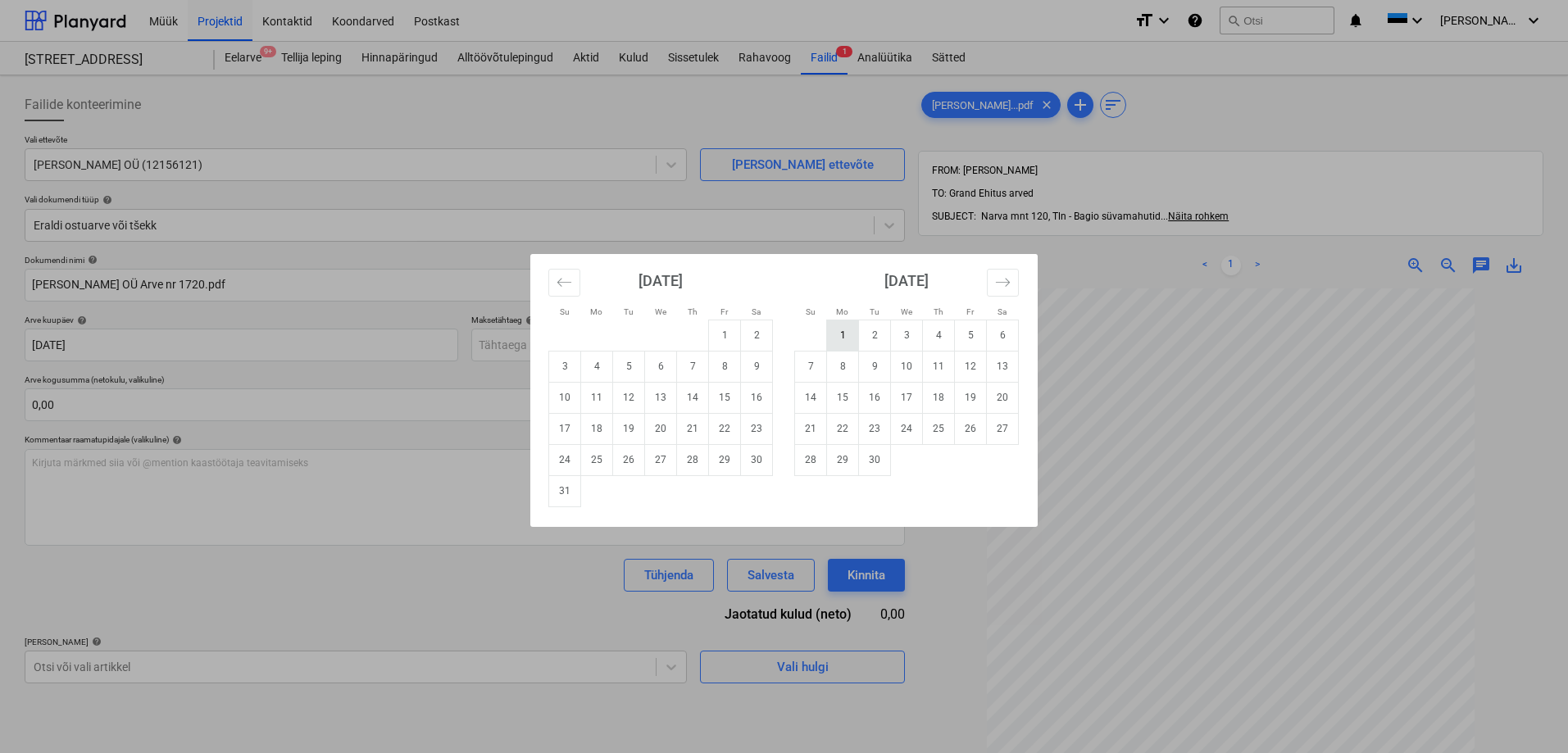
click at [841, 333] on td "1" at bounding box center [843, 335] width 32 height 31
type input "[DATE]"
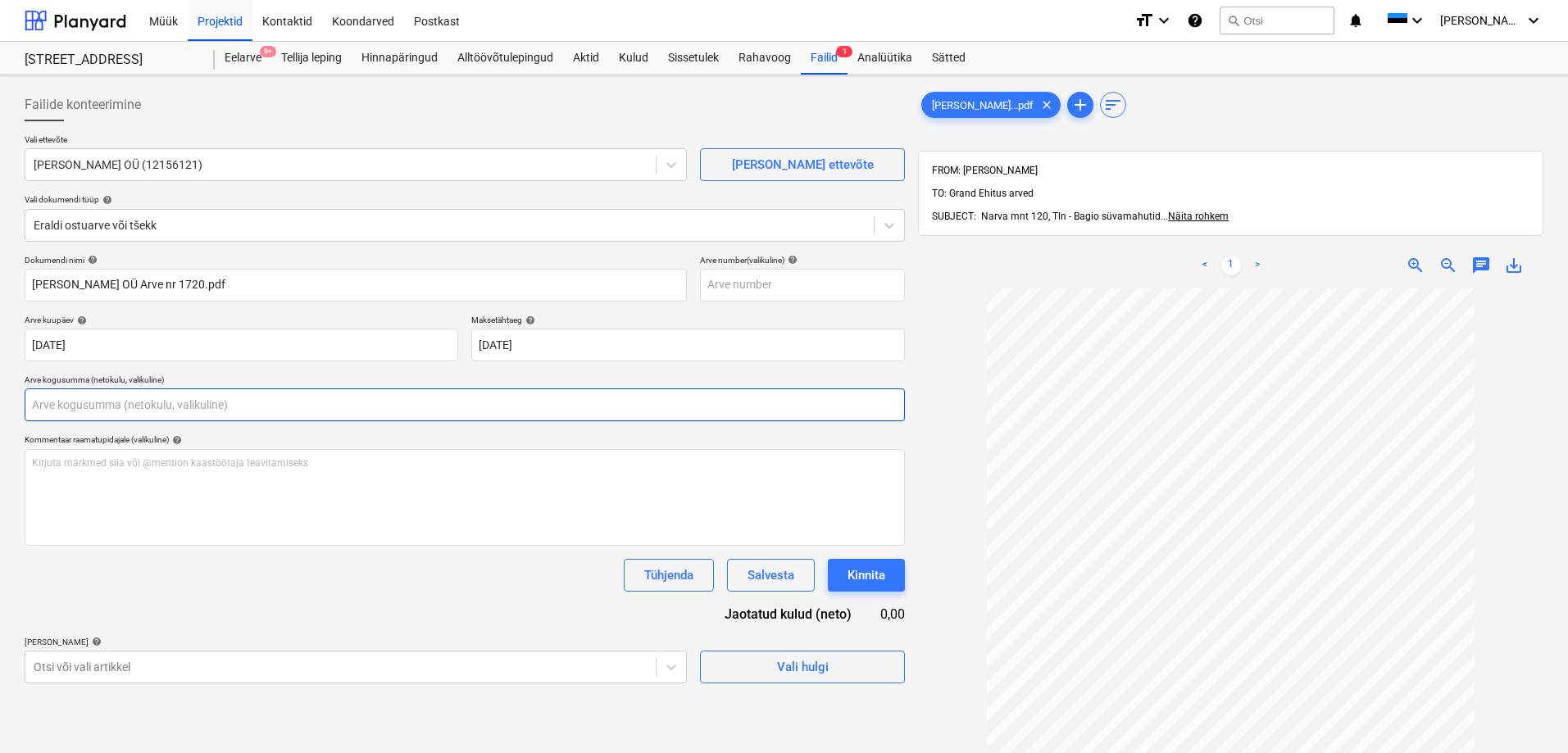
click at [482, 411] on input "text" at bounding box center [465, 405] width 880 height 33
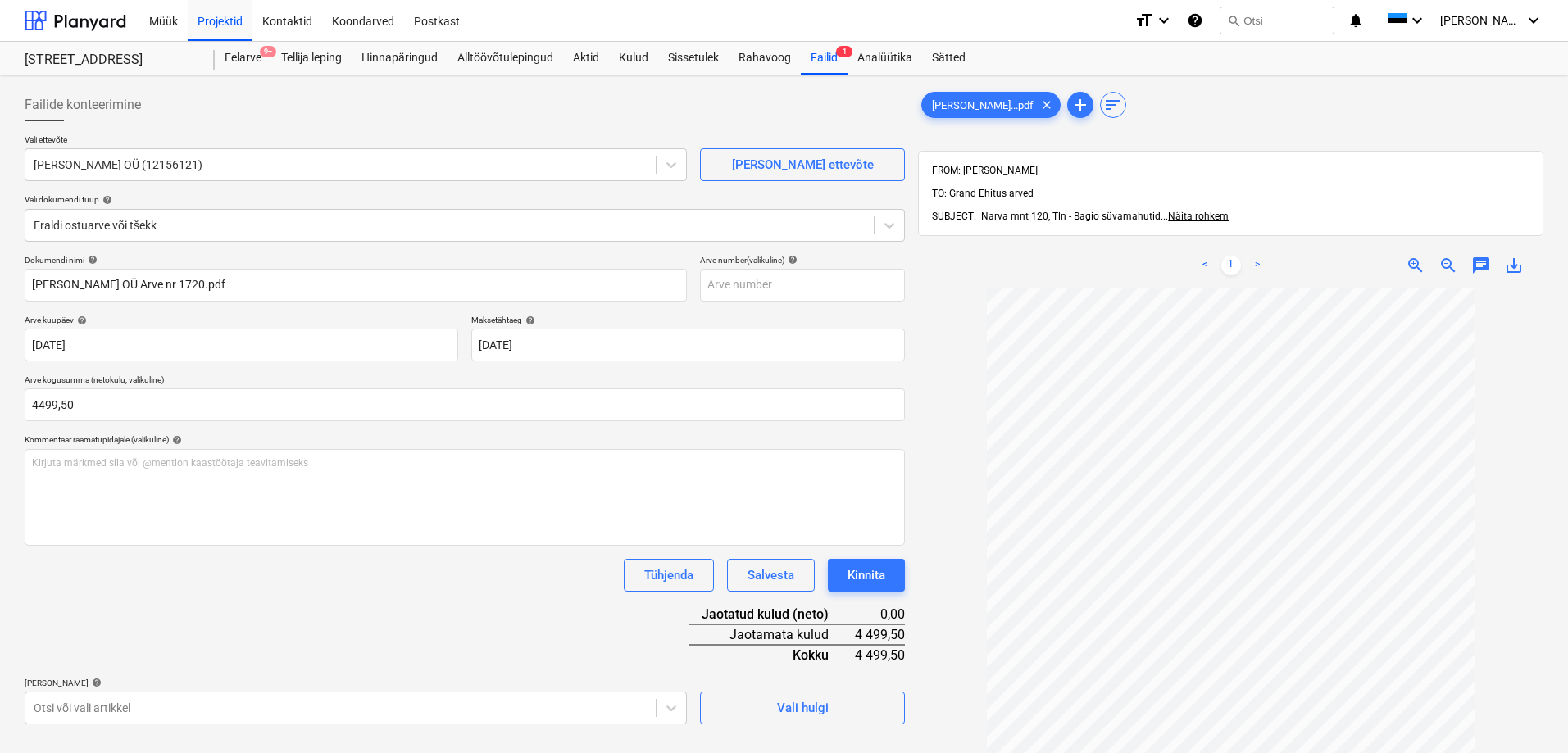
type input "4 499,50"
click at [453, 595] on div "Dokumendi nimi help [PERSON_NAME] OÜ Arve nr 1720.pdf Arve number (valikuline) …" at bounding box center [465, 489] width 880 height 469
click at [220, 596] on div "Dokumendi nimi help [PERSON_NAME] OÜ Arve nr 1720.pdf Arve number (valikuline) …" at bounding box center [465, 489] width 880 height 469
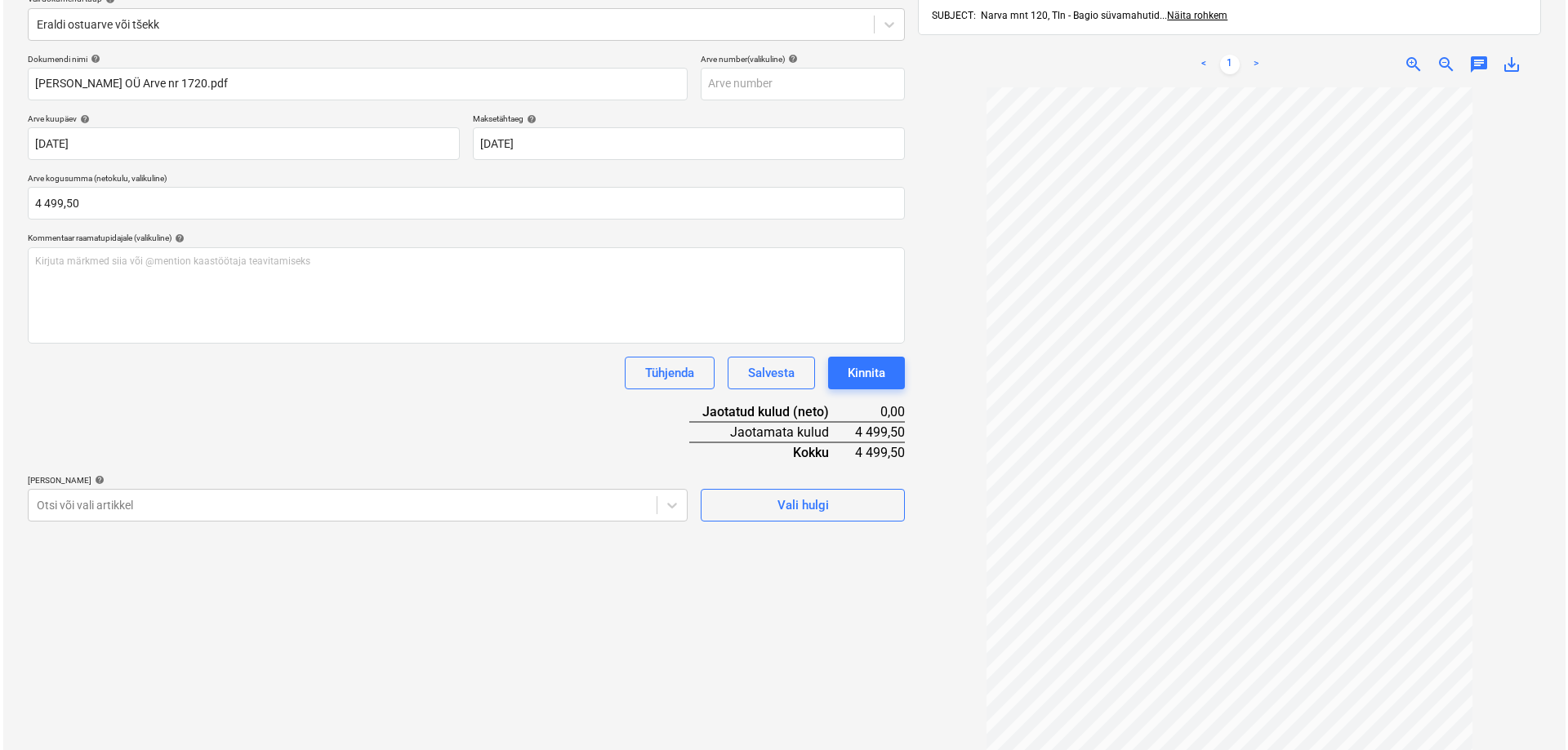
scroll to position [232, 0]
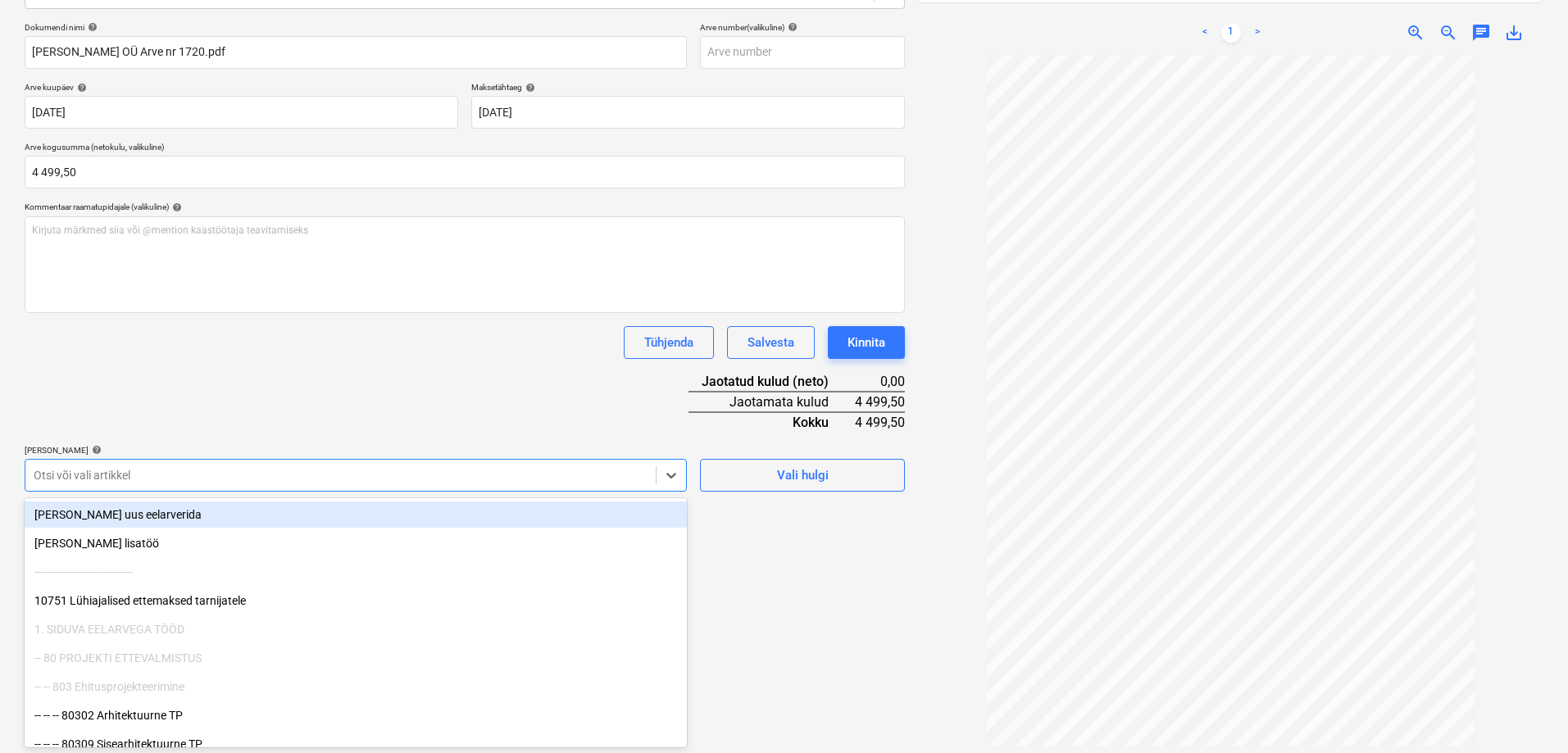
click at [131, 475] on div at bounding box center [340, 475] width 614 height 17
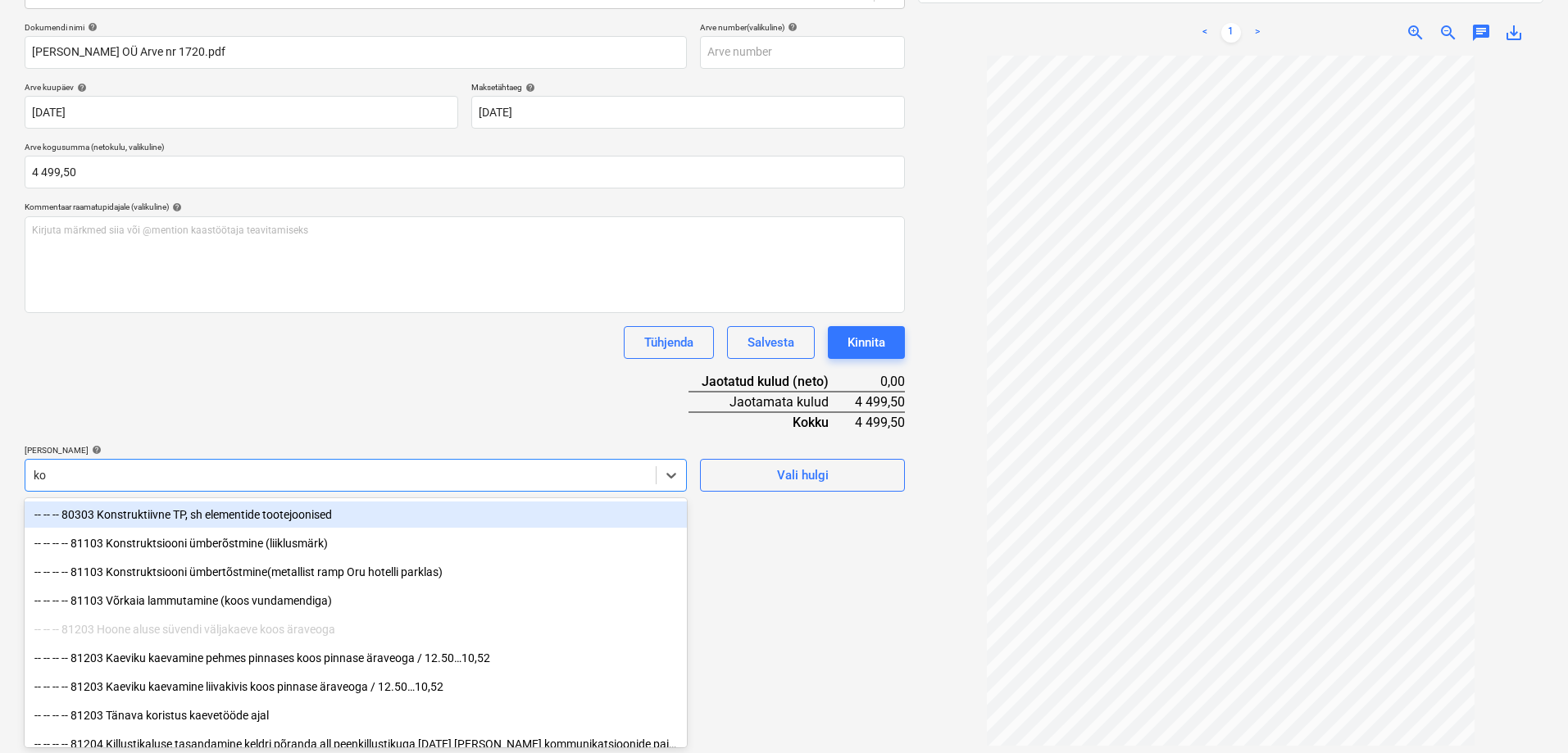
type input "k"
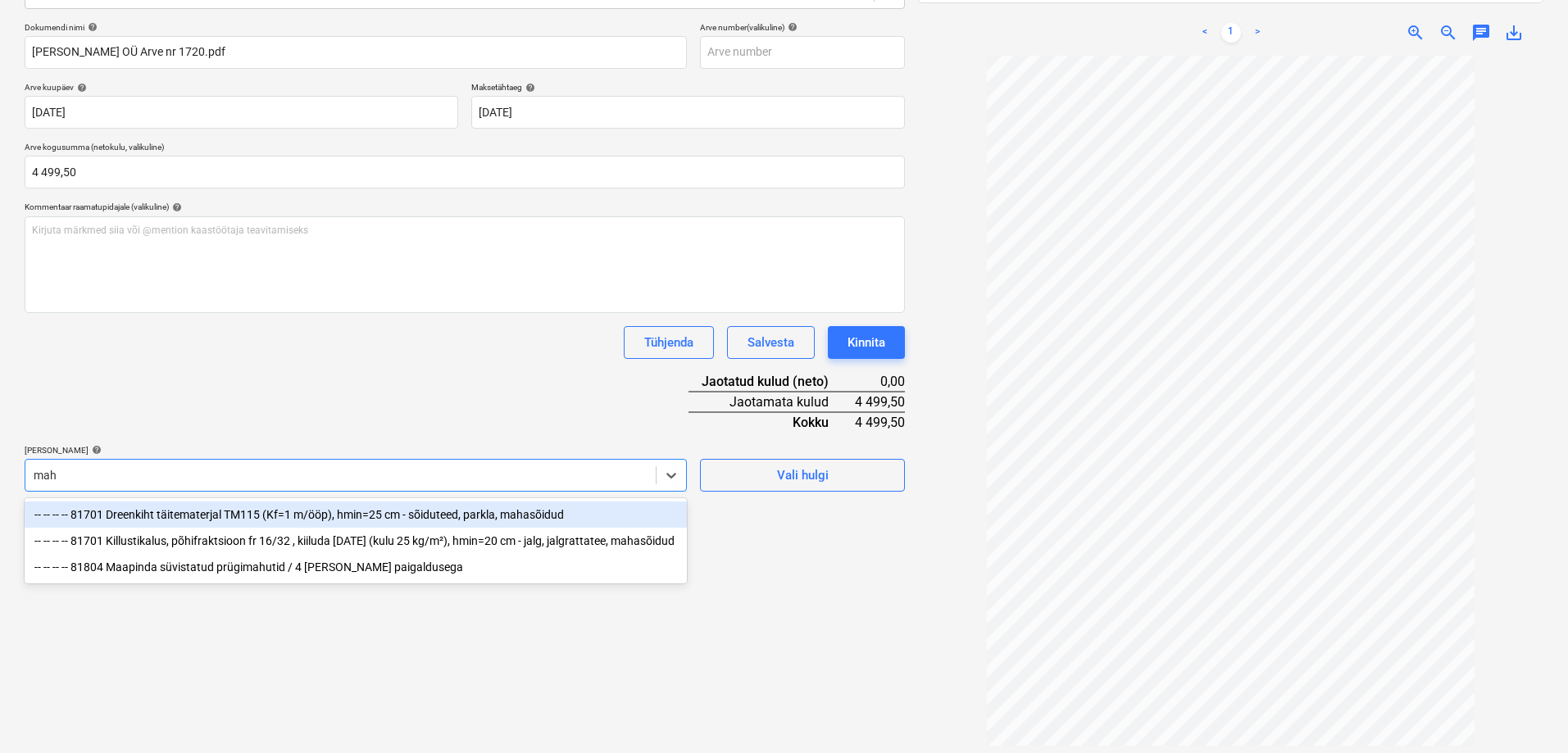
type input "mahu"
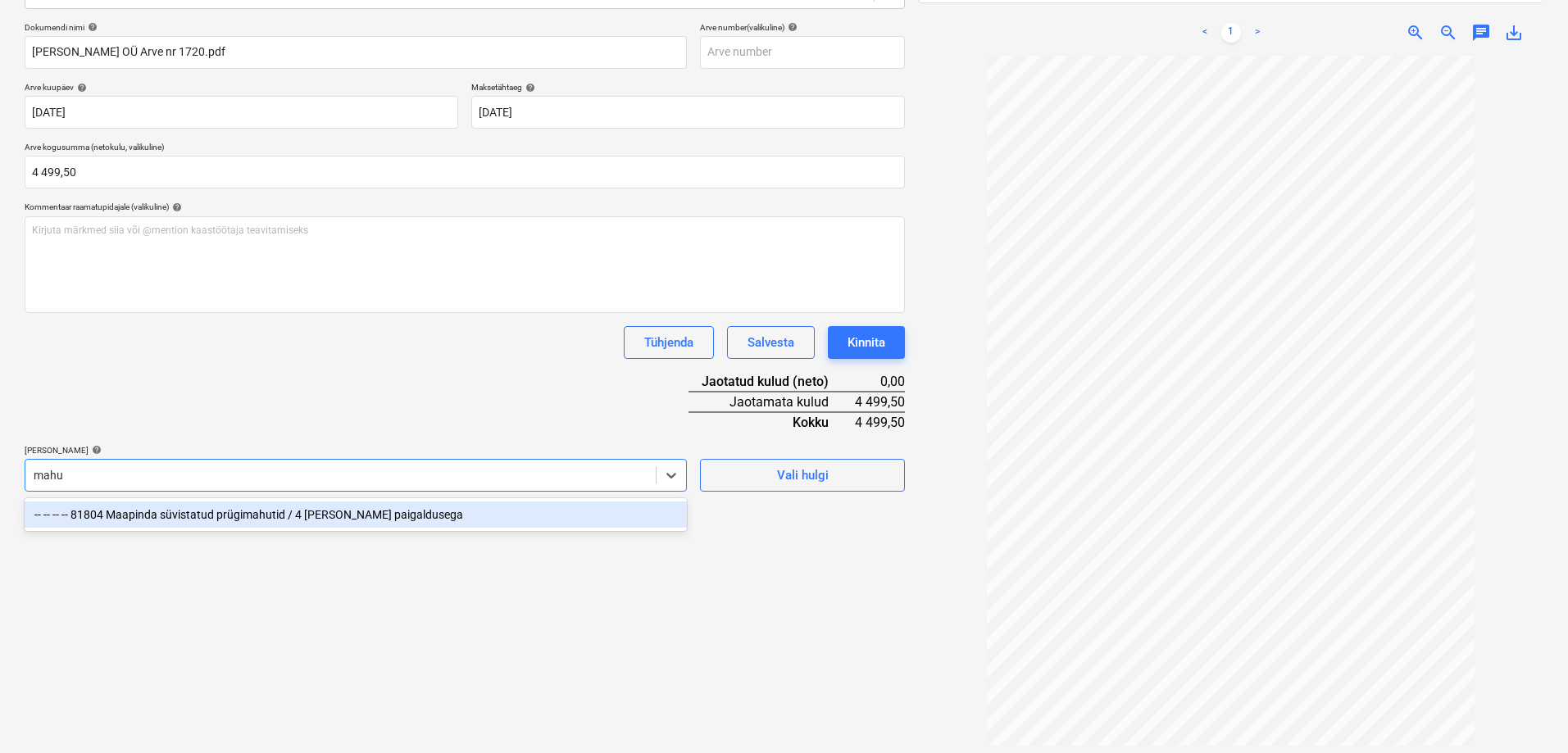
click at [251, 514] on div "-- -- -- -- 81804 Maapinda süvistatud prügimahutid / 4 [PERSON_NAME] paigalduse…" at bounding box center [355, 515] width 662 height 27
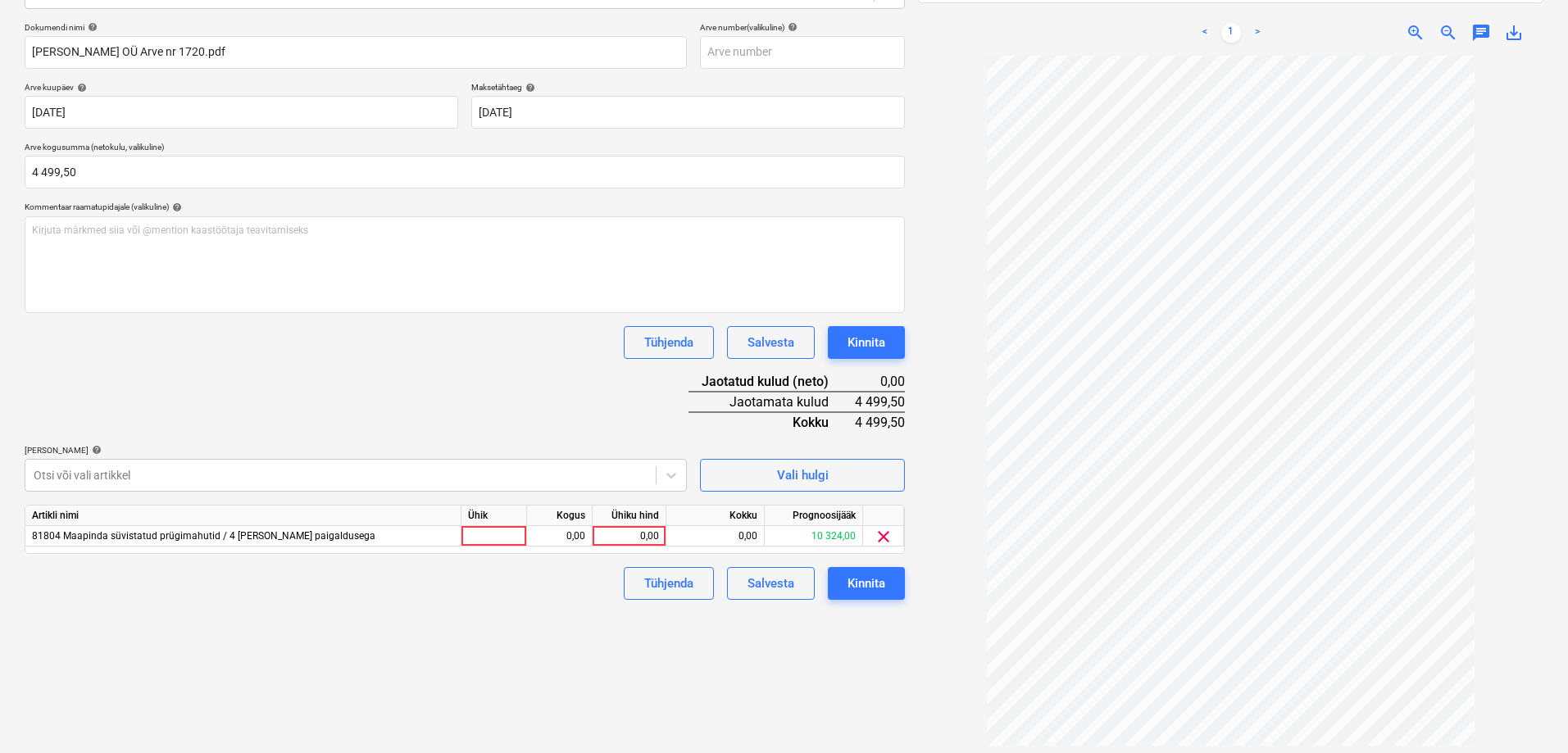
click at [714, 658] on div "Failide konteerimine Vali ettevõte Aarius Haljastus OÜ (12156121) [PERSON_NAME]…" at bounding box center [464, 308] width 894 height 920
click at [404, 671] on div "Failide konteerimine Vali ettevõte Aarius Haljastus OÜ (12156121) [PERSON_NAME]…" at bounding box center [464, 308] width 894 height 920
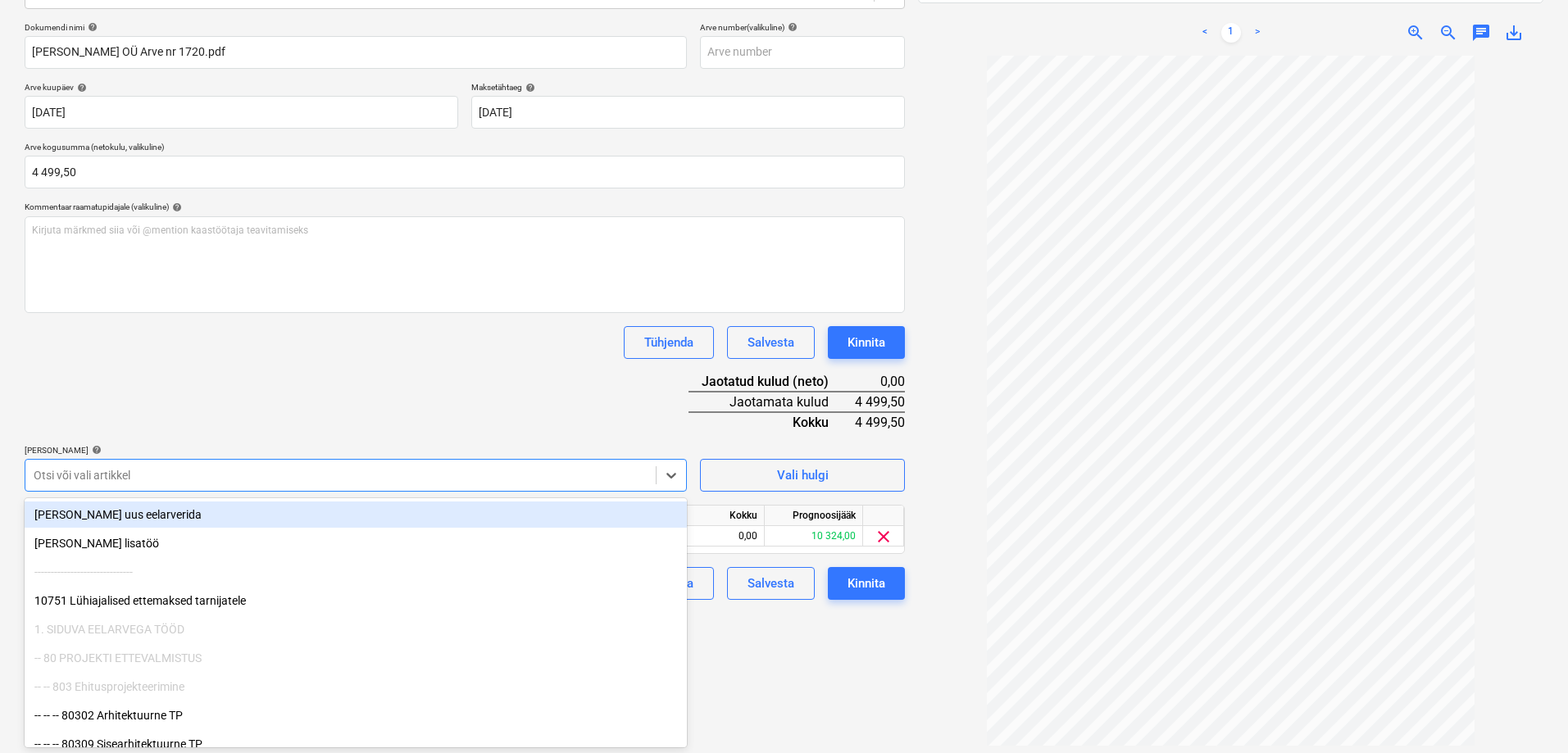
click at [515, 479] on div at bounding box center [340, 475] width 614 height 17
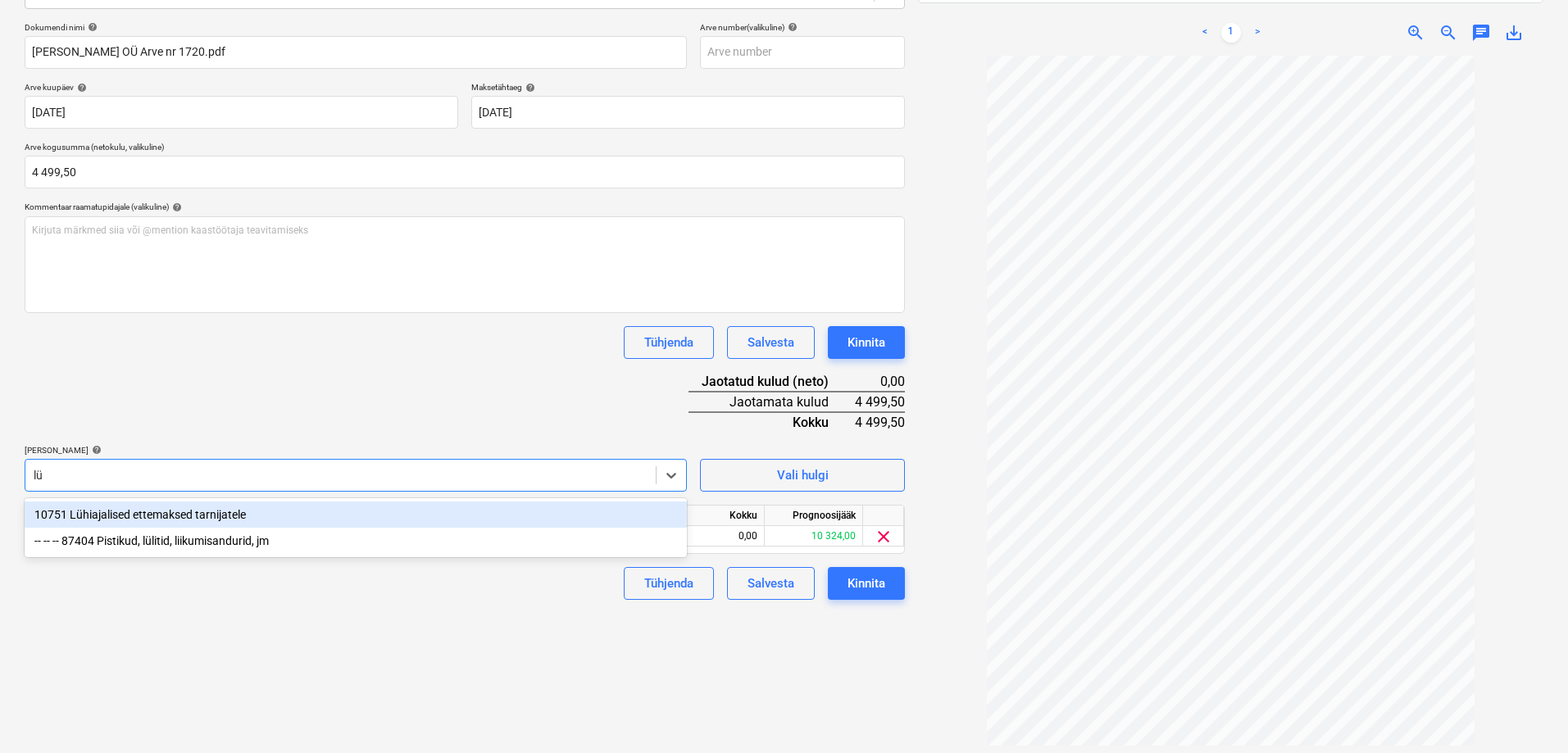
type input "lüh"
click at [232, 513] on div "10751 Lühiajalised ettemaksed tarnijatele" at bounding box center [355, 515] width 662 height 27
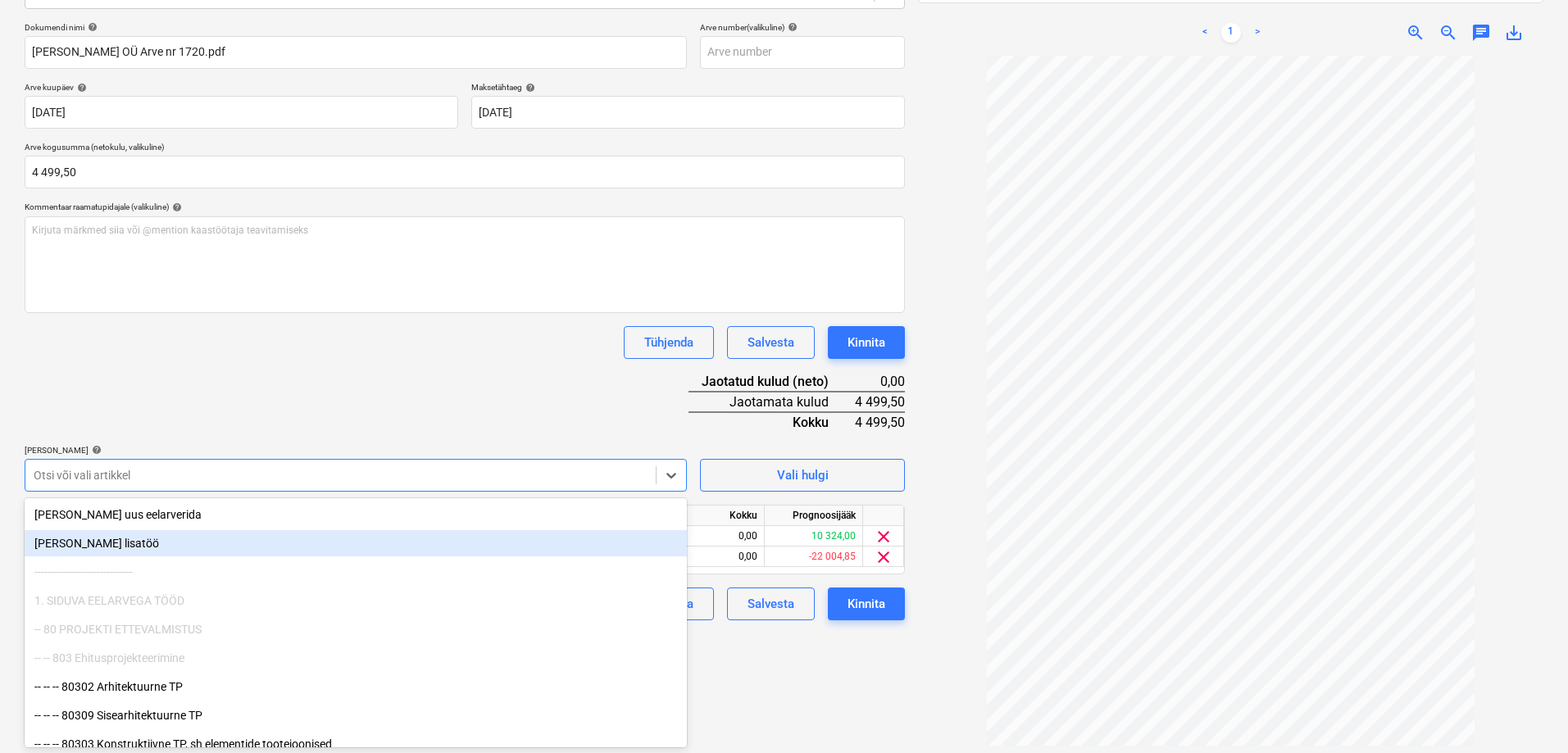
click at [751, 678] on div "Failide konteerimine Vali ettevõte Aarius Haljastus OÜ (12156121) [PERSON_NAME]…" at bounding box center [464, 308] width 894 height 920
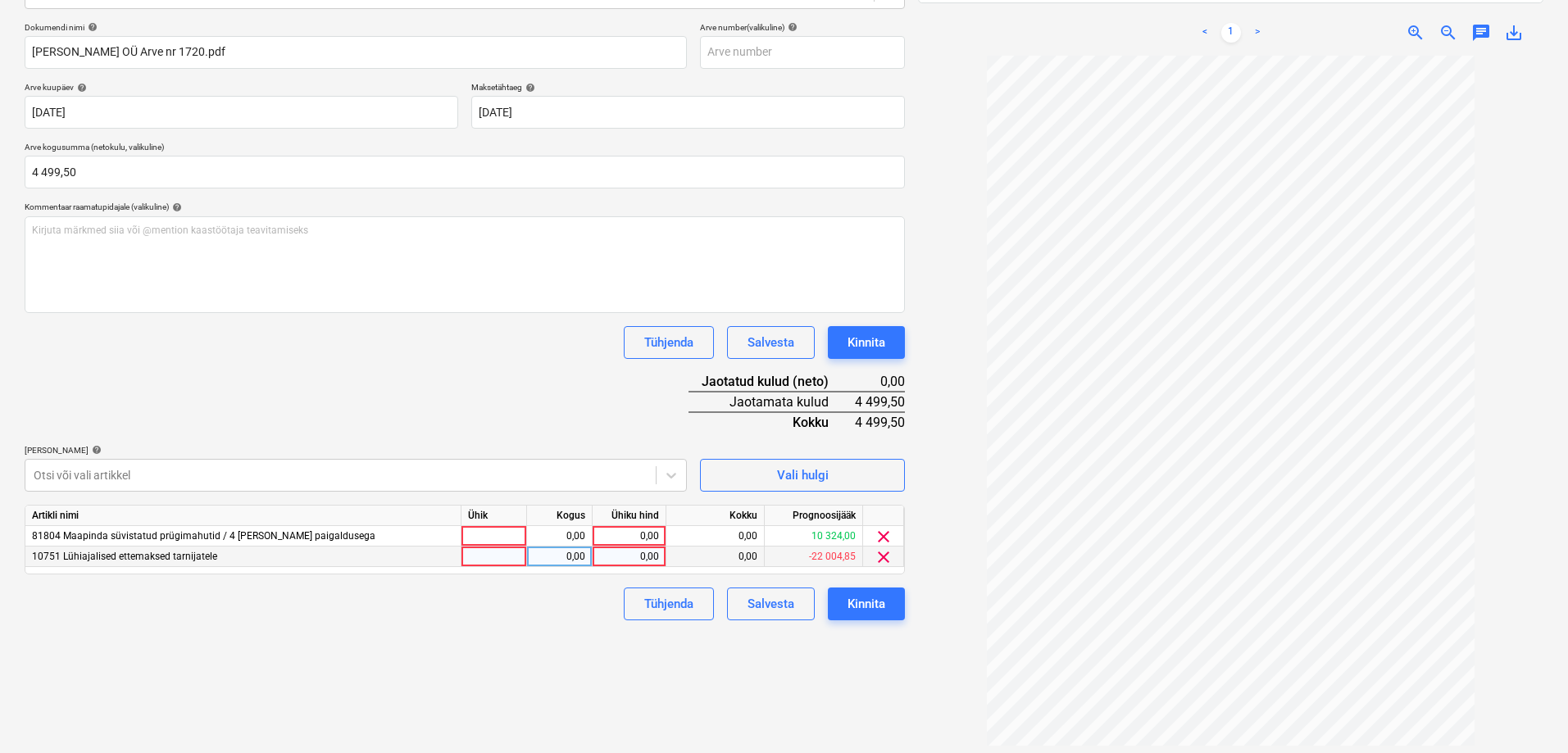
click at [638, 559] on div "0,00" at bounding box center [629, 557] width 60 height 20
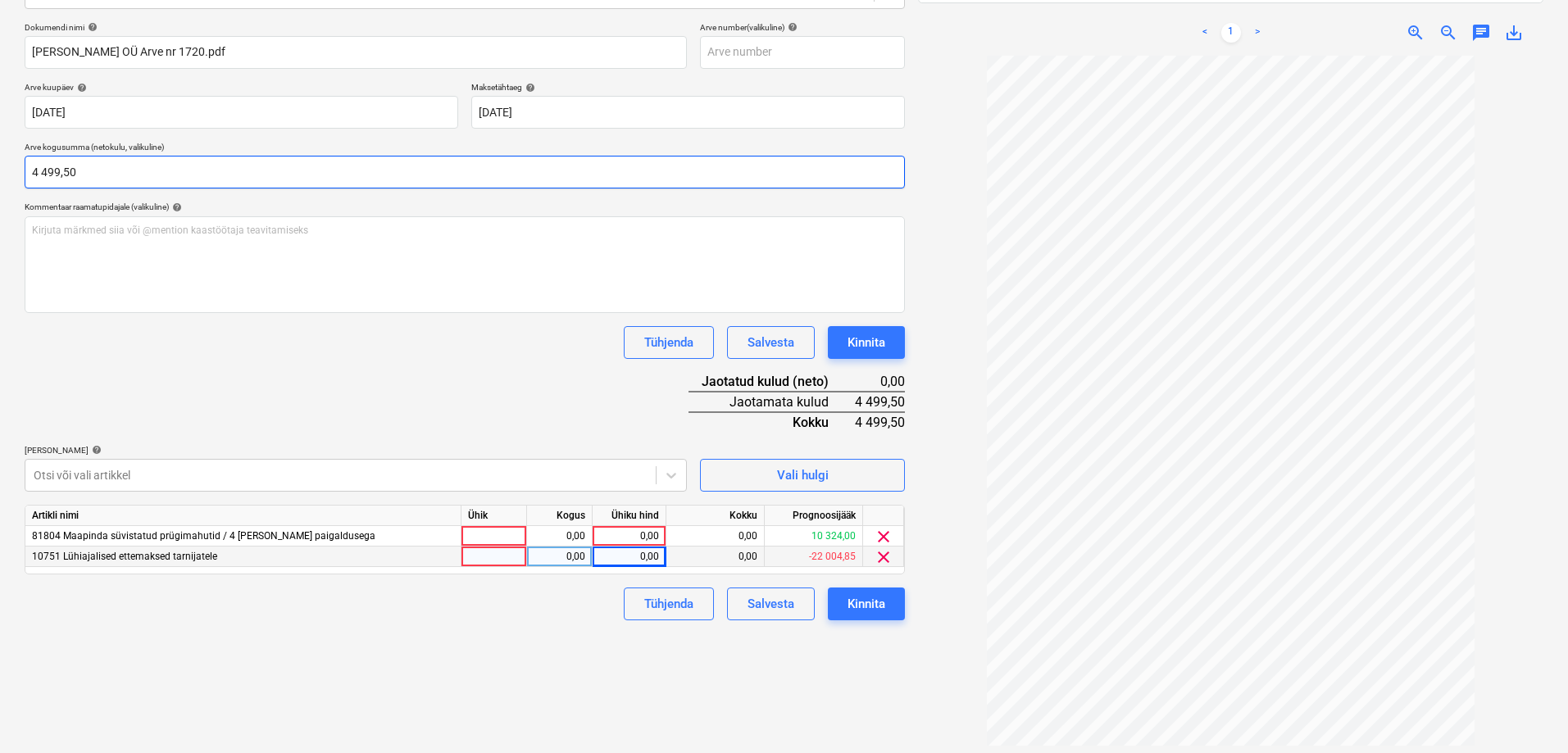
click at [113, 171] on input "4 499,50" at bounding box center [465, 171] width 880 height 33
type input "4499,5"
drag, startPoint x: 113, startPoint y: 171, endPoint x: 0, endPoint y: 167, distance: 113.1
click at [0, 167] on div "Failide konteerimine Vali ettevõte Aarius Haljastus OÜ (12156121) [PERSON_NAME]…" at bounding box center [784, 309] width 1568 height 933
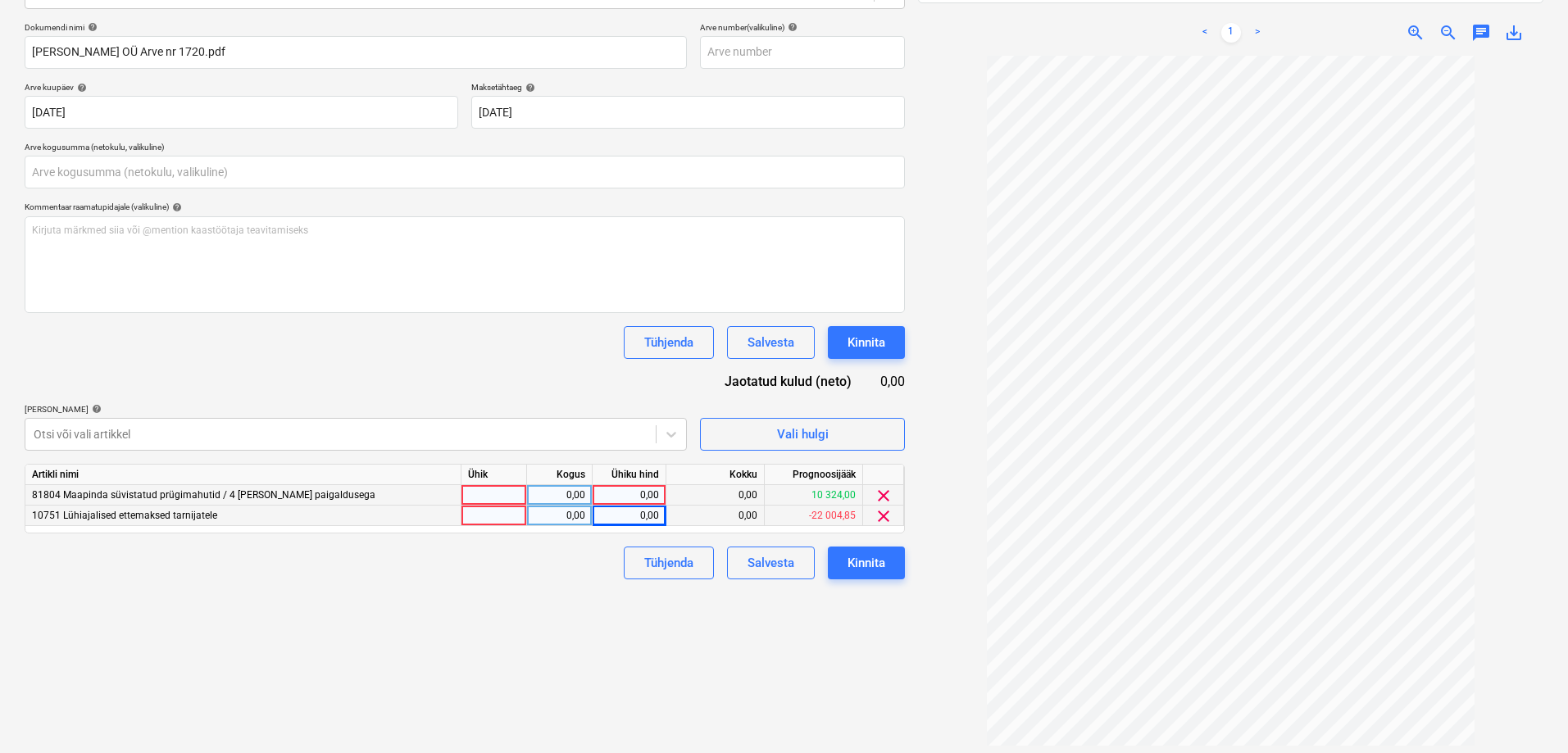
type input "0,00"
click at [881, 494] on span "clear" at bounding box center [884, 496] width 19 height 19
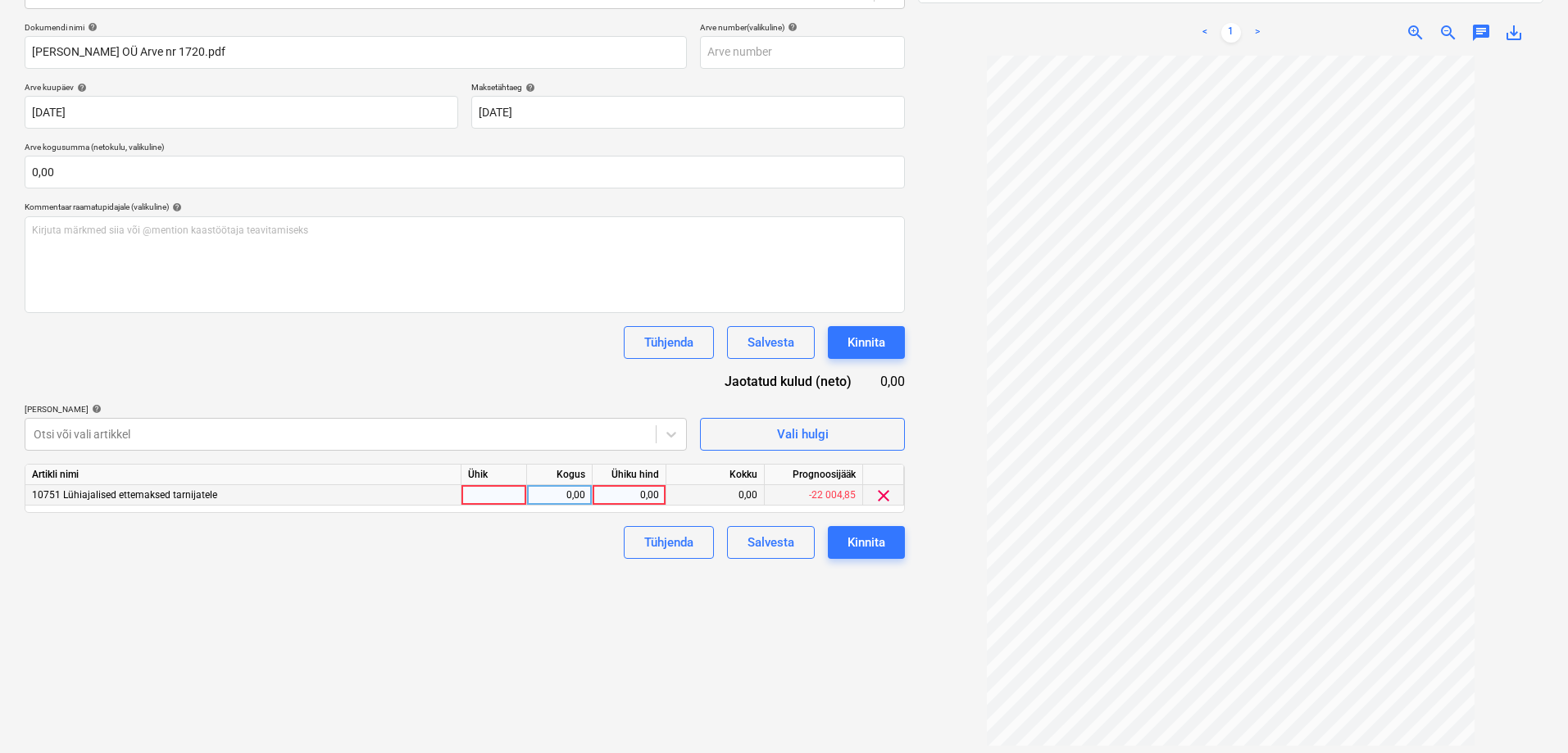
click at [618, 500] on div "0,00" at bounding box center [629, 495] width 60 height 20
click at [940, 399] on div at bounding box center [1231, 409] width 626 height 707
click at [948, 434] on div at bounding box center [1231, 409] width 626 height 707
click at [944, 425] on div at bounding box center [1231, 409] width 626 height 707
click at [345, 608] on div "Failide konteerimine Vali ettevõte Aarius Haljastus OÜ (12156121) [PERSON_NAME]…" at bounding box center [464, 308] width 894 height 920
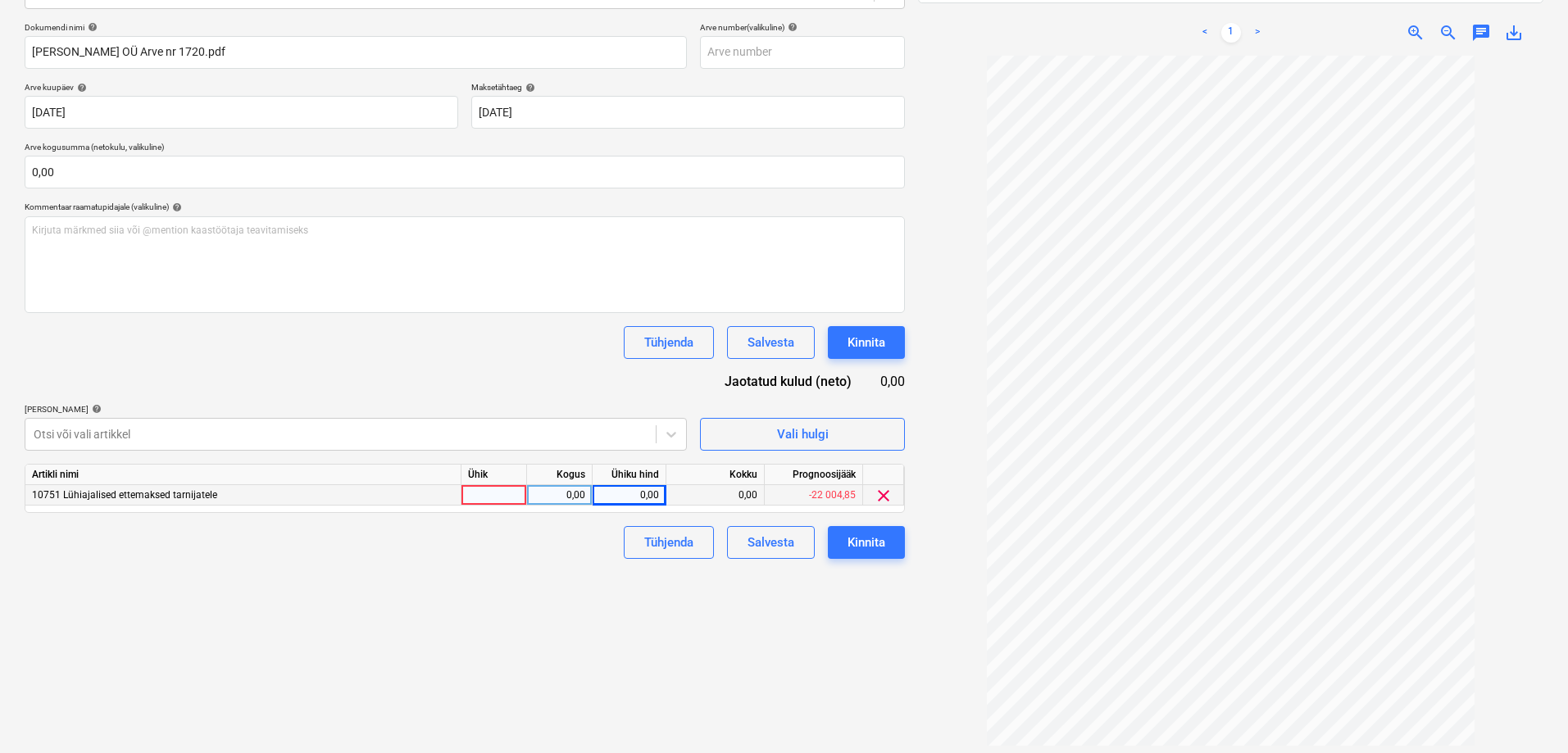
click at [357, 361] on div "Dokumendi nimi help [PERSON_NAME] OÜ Arve nr 1720.pdf Arve number (valikuline) …" at bounding box center [465, 290] width 880 height 536
click at [432, 594] on div "Failide konteerimine Vali ettevõte Aarius Haljastus OÜ (12156121) [PERSON_NAME]…" at bounding box center [464, 308] width 894 height 920
click at [628, 495] on div "0,00" at bounding box center [629, 495] width 60 height 20
type input "4499,50"
click at [544, 581] on div "Failide konteerimine Vali ettevõte Aarius Haljastus OÜ (12156121) [PERSON_NAME]…" at bounding box center [464, 308] width 894 height 920
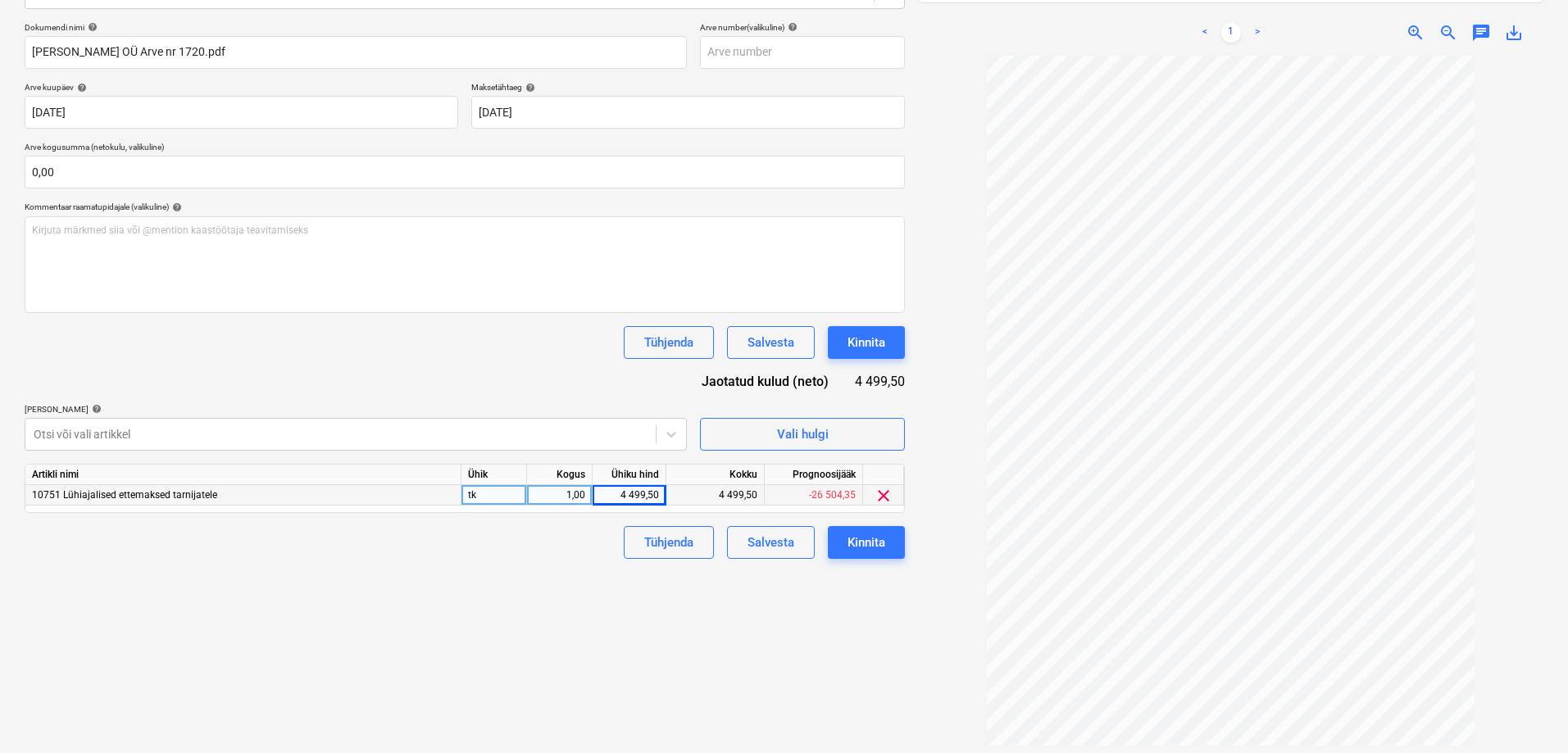
click at [940, 390] on div at bounding box center [1231, 409] width 626 height 707
click at [870, 537] on div "Kinnita" at bounding box center [866, 543] width 38 height 21
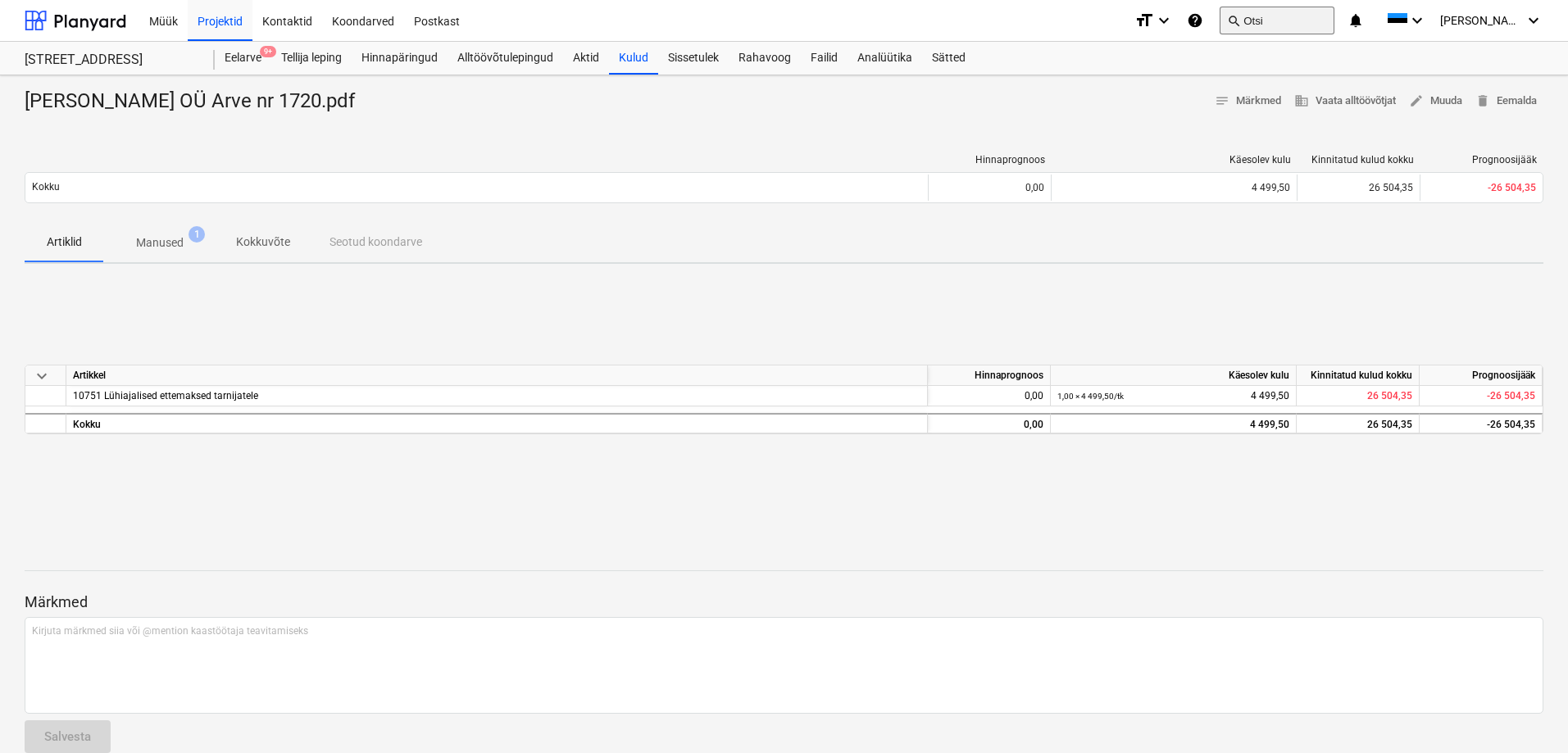
click at [1291, 20] on button "search Otsi" at bounding box center [1277, 20] width 115 height 28
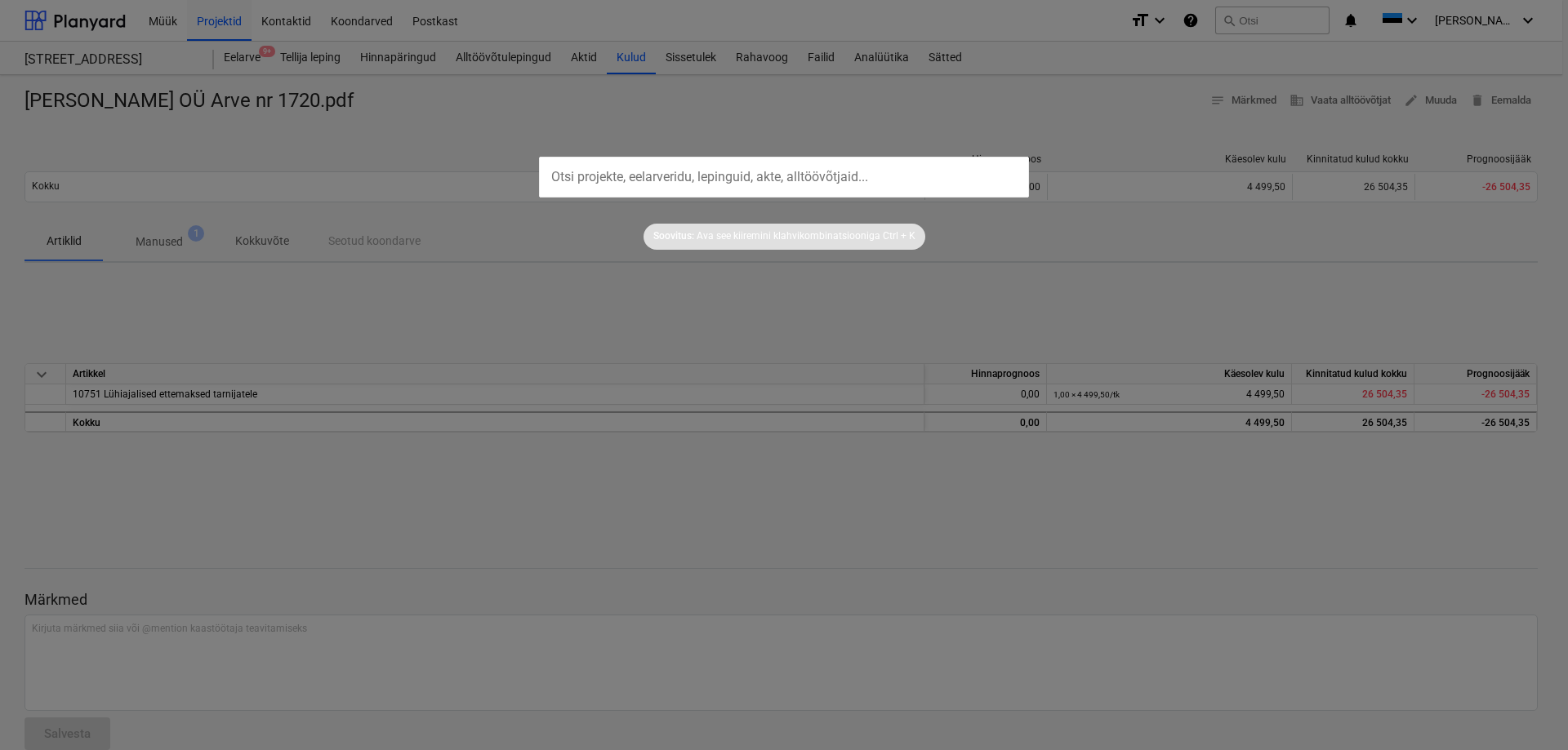
click at [607, 178] on input "text" at bounding box center [784, 177] width 490 height 40
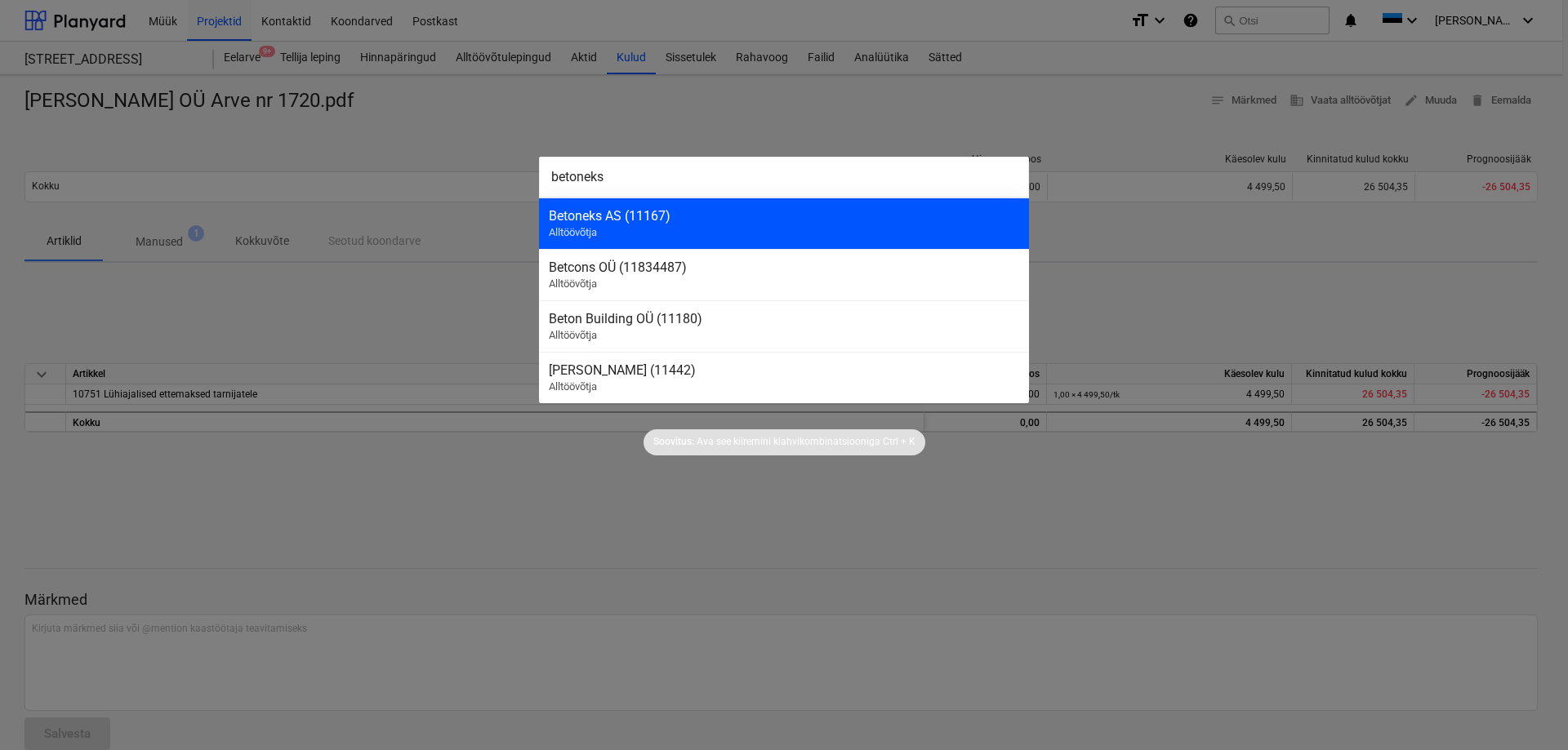
type input "betoneks"
click at [569, 210] on div "Betoneks AS (11167)" at bounding box center [784, 216] width 470 height 16
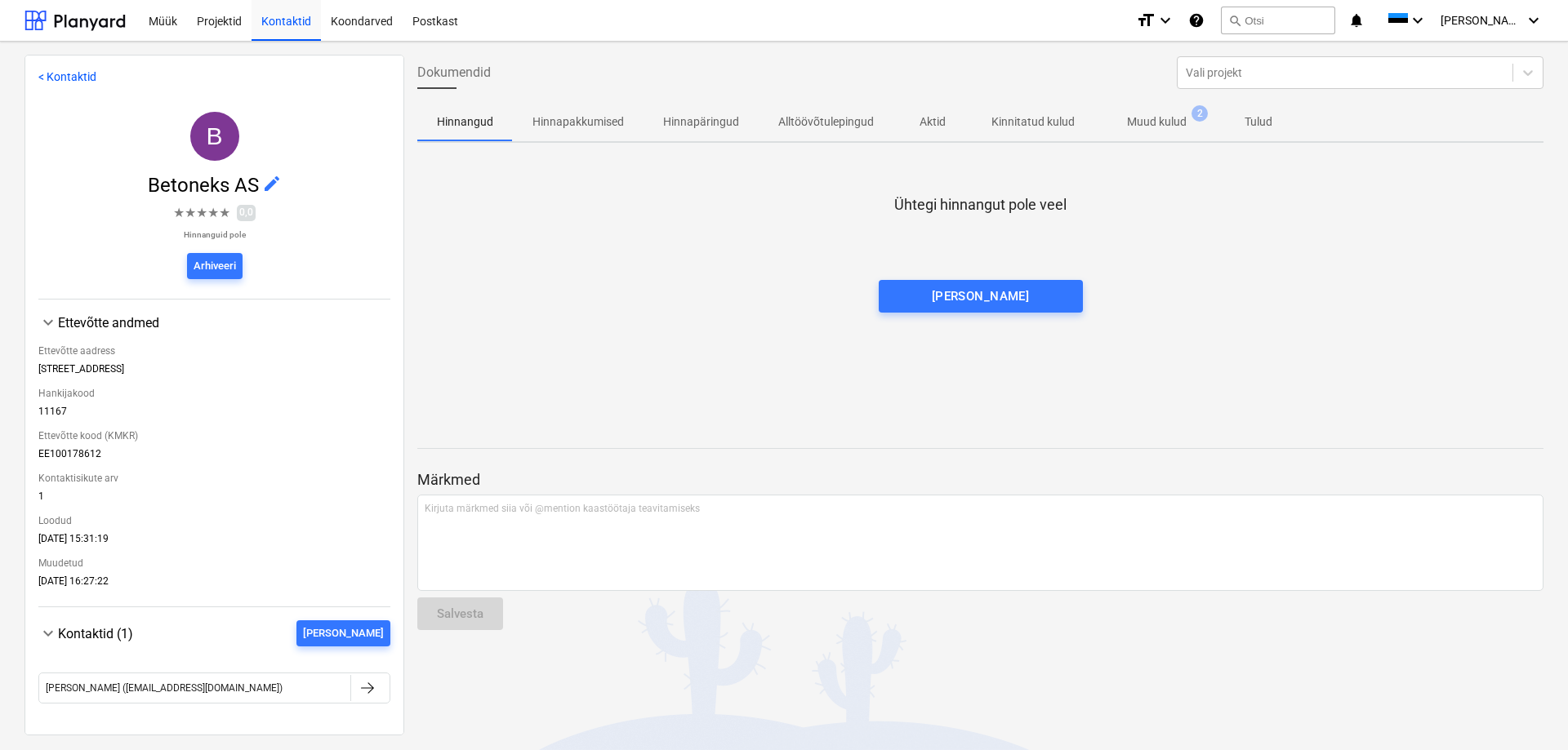
click at [1163, 122] on p "Muud kulud" at bounding box center [1157, 121] width 60 height 17
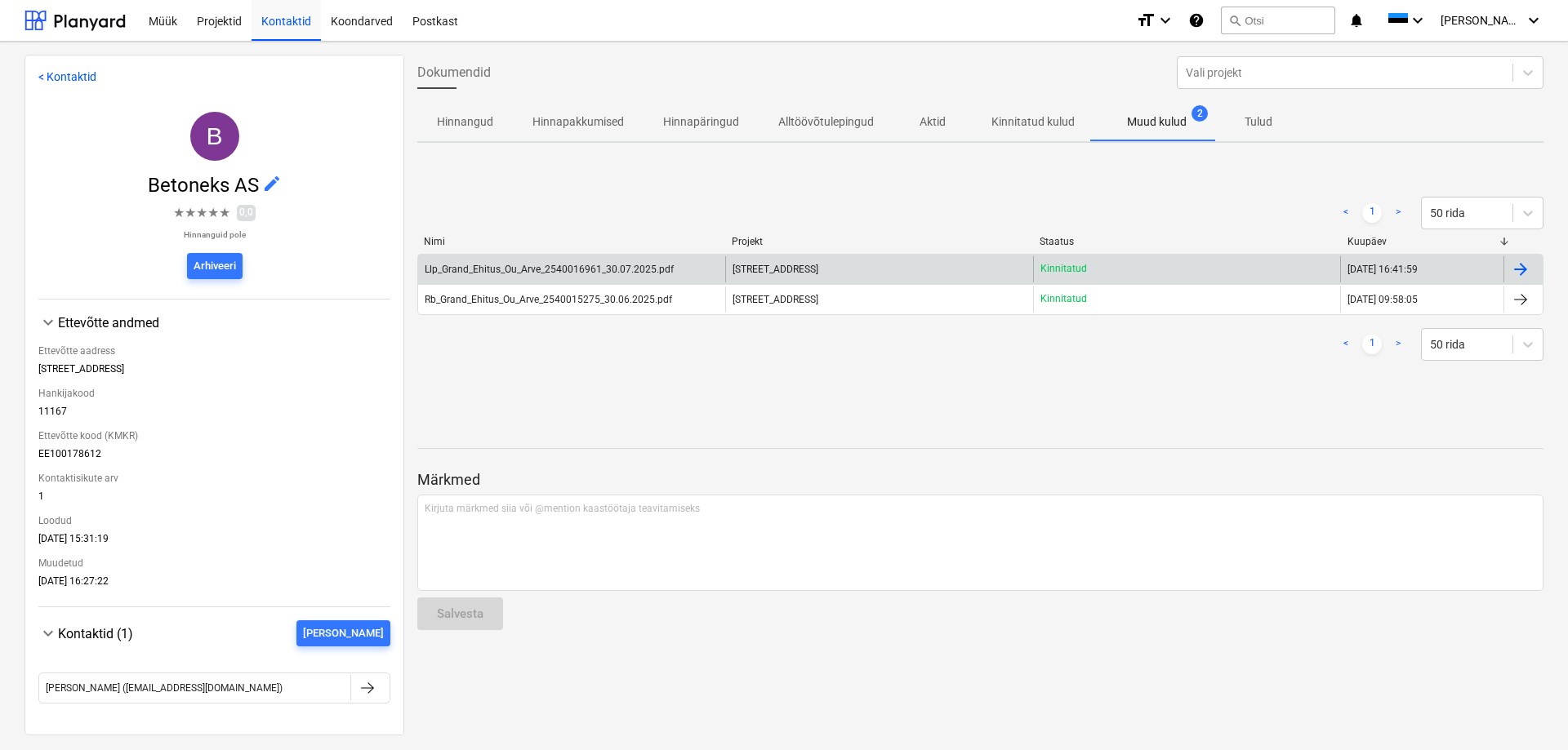
click at [569, 261] on div "Llp_Grand_Ehitus_Ou_Arve_2540016961_30.07.2025.pdf" at bounding box center [571, 269] width 307 height 26
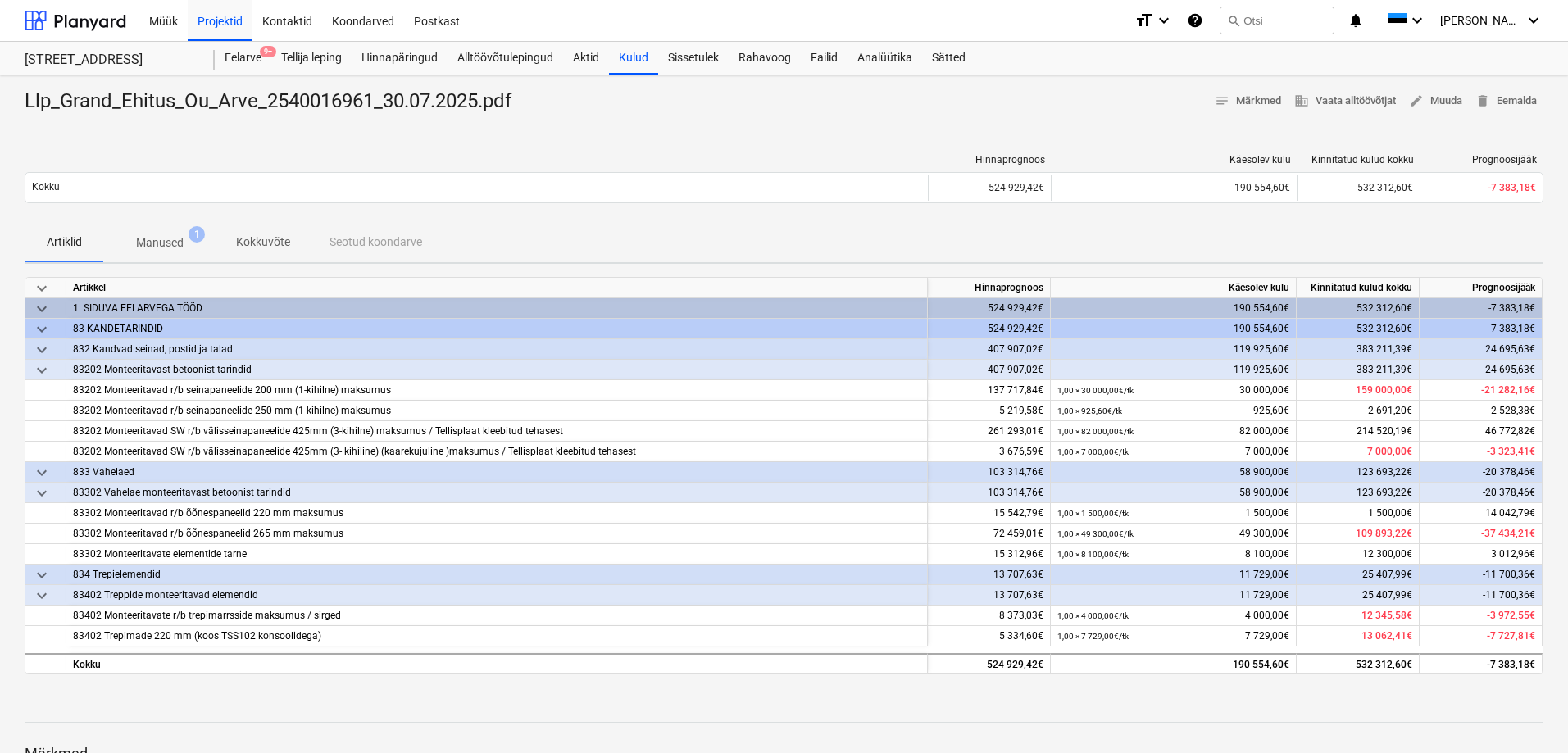
click at [153, 243] on p "Manused" at bounding box center [160, 242] width 48 height 17
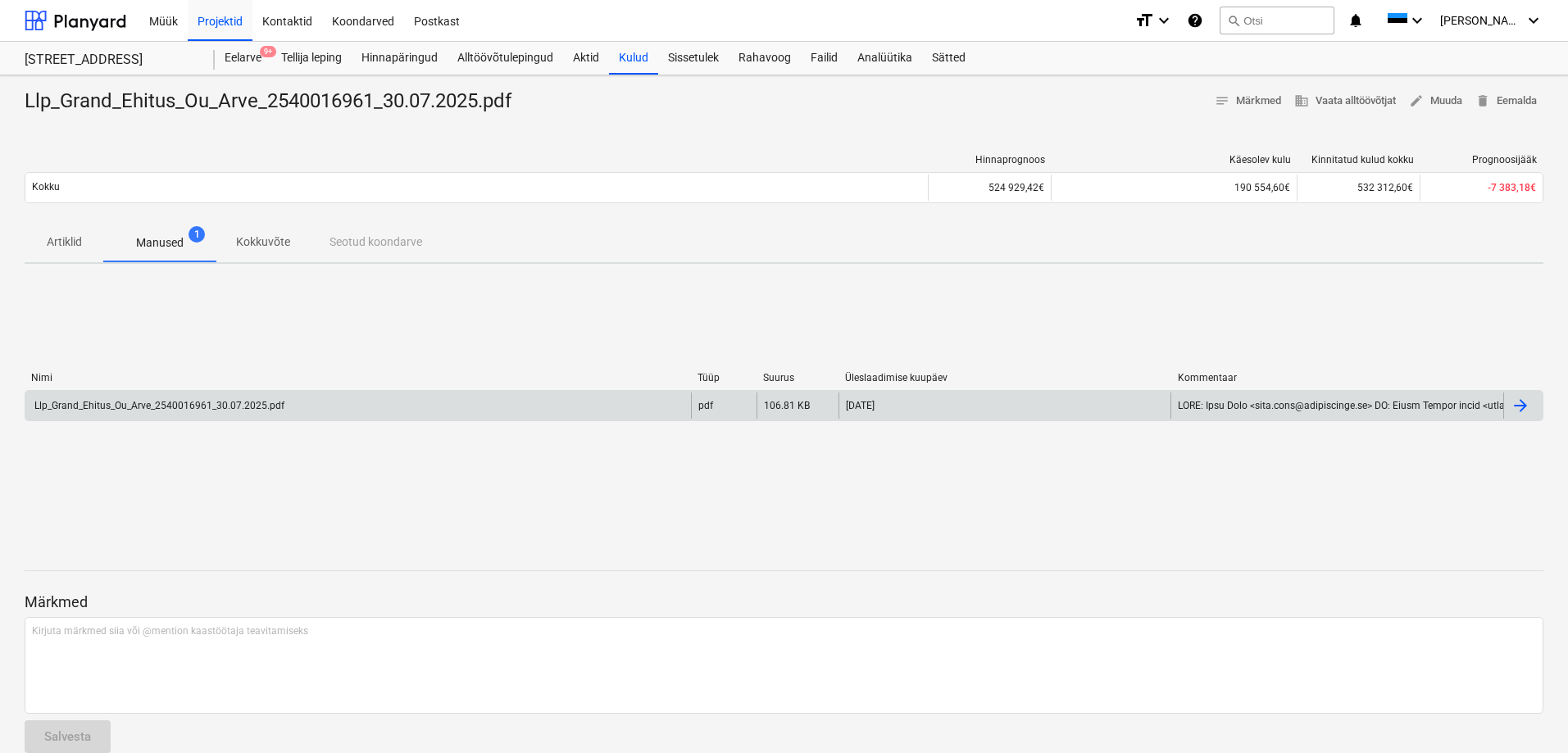
click at [164, 398] on div "Llp_Grand_Ehitus_Ou_Arve_2540016961_30.07.2025.pdf" at bounding box center [358, 406] width 666 height 27
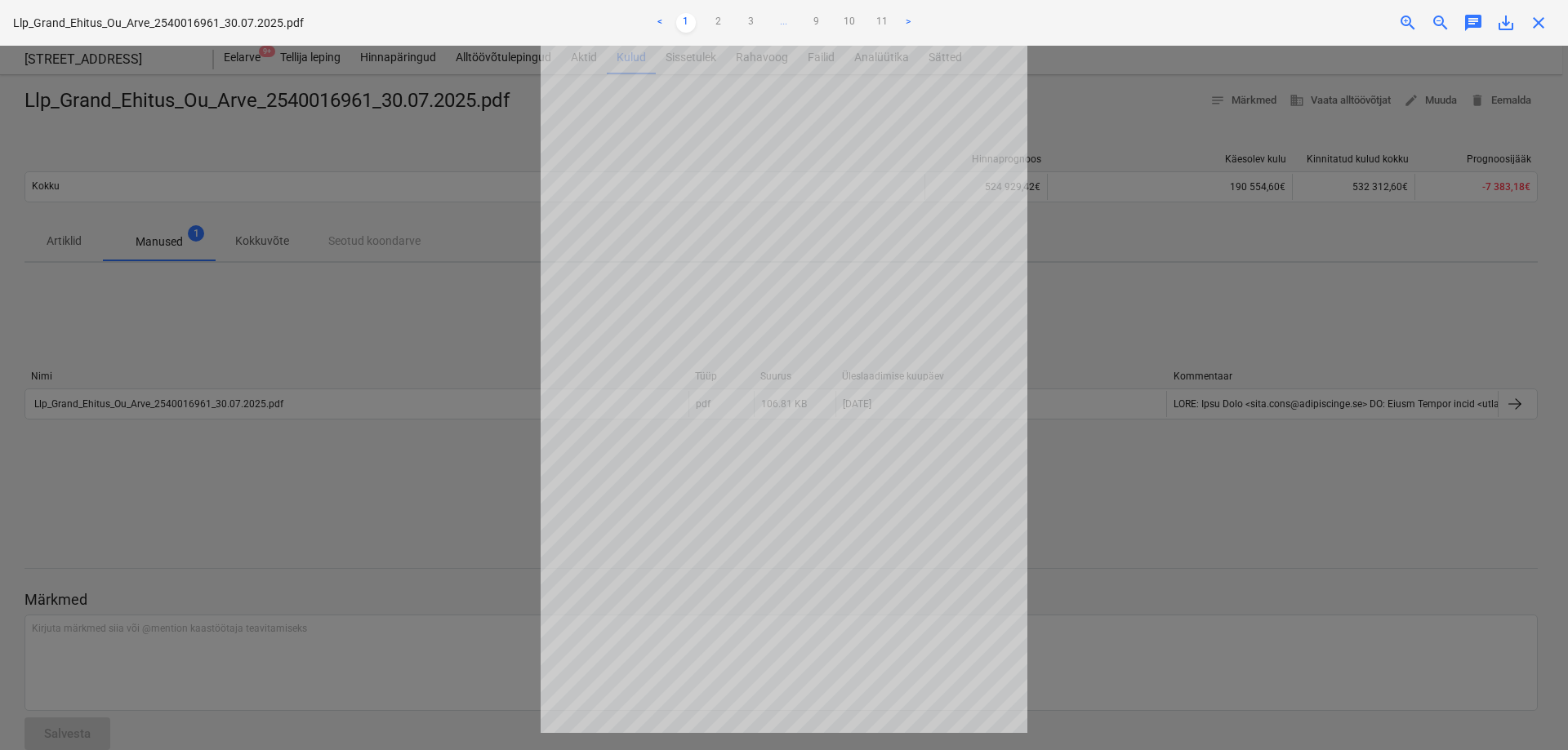
click at [905, 20] on link ">" at bounding box center [908, 23] width 19 height 19
click at [883, 20] on link "11" at bounding box center [881, 23] width 19 height 19
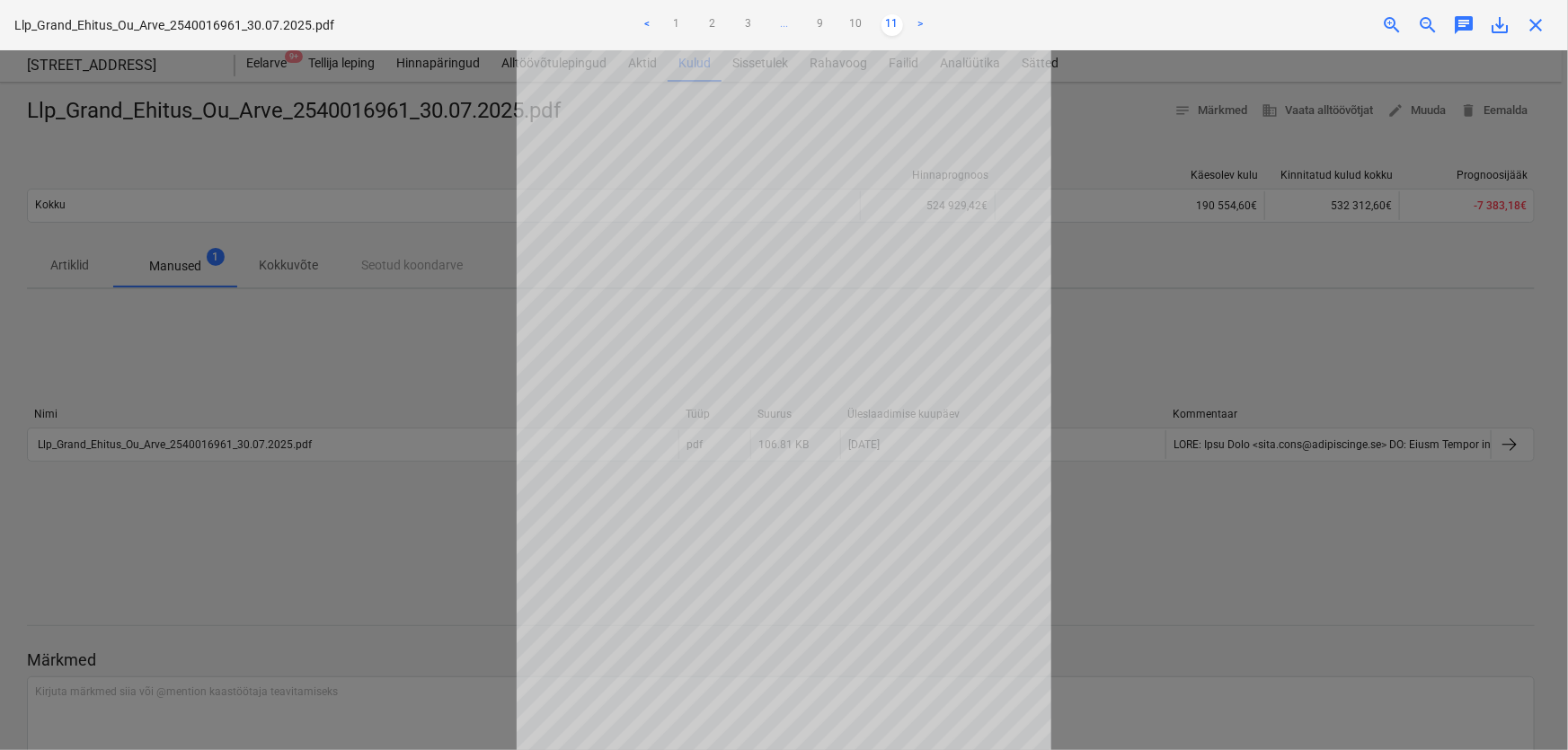
click at [1536, 22] on span "close" at bounding box center [1536, 25] width 21 height 21
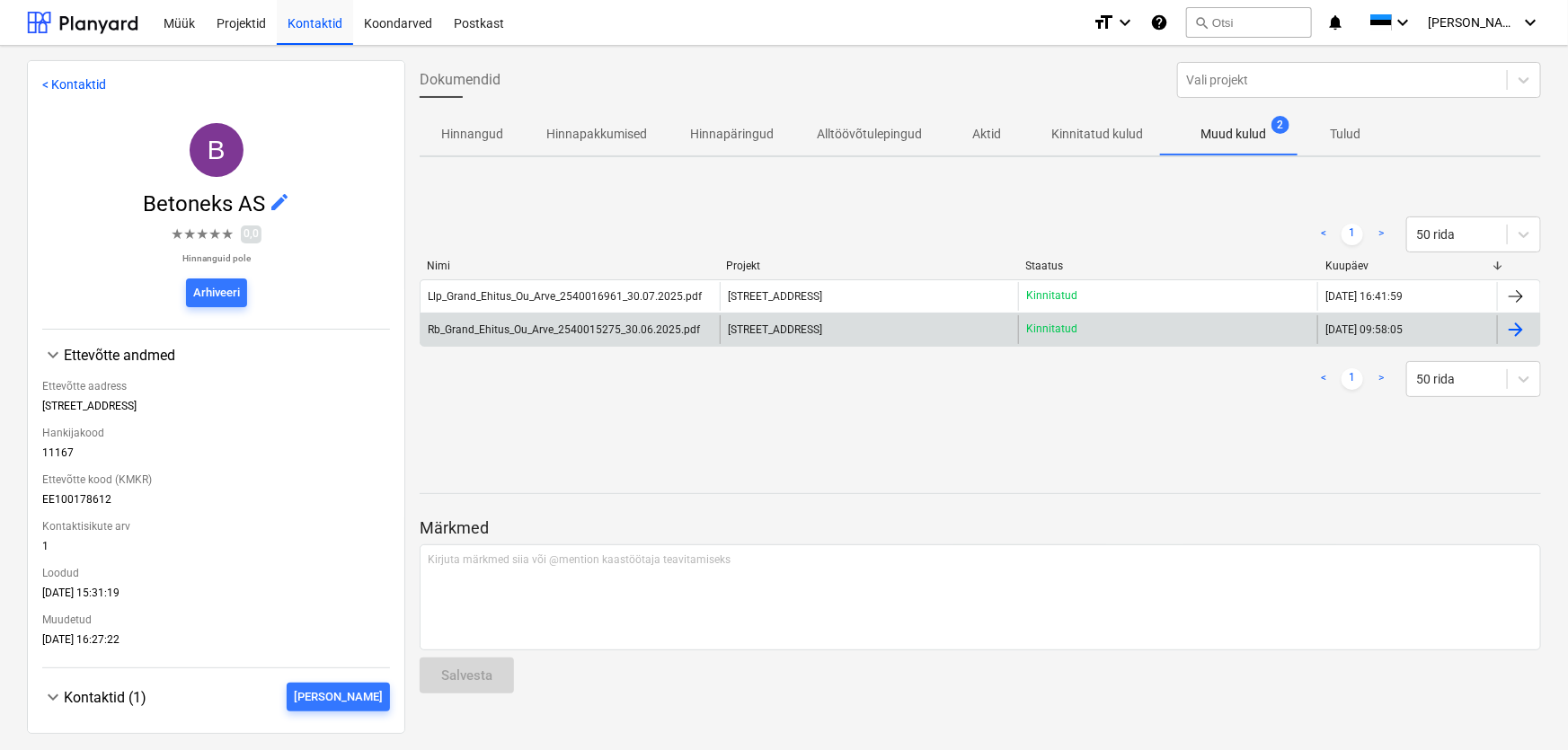
click at [558, 329] on div "Rb_Grand_Ehitus_Ou_Arve_2540015275_30.06.2025.pdf" at bounding box center [563, 329] width 272 height 13
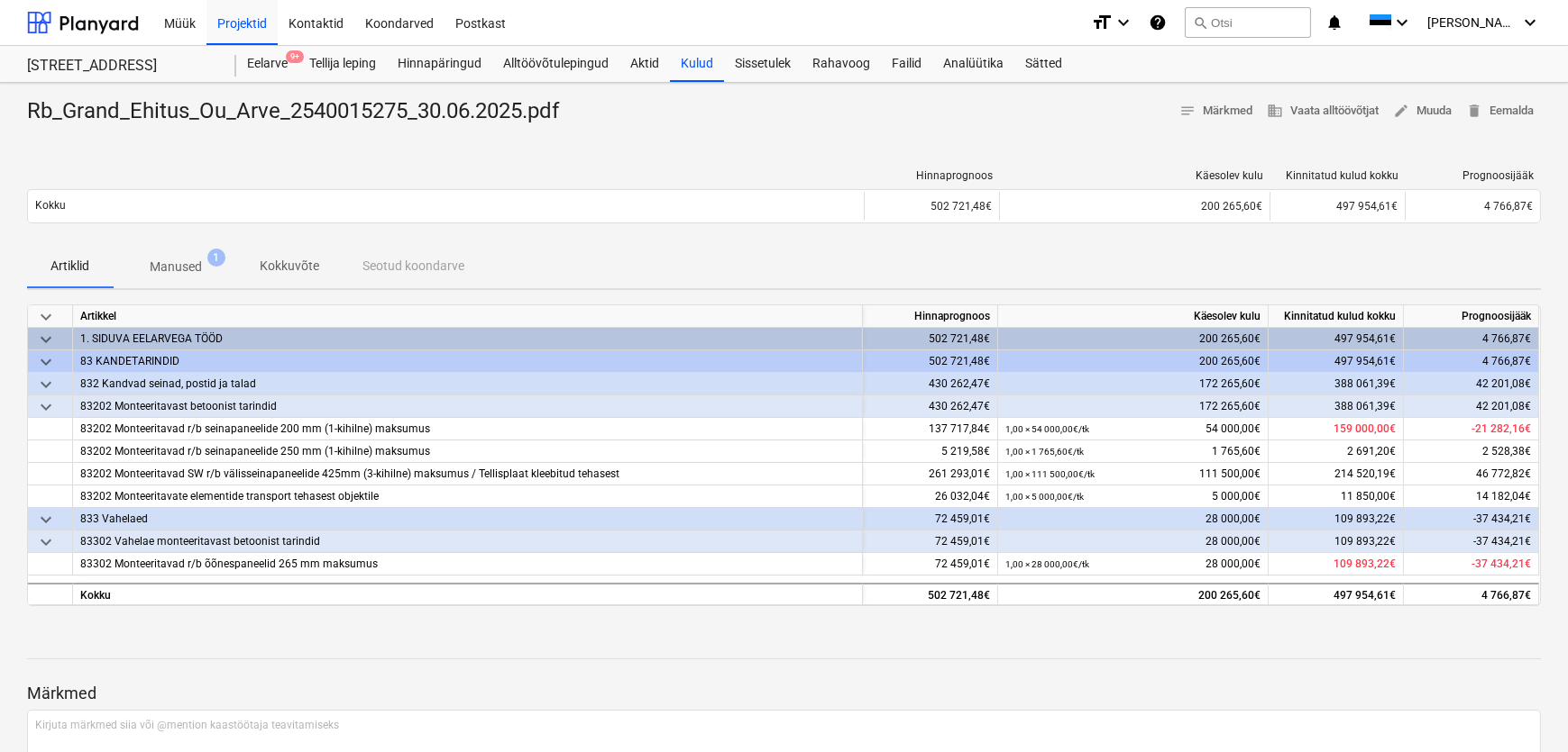
click at [190, 266] on p "Manused" at bounding box center [176, 266] width 52 height 18
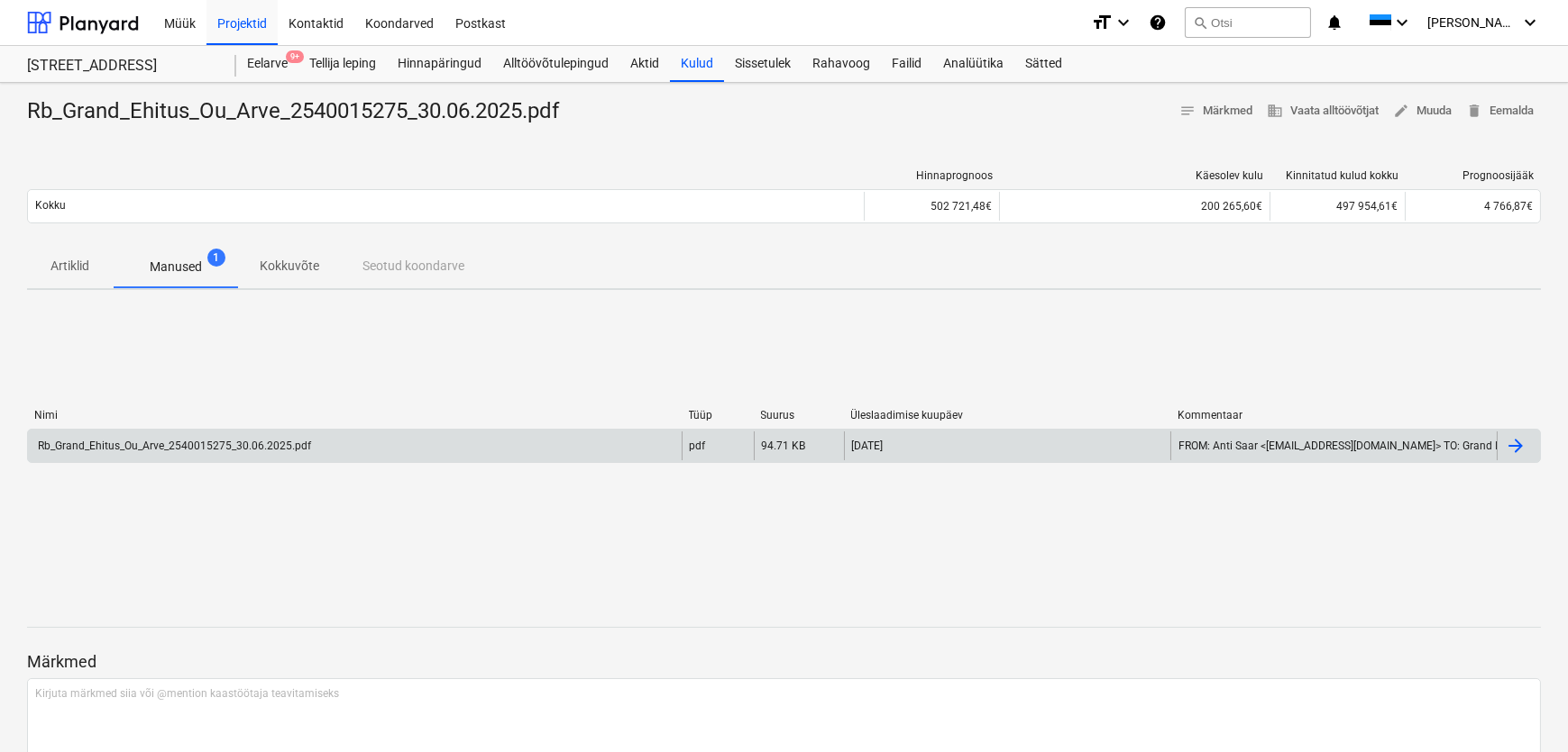
click at [107, 450] on div "Rb_Grand_Ehitus_Ou_Arve_2540015275_30.06.2025.pdf" at bounding box center [173, 446] width 276 height 13
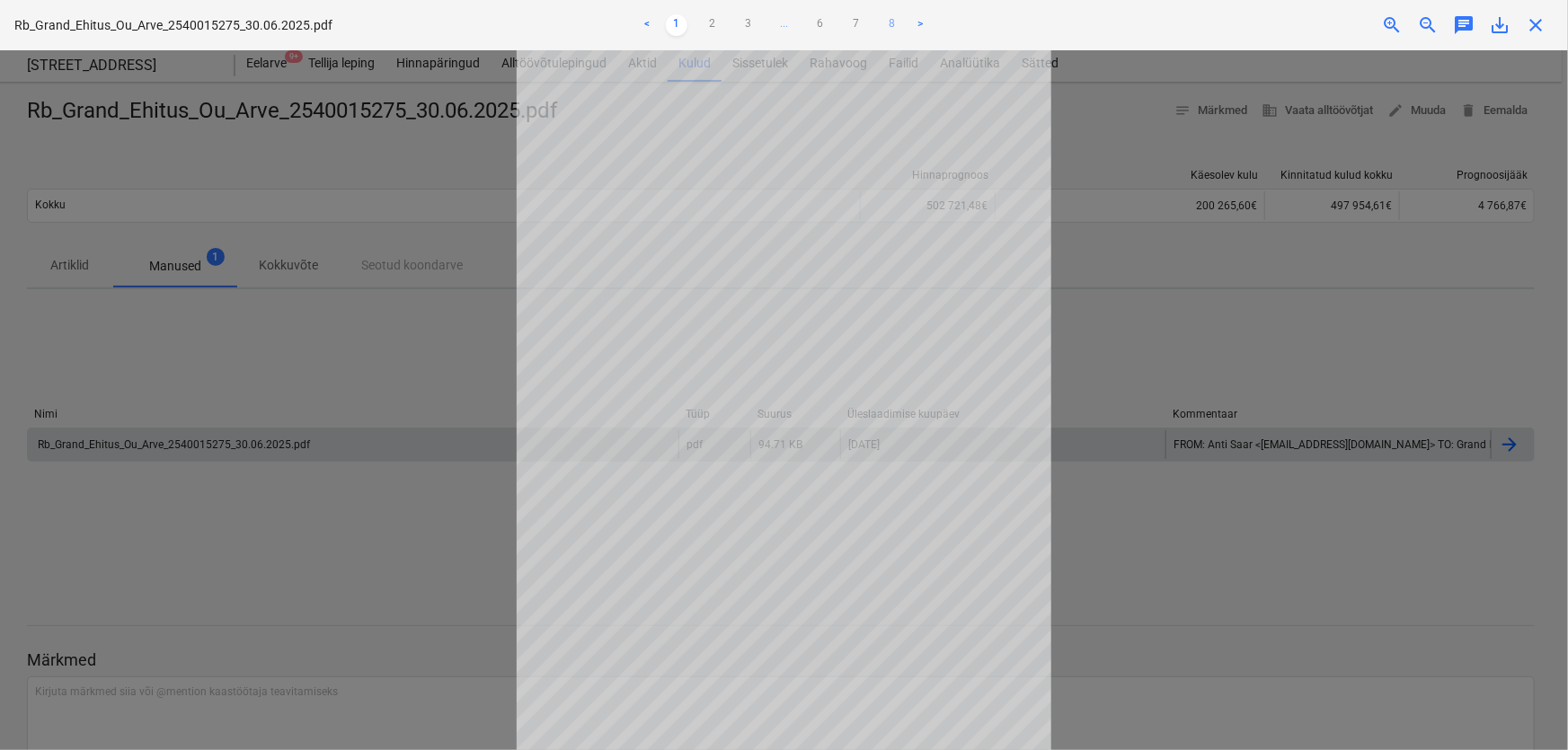
click at [893, 23] on link "8" at bounding box center [893, 25] width 21 height 21
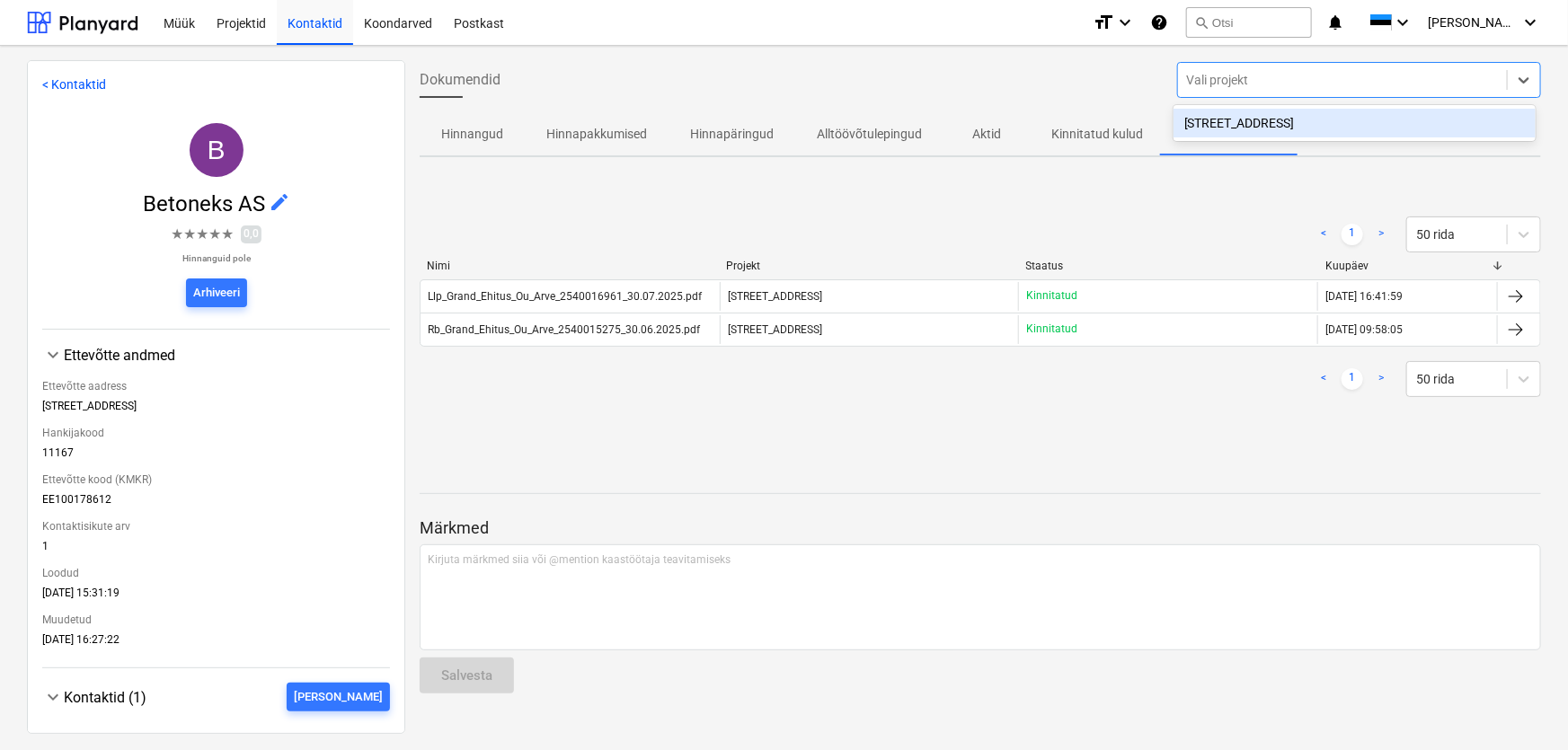
click at [1228, 78] on div at bounding box center [1342, 79] width 311 height 18
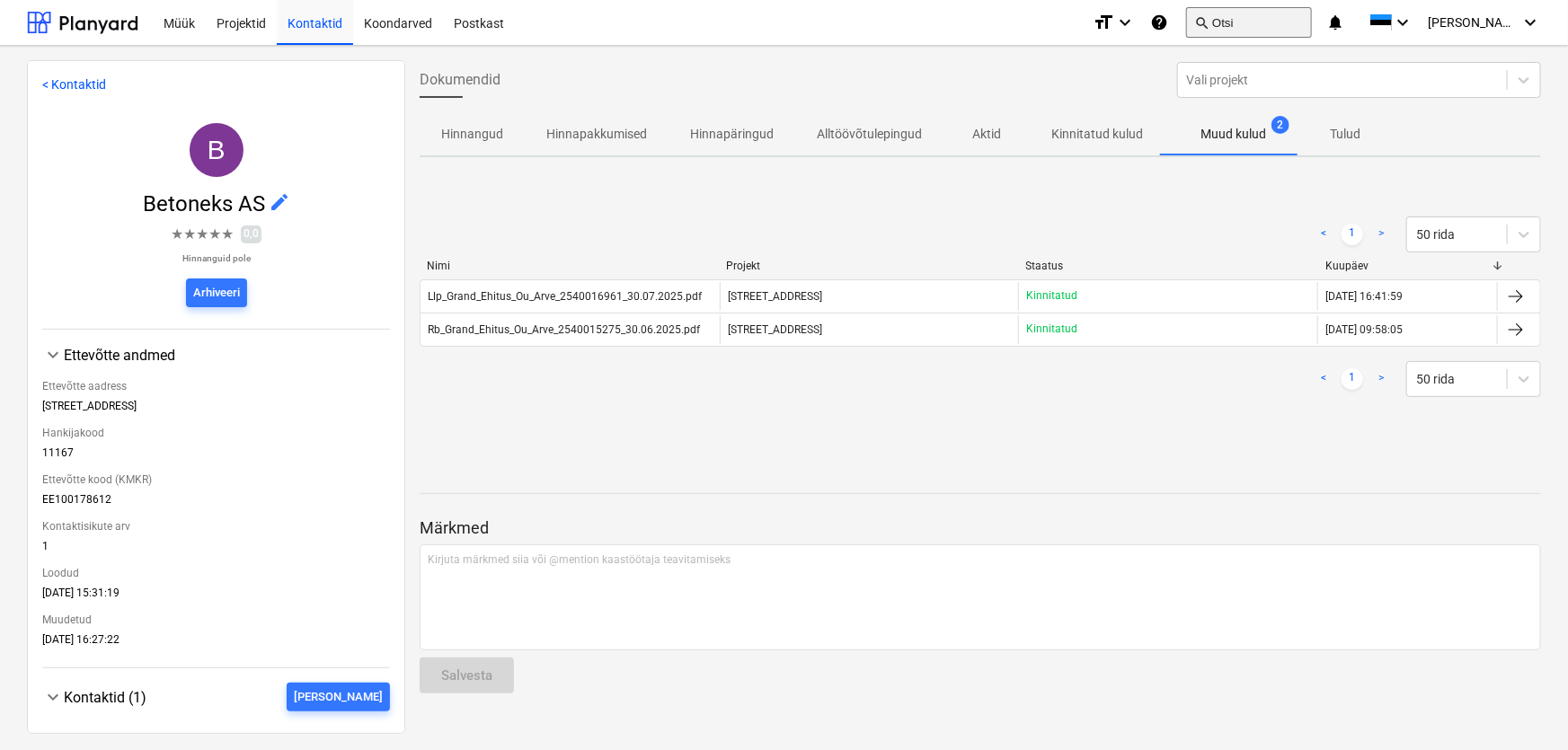
click at [1285, 16] on button "search Otsi" at bounding box center [1249, 22] width 126 height 31
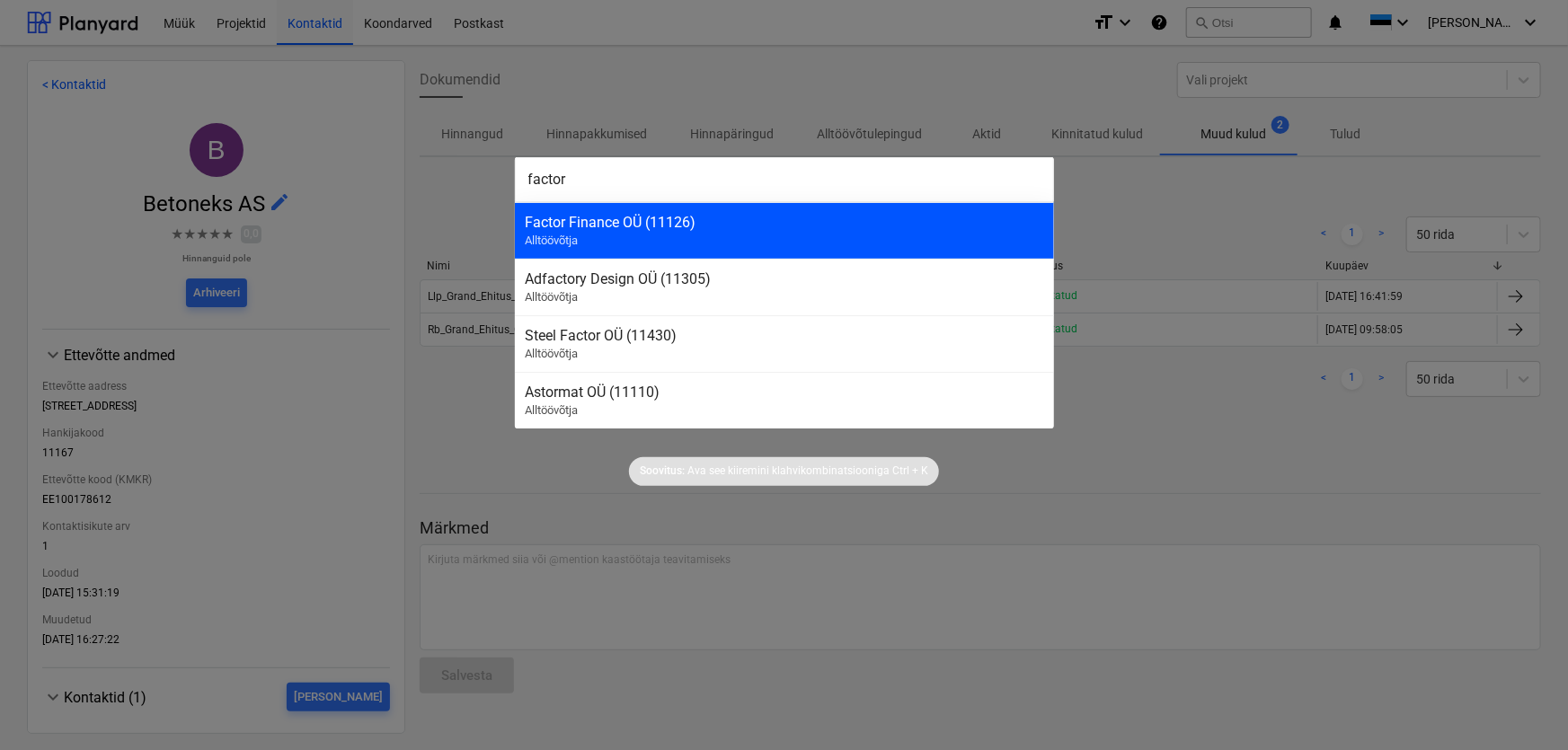
type input "factor"
click at [559, 217] on div "Factor Finance OÜ (11126)" at bounding box center [785, 223] width 517 height 17
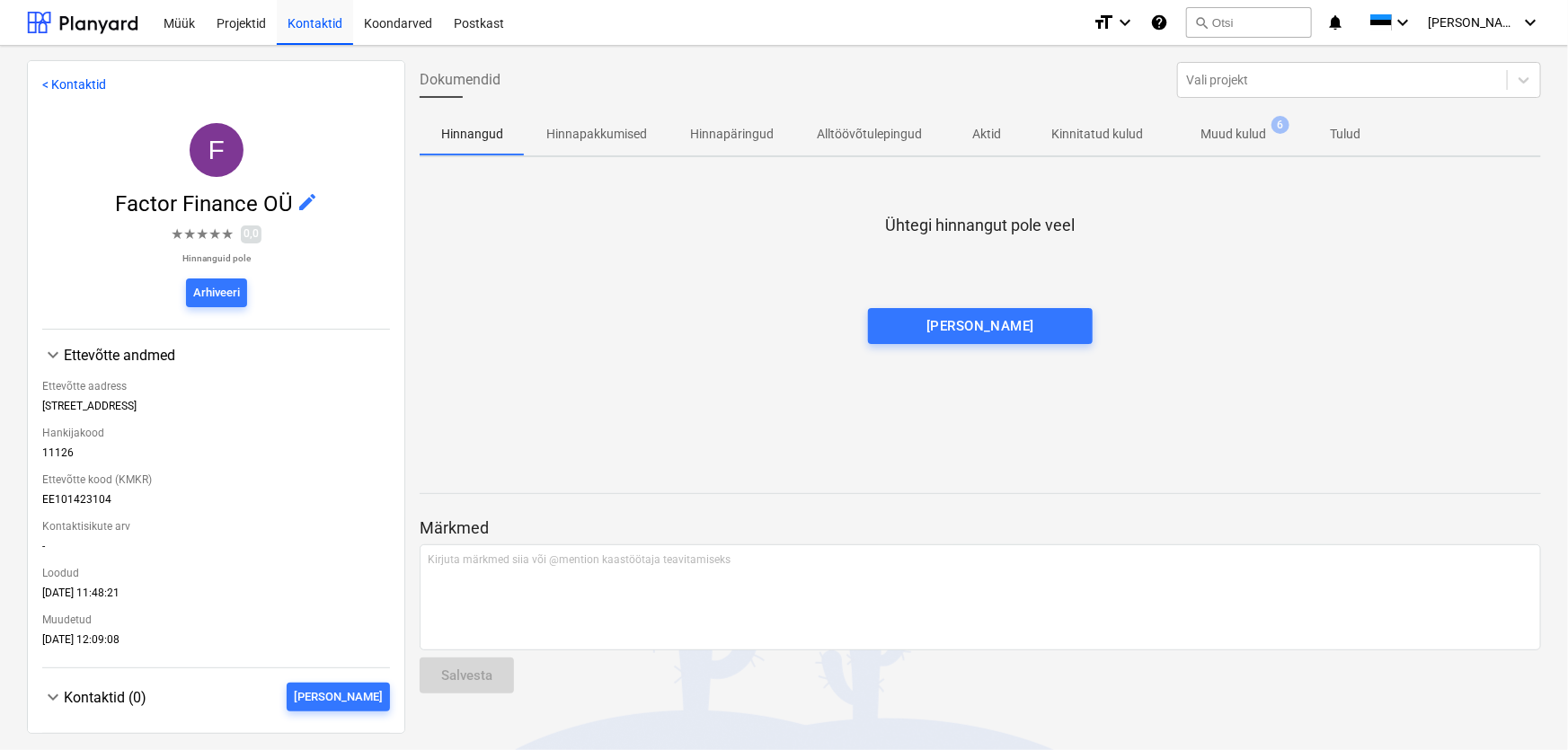
click at [1242, 127] on p "Muud kulud" at bounding box center [1234, 134] width 66 height 18
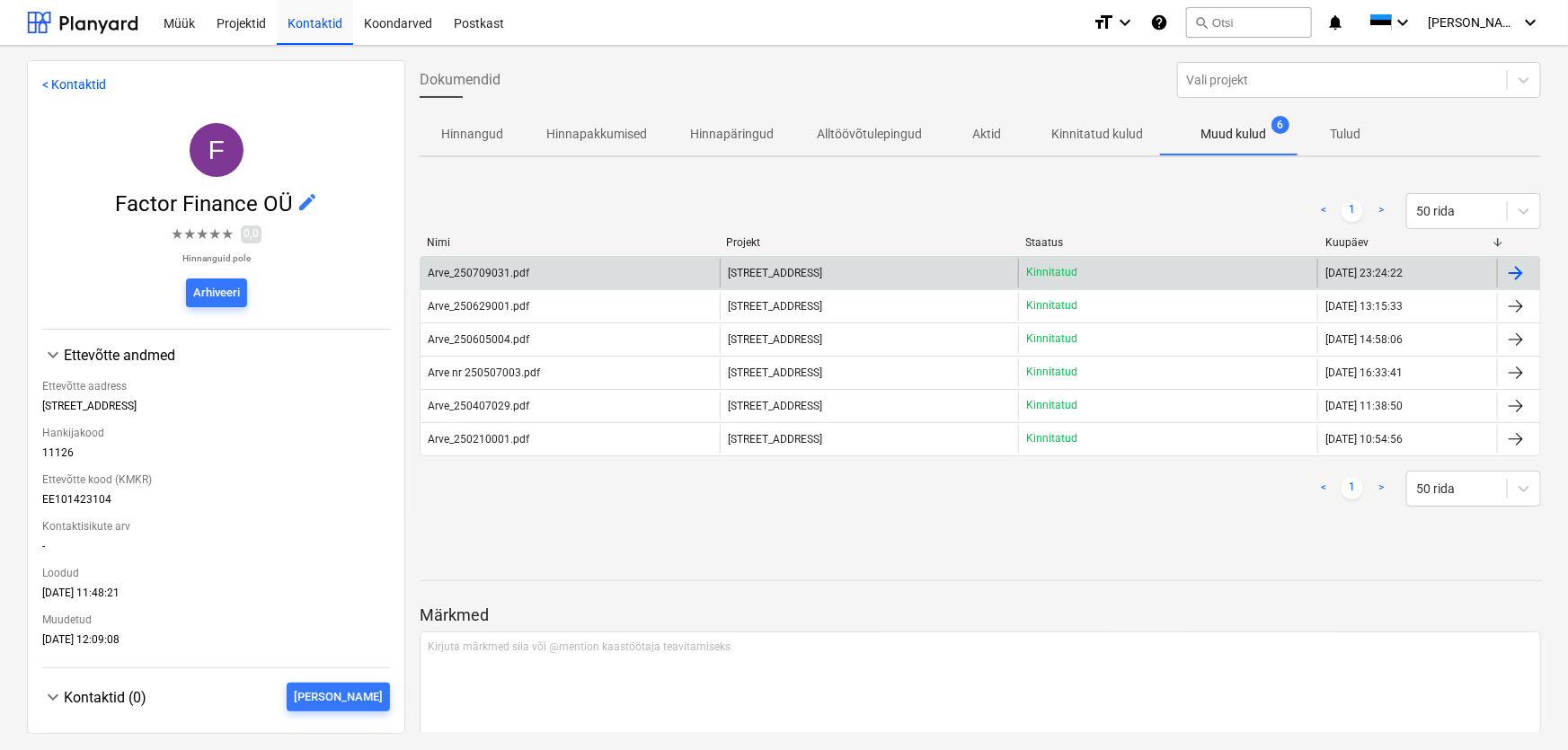
click at [489, 270] on div "Arve_250709031.pdf" at bounding box center [478, 272] width 102 height 13
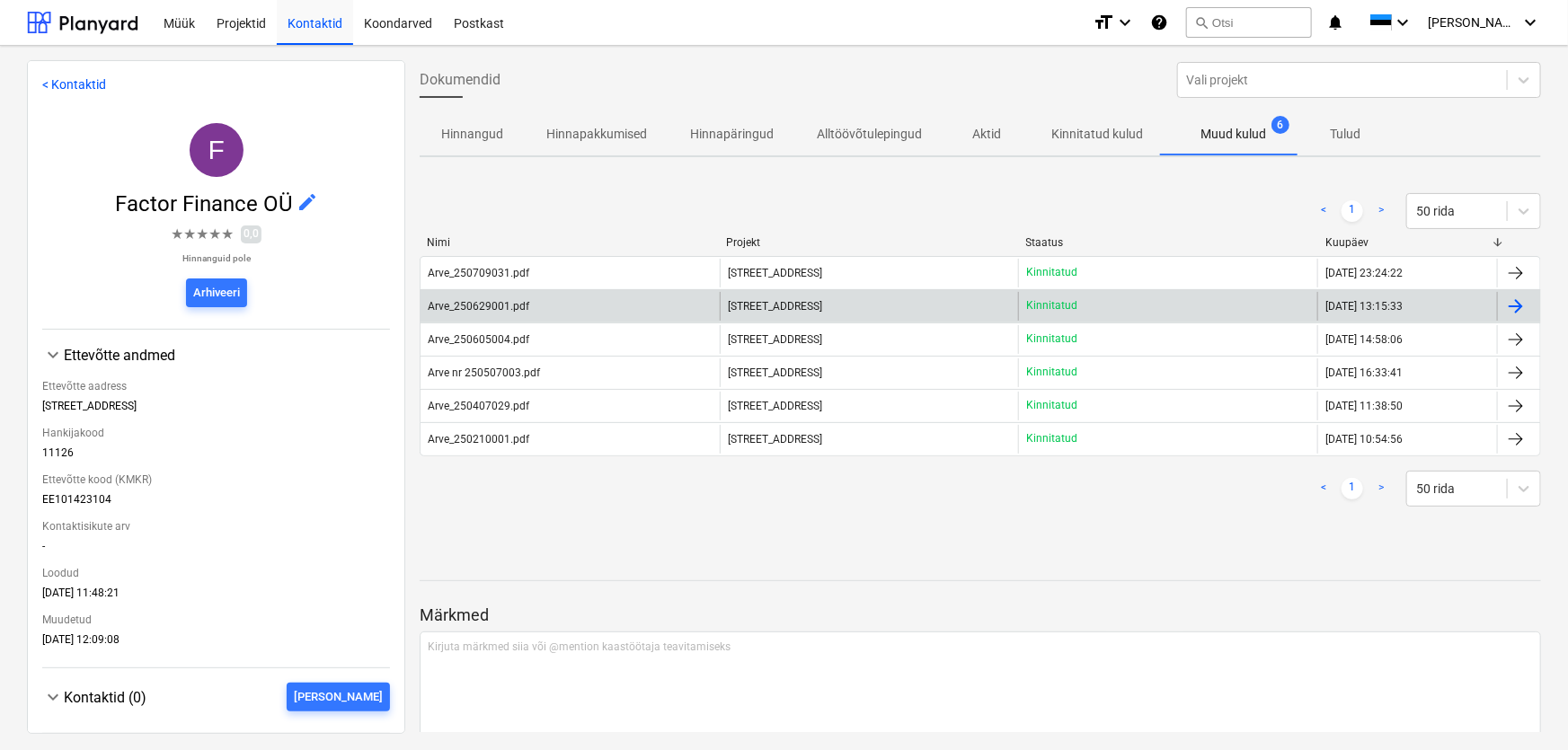
click at [453, 303] on div "Arve_250629001.pdf" at bounding box center [478, 306] width 102 height 13
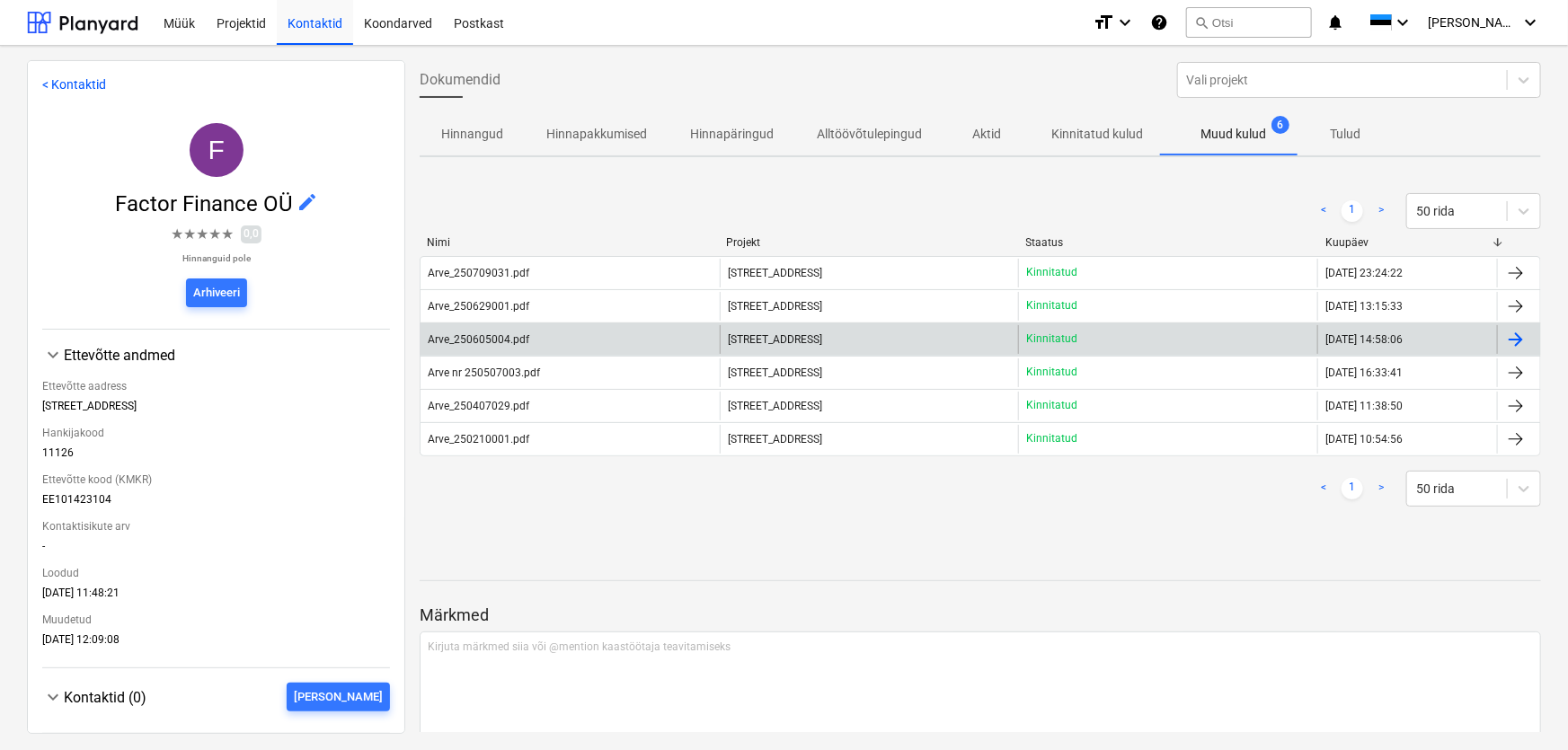
click at [465, 341] on div "Arve_250605004.pdf" at bounding box center [478, 339] width 102 height 13
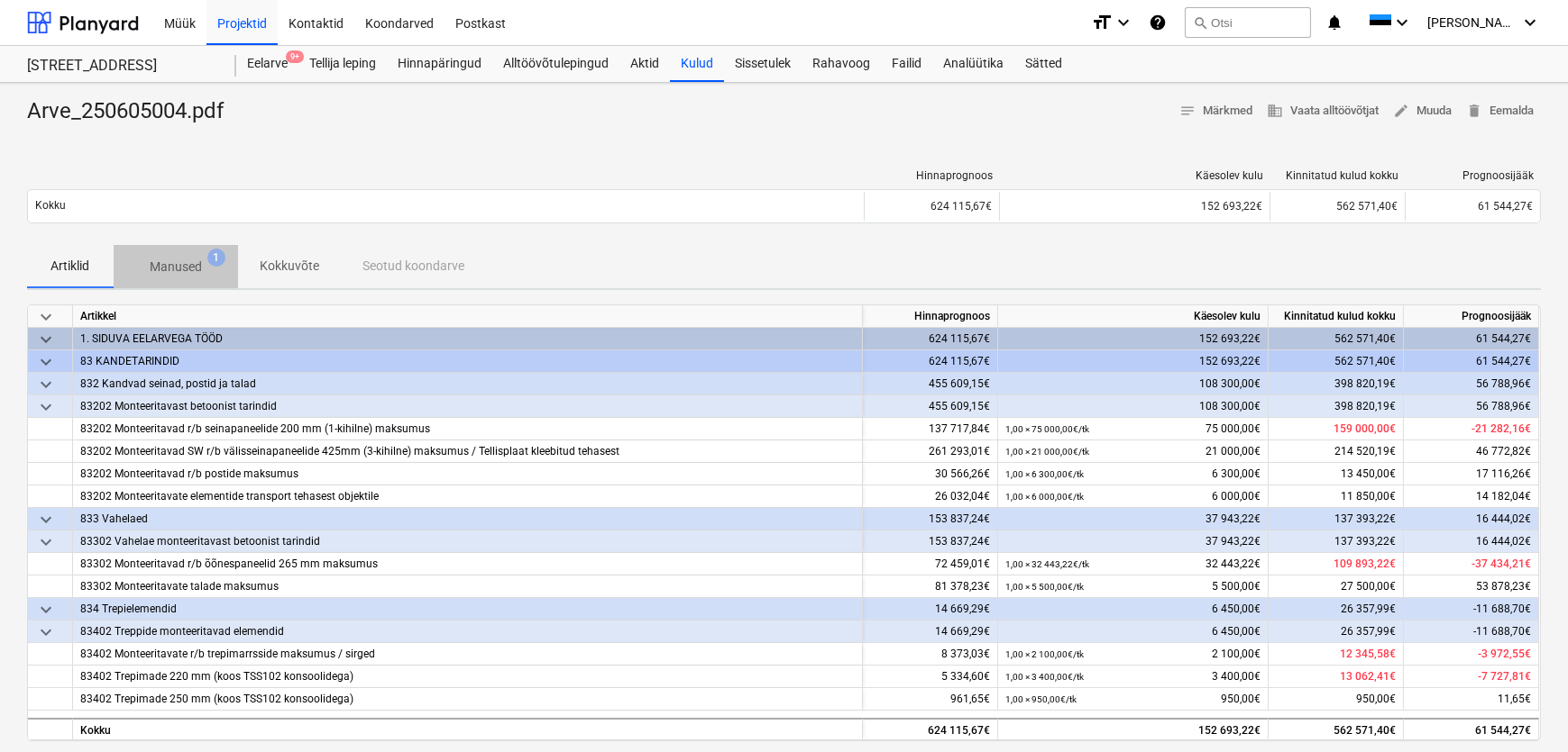
click at [183, 263] on p "Manused" at bounding box center [176, 266] width 52 height 18
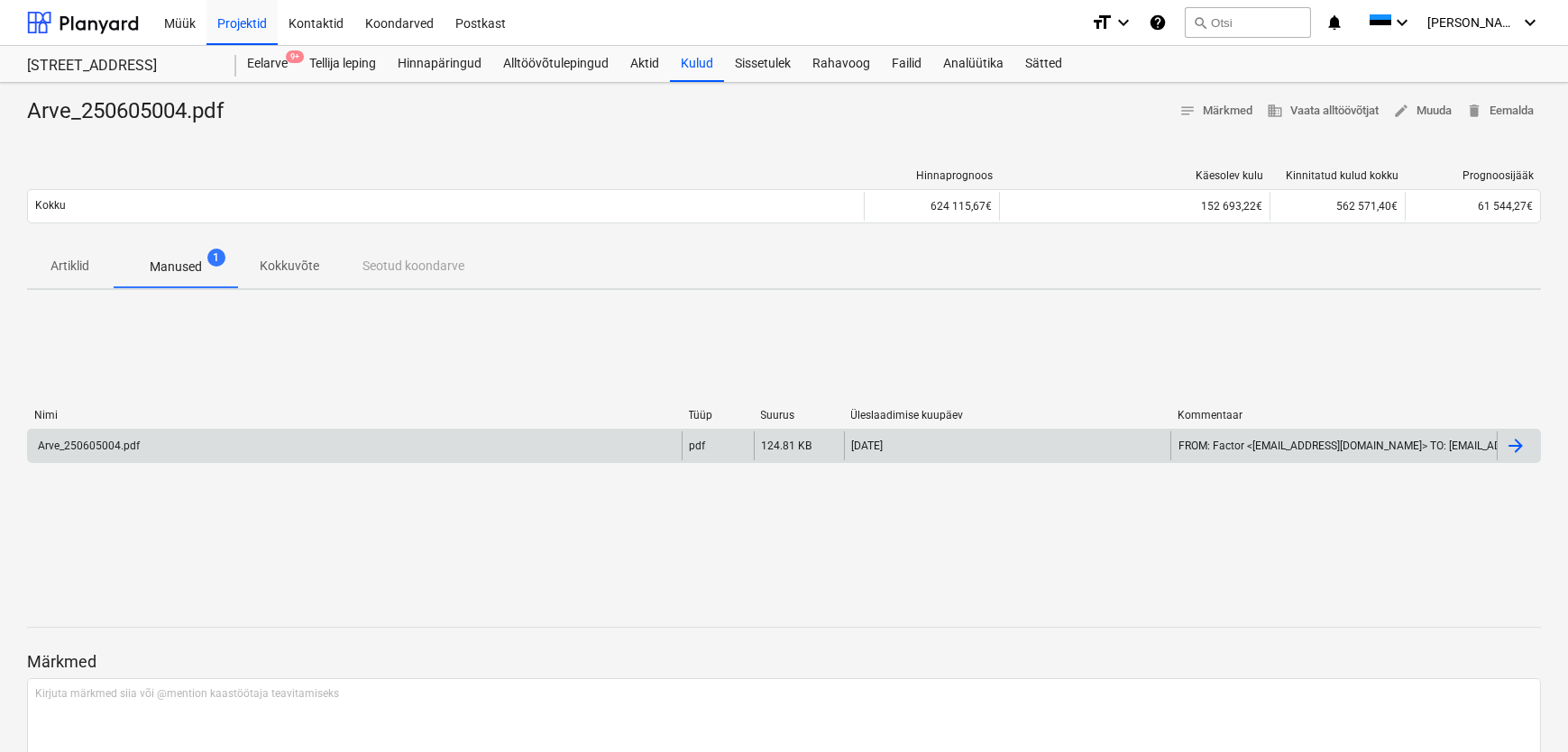
click at [106, 449] on div "Arve_250605004.pdf" at bounding box center [87, 446] width 105 height 13
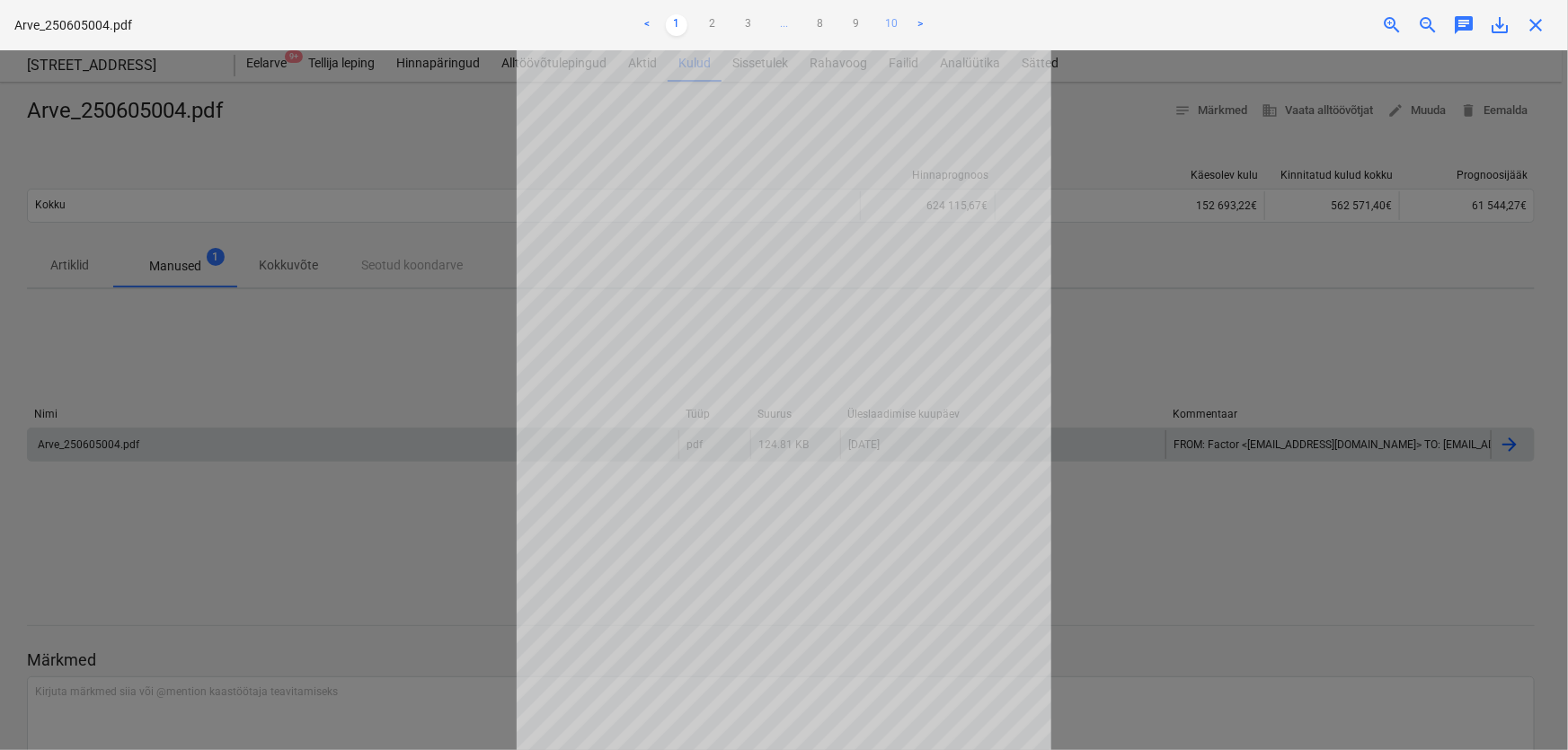
click at [891, 23] on link "10" at bounding box center [893, 25] width 21 height 21
click at [1535, 24] on span "close" at bounding box center [1536, 25] width 21 height 21
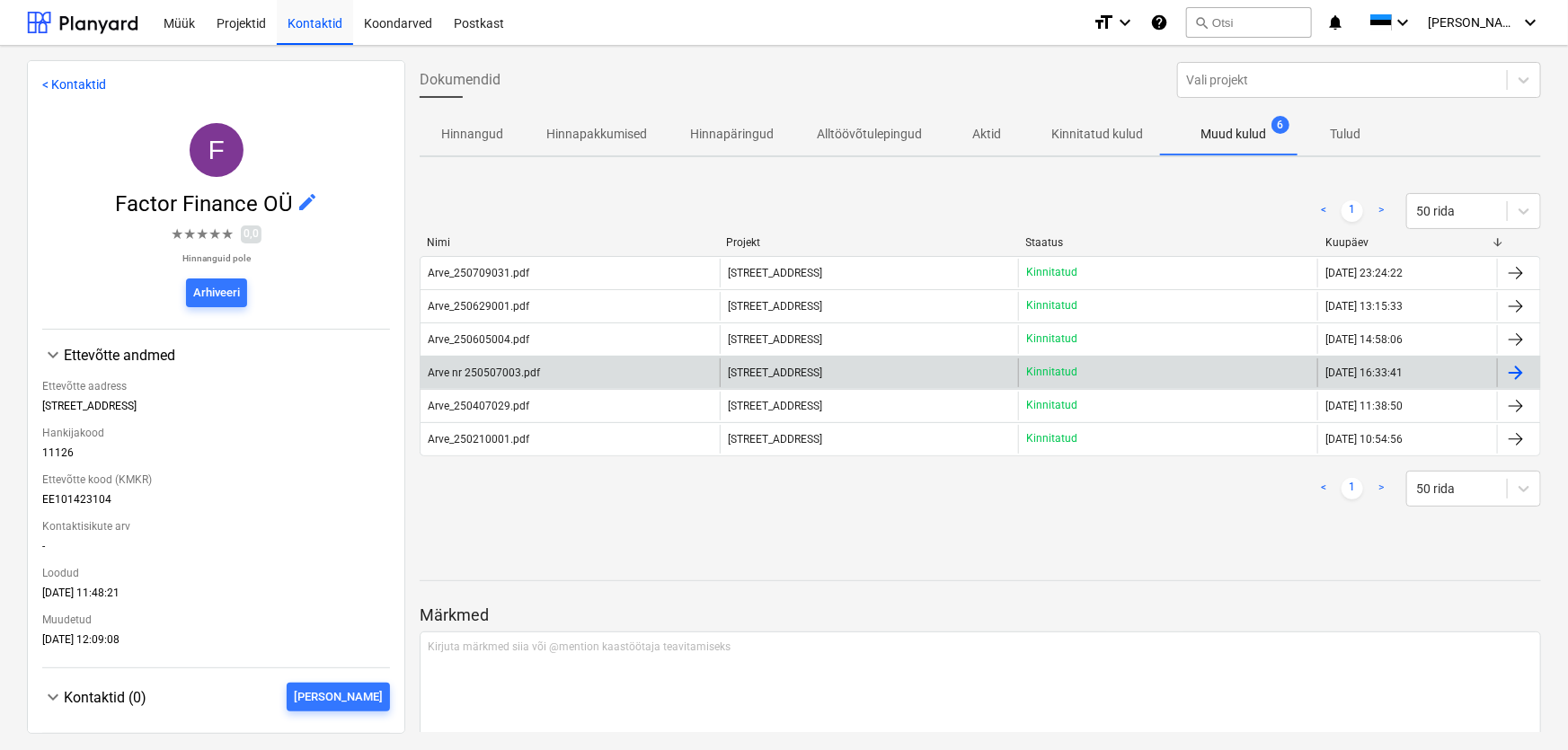
click at [464, 372] on div "Arve nr 250507003.pdf" at bounding box center [484, 372] width 112 height 13
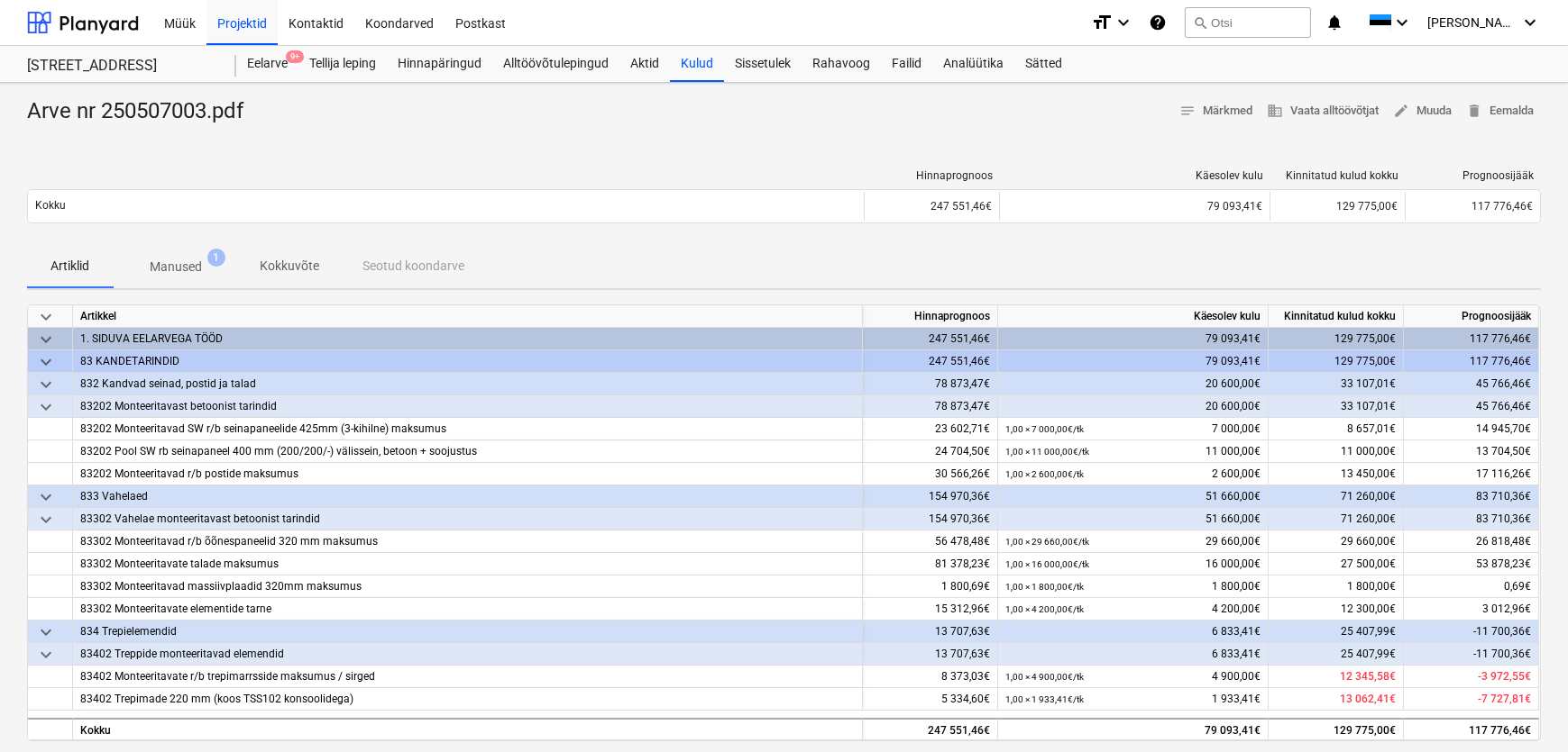
click at [204, 259] on span "Manused 1" at bounding box center [175, 266] width 81 height 18
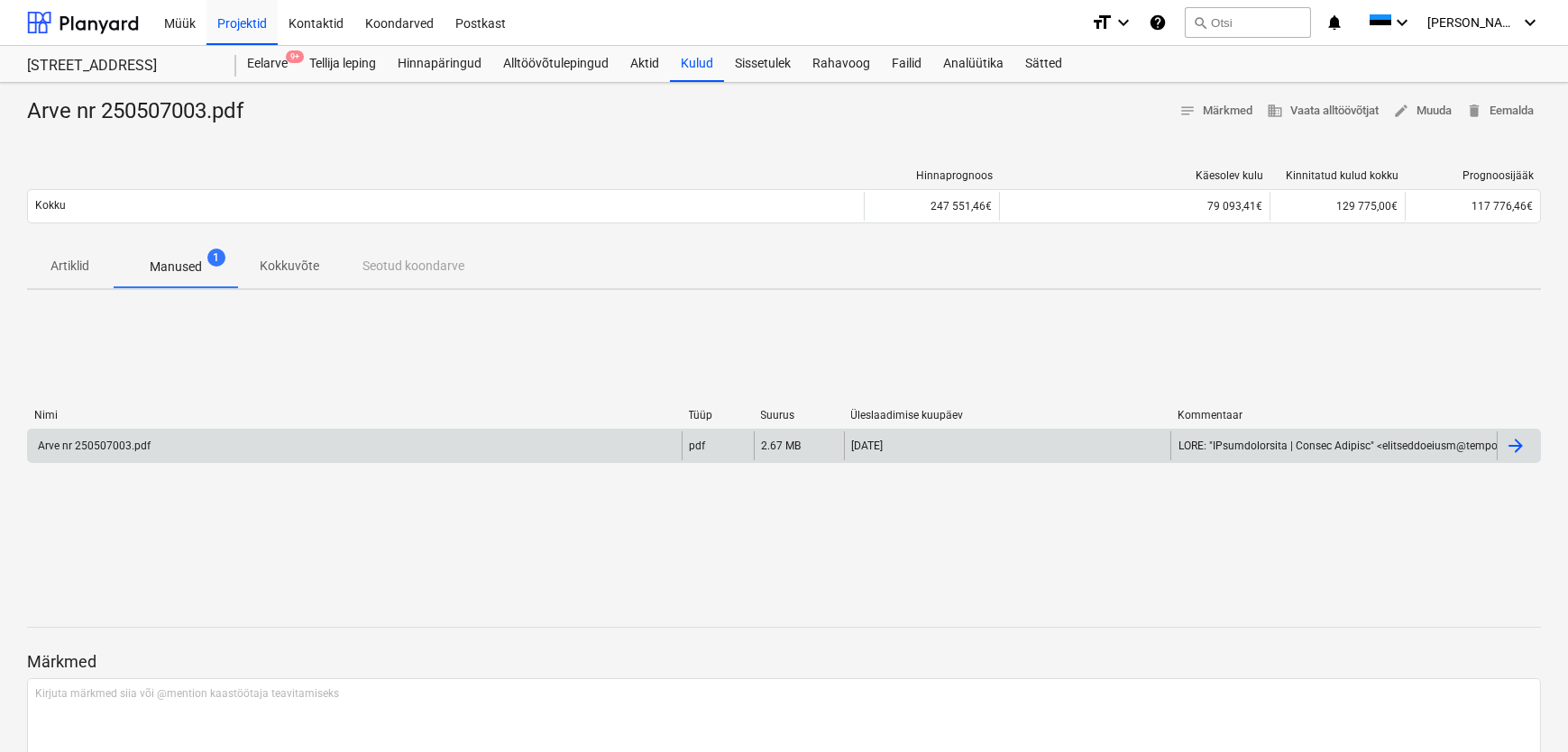
click at [120, 450] on div "Arve nr 250507003.pdf" at bounding box center [92, 446] width 116 height 13
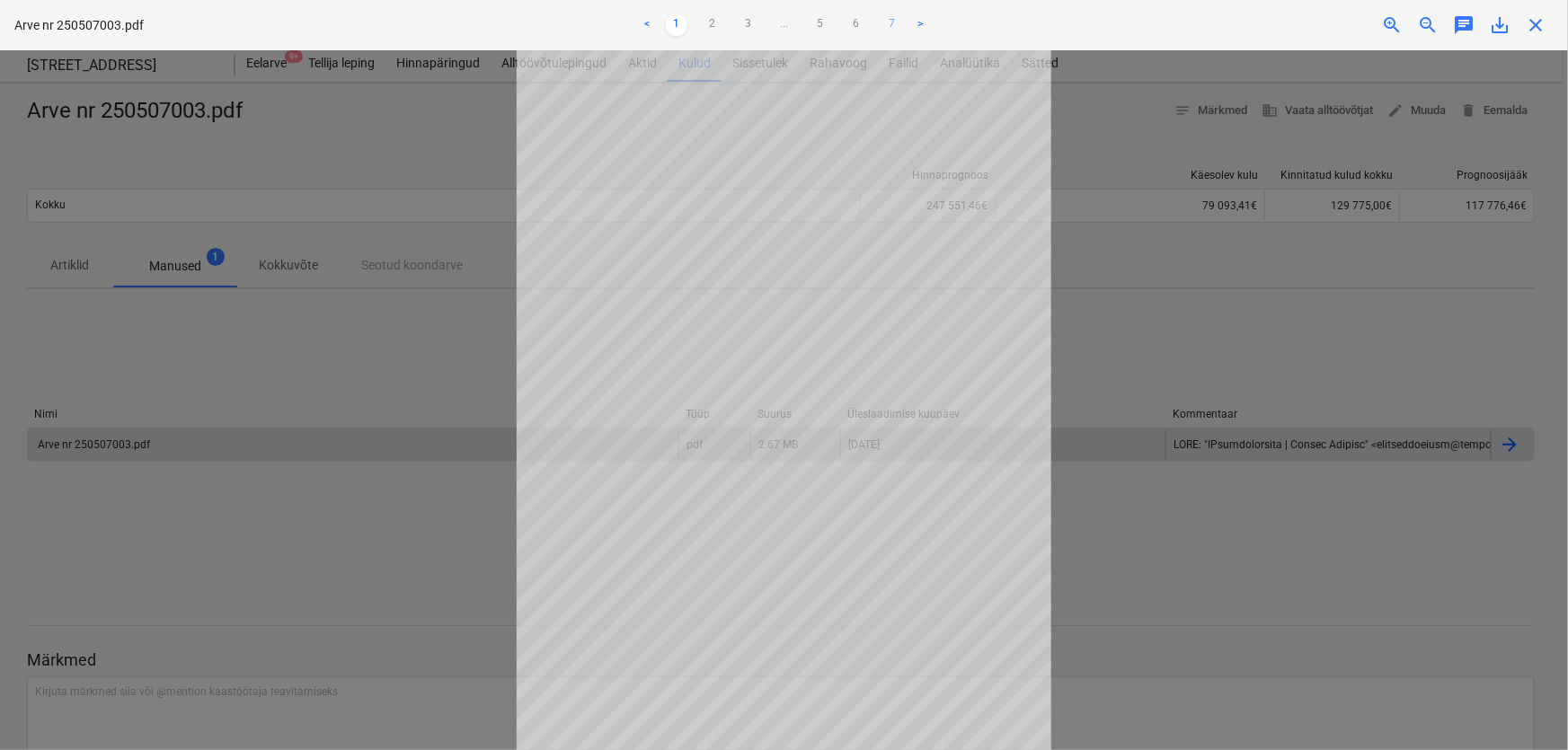
click at [895, 22] on link "7" at bounding box center [893, 25] width 21 height 21
click at [1534, 19] on span "close" at bounding box center [1536, 25] width 21 height 21
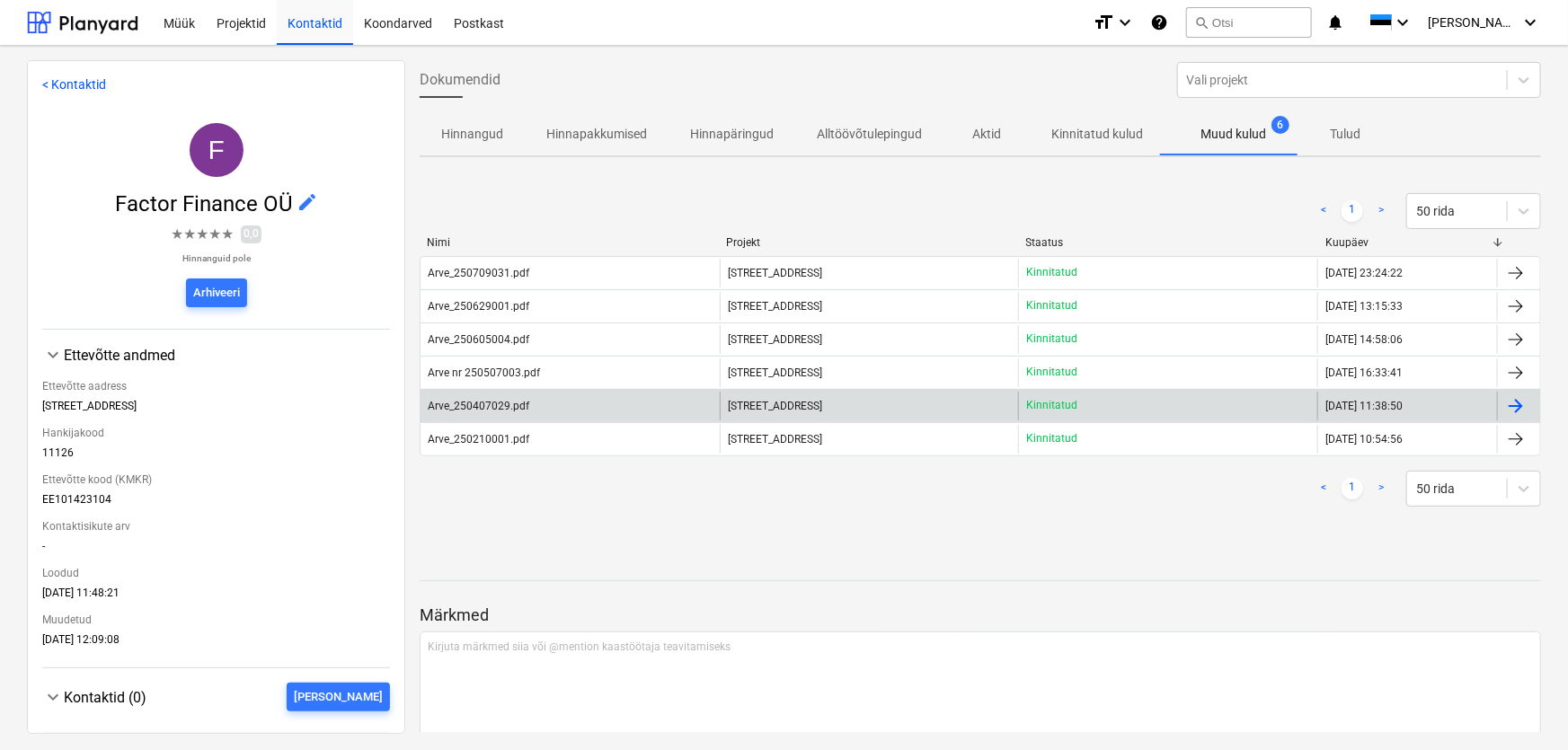
click at [486, 407] on div "Arve_250407029.pdf" at bounding box center [478, 406] width 102 height 13
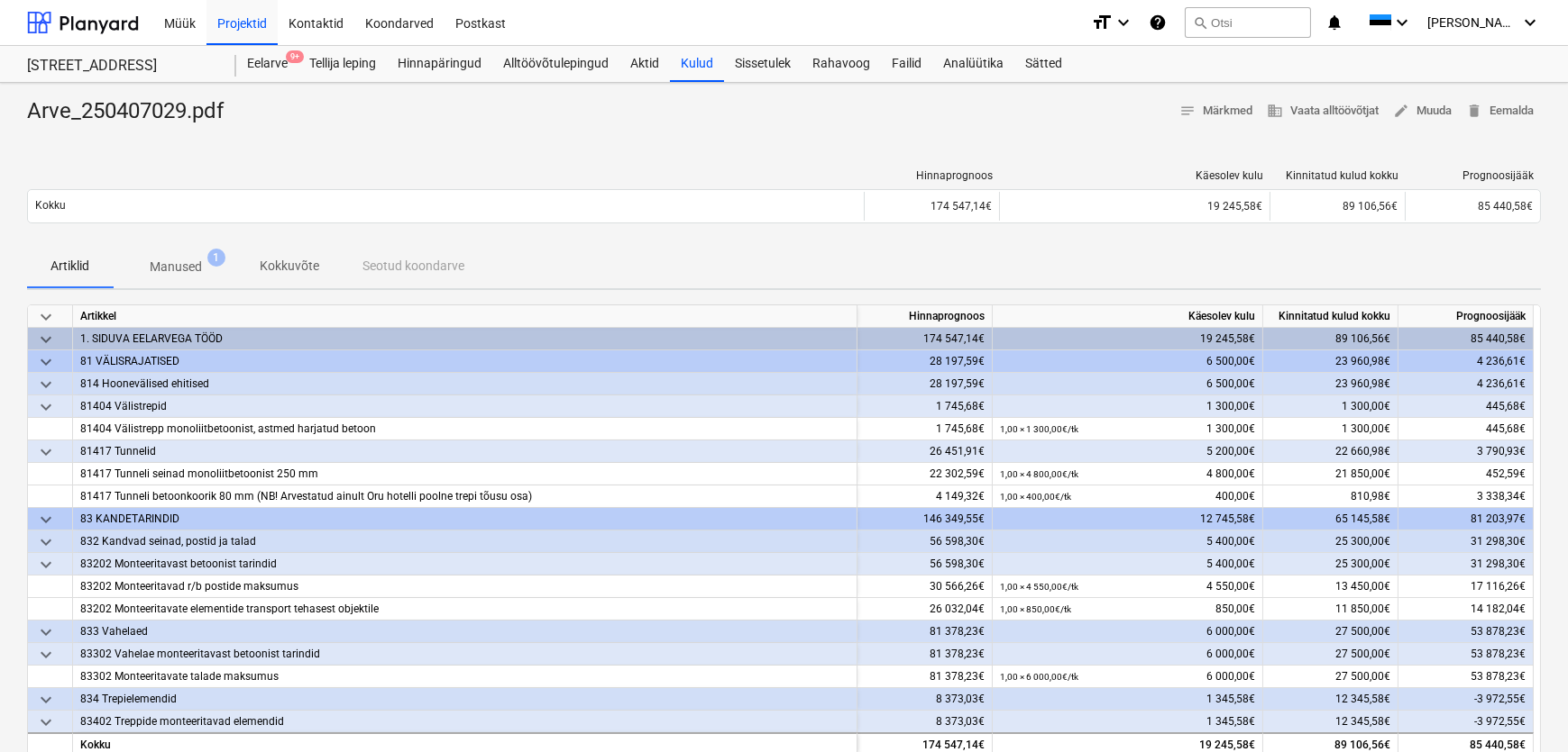
click at [161, 264] on p "Manused" at bounding box center [176, 266] width 52 height 18
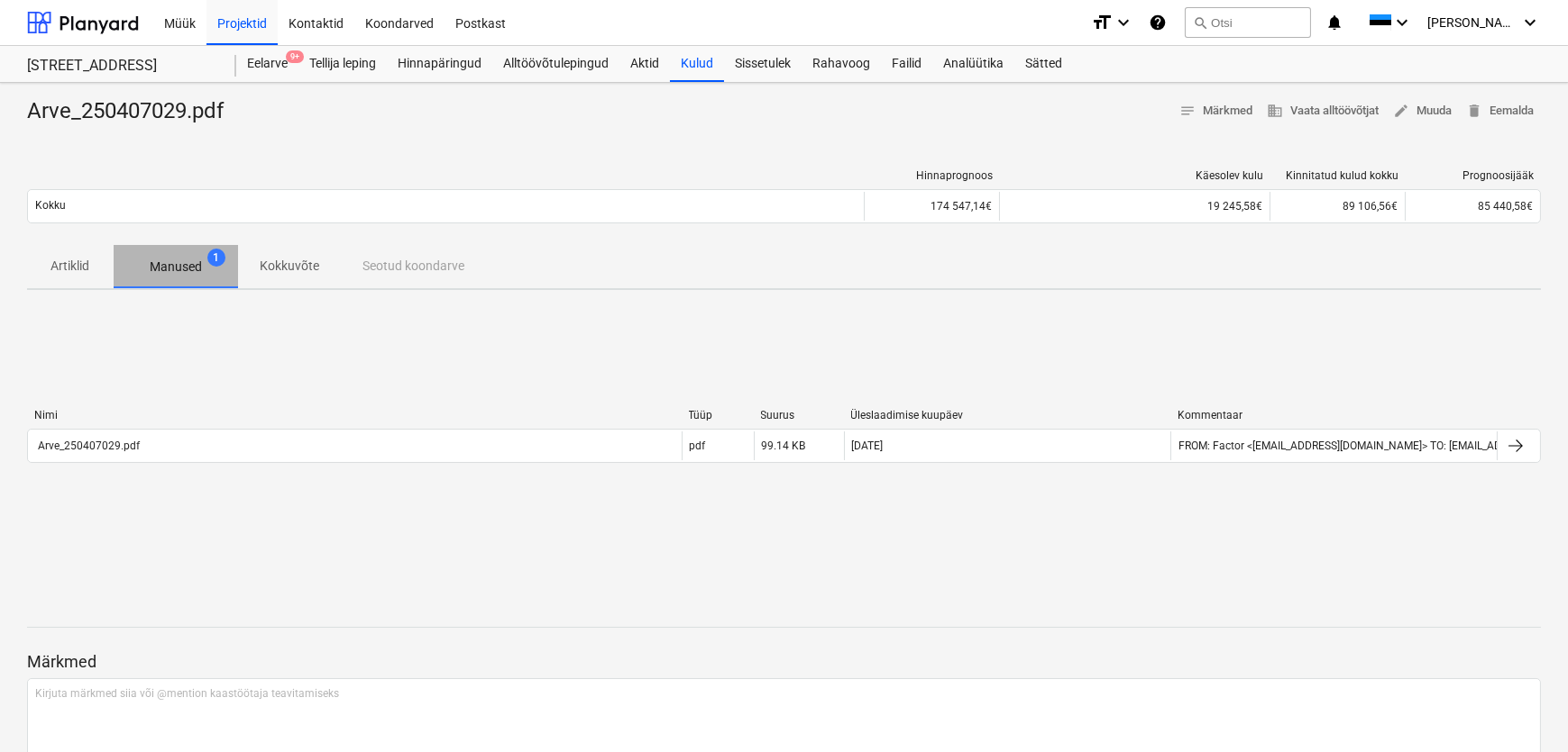
click at [192, 264] on p "Manused" at bounding box center [176, 266] width 52 height 18
click at [190, 261] on p "Manused" at bounding box center [176, 266] width 52 height 18
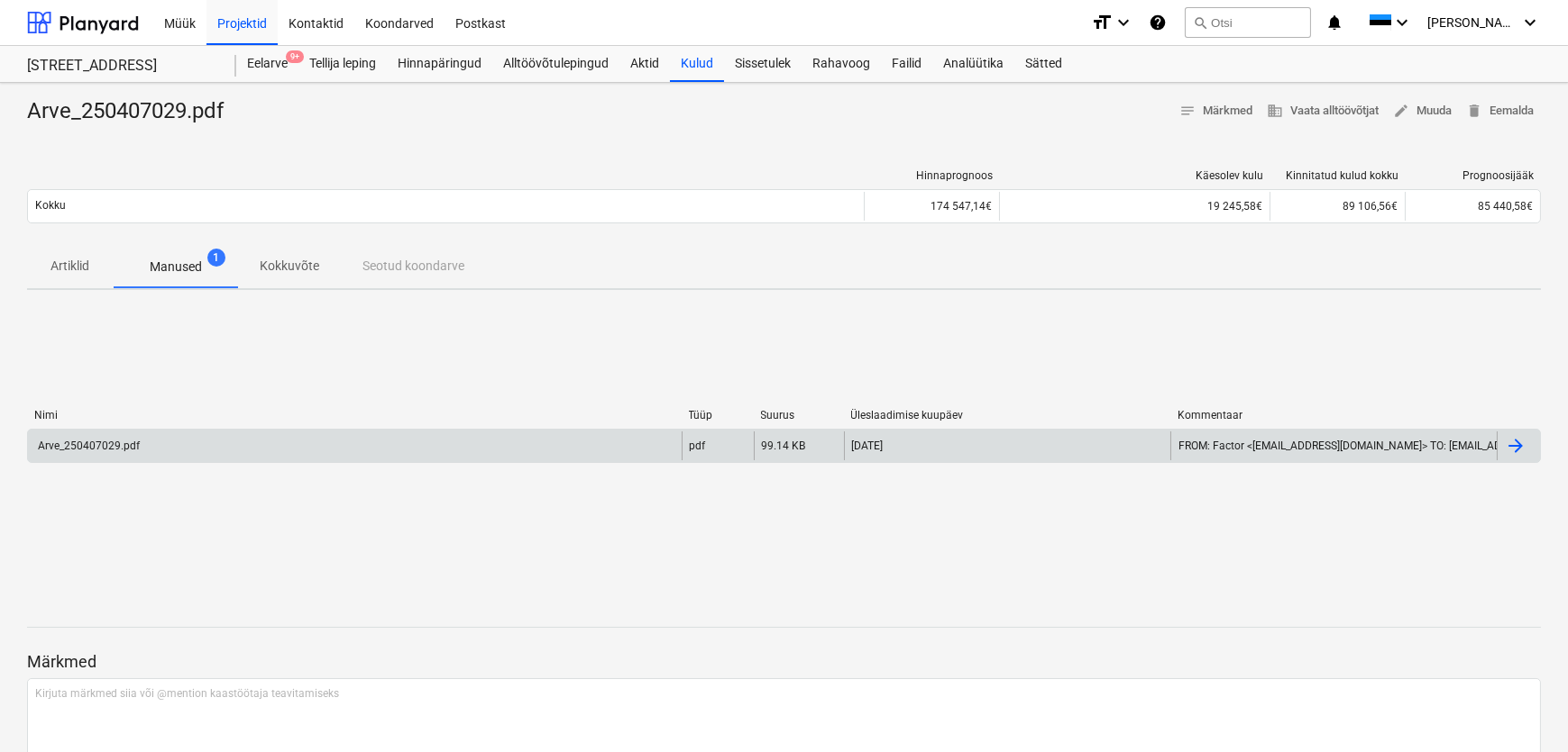
click at [84, 444] on div "Arve_250407029.pdf" at bounding box center [87, 446] width 105 height 13
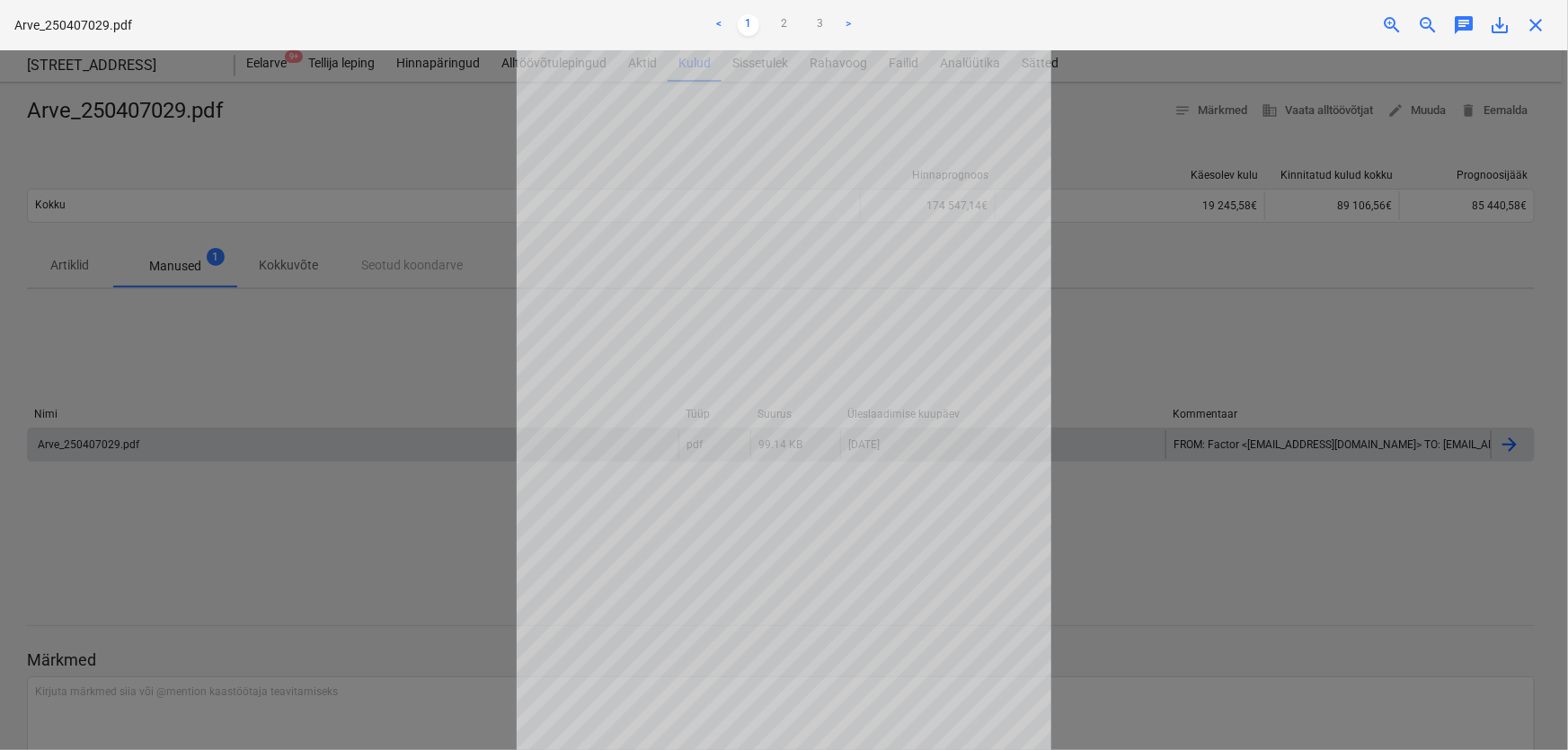
click at [843, 18] on link ">" at bounding box center [849, 25] width 21 height 21
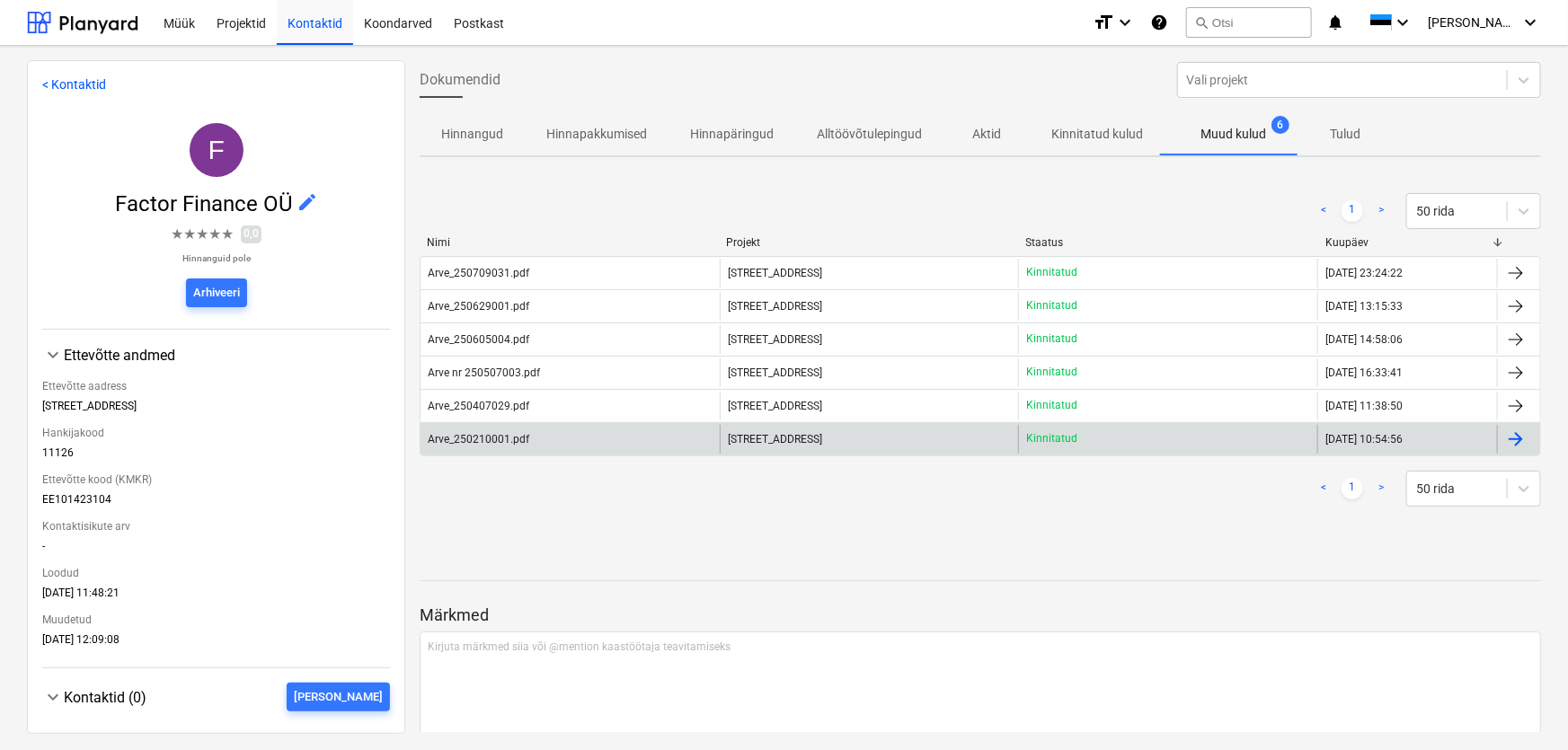
click at [489, 440] on div "Arve_250210001.pdf" at bounding box center [478, 439] width 102 height 13
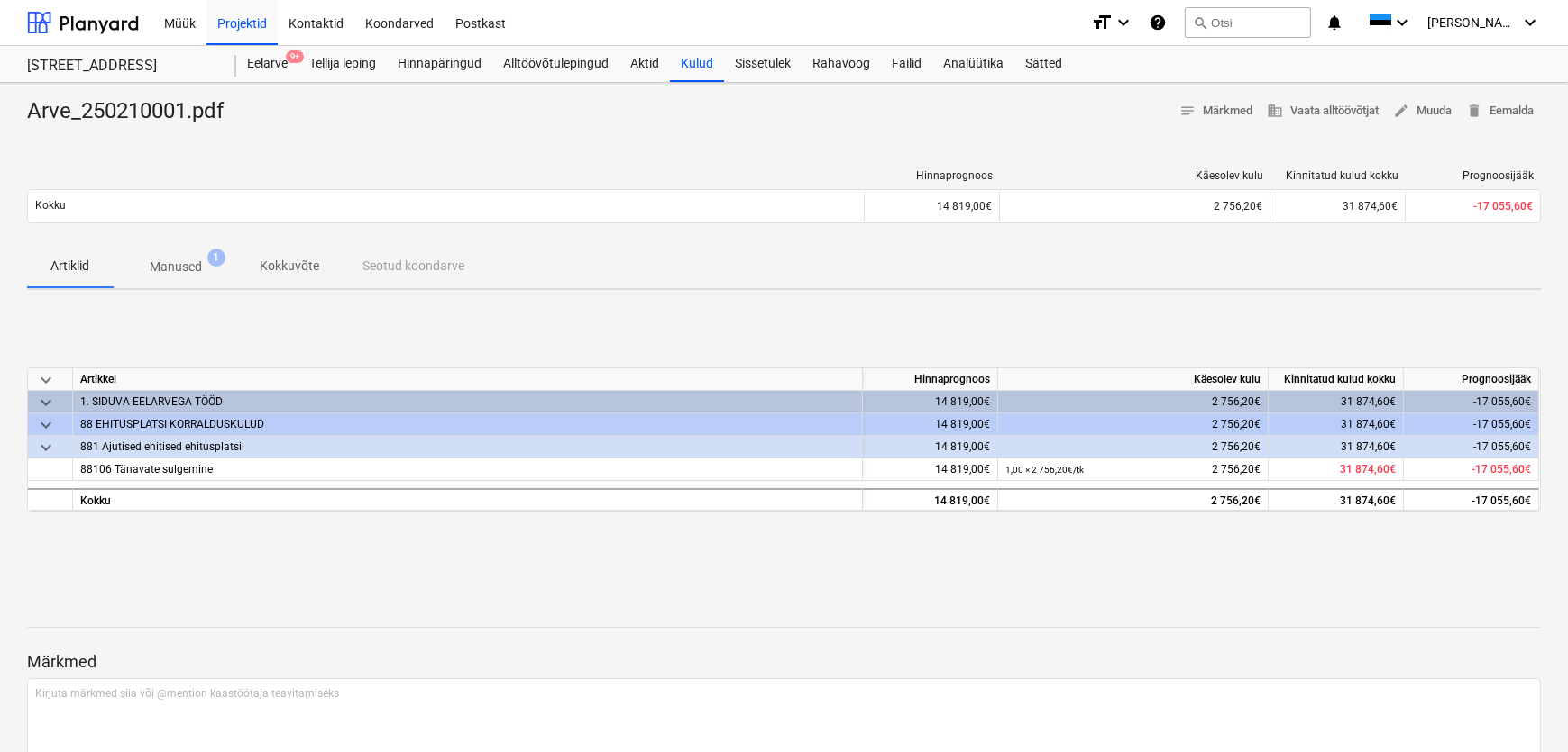
click at [176, 262] on p "Manused" at bounding box center [176, 266] width 52 height 18
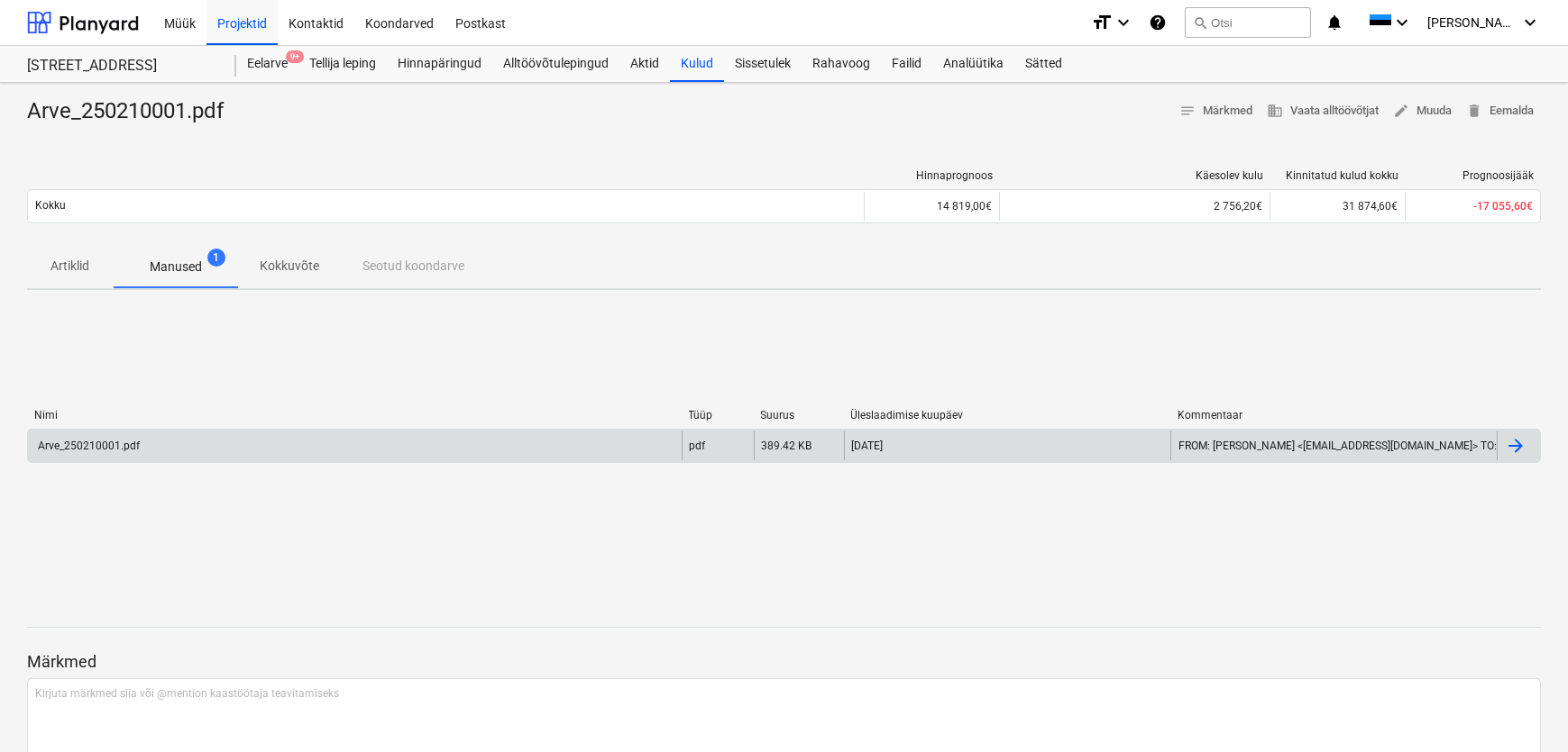
click at [106, 447] on div "Arve_250210001.pdf" at bounding box center [87, 446] width 105 height 13
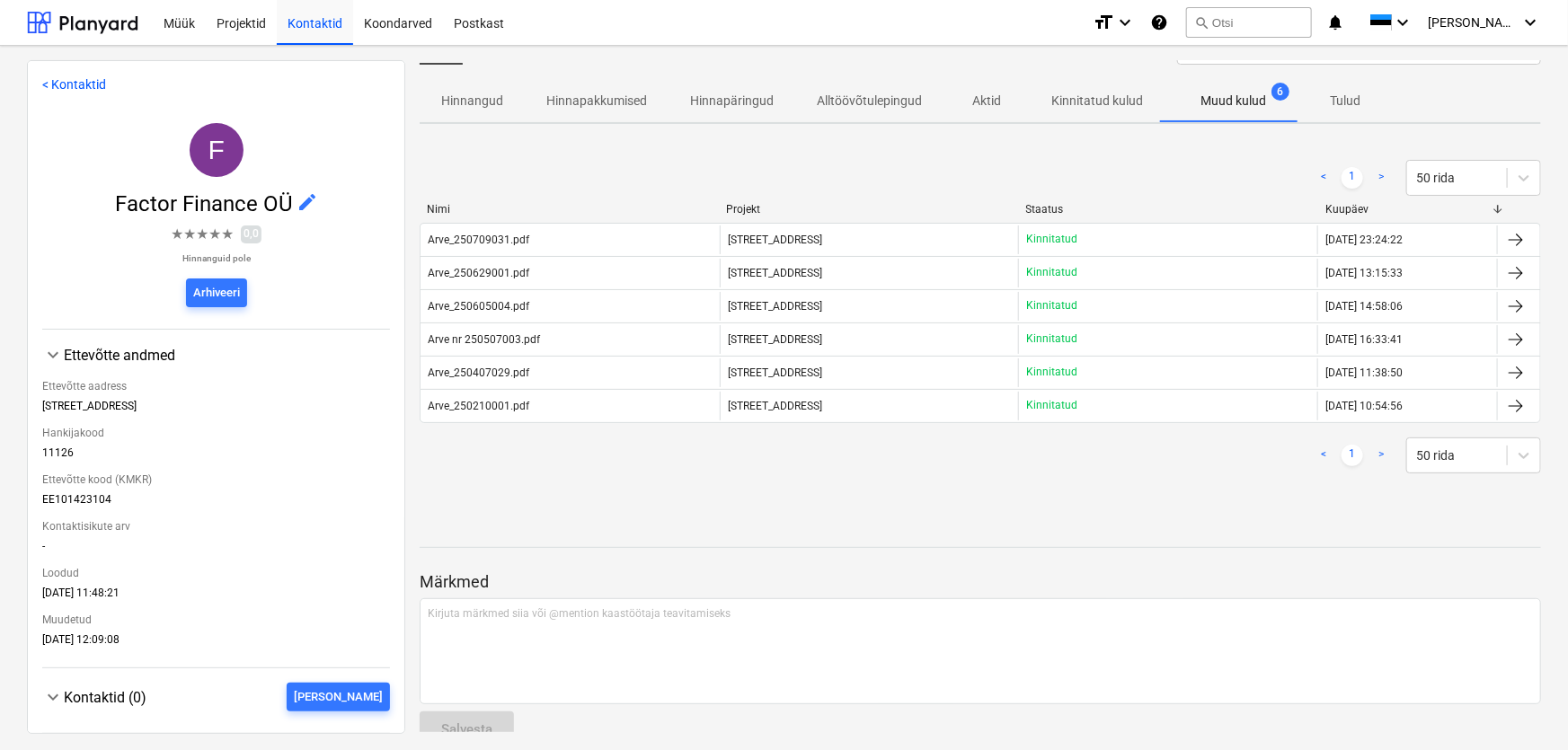
scroll to position [61, 0]
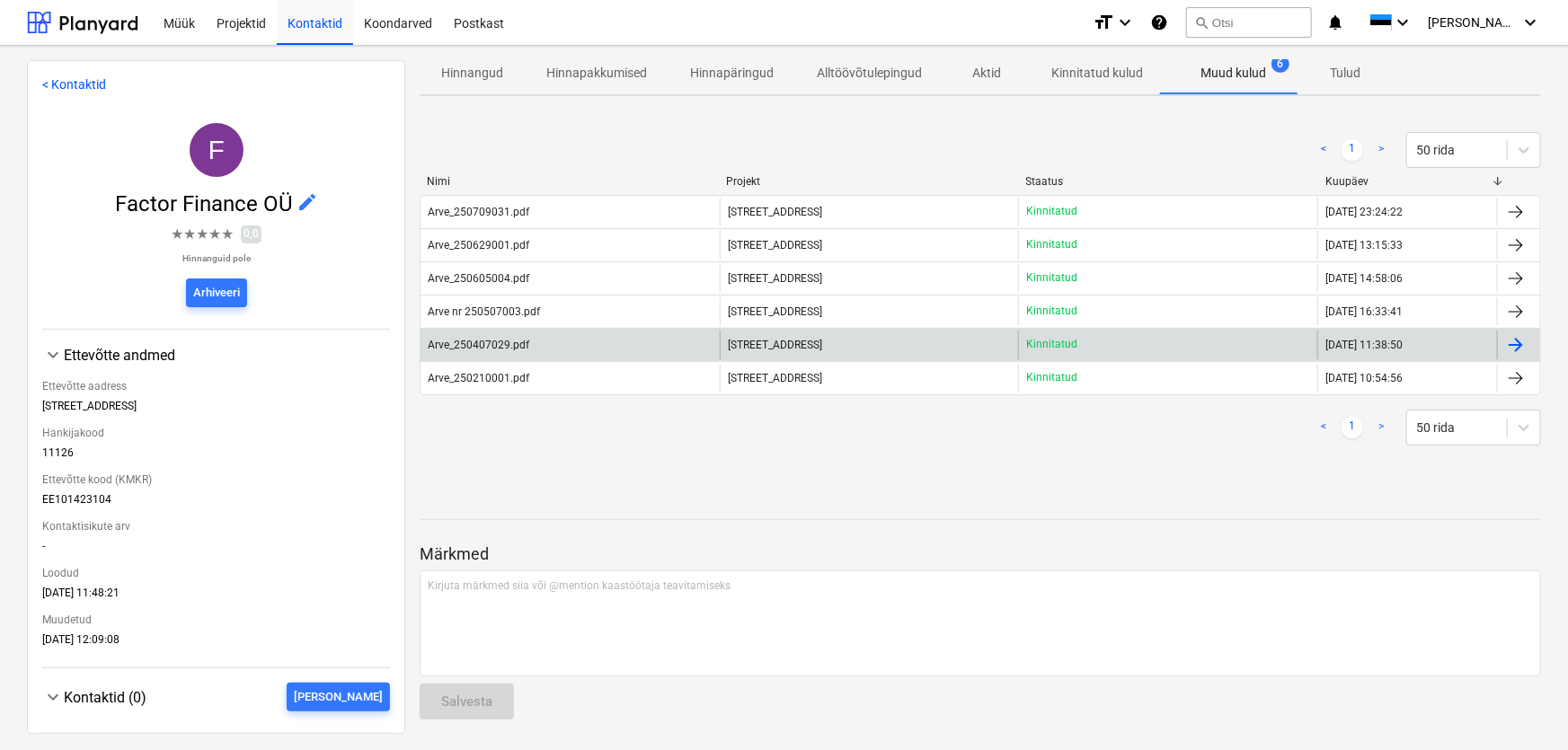
click at [488, 343] on div "Arve_250407029.pdf" at bounding box center [478, 345] width 102 height 13
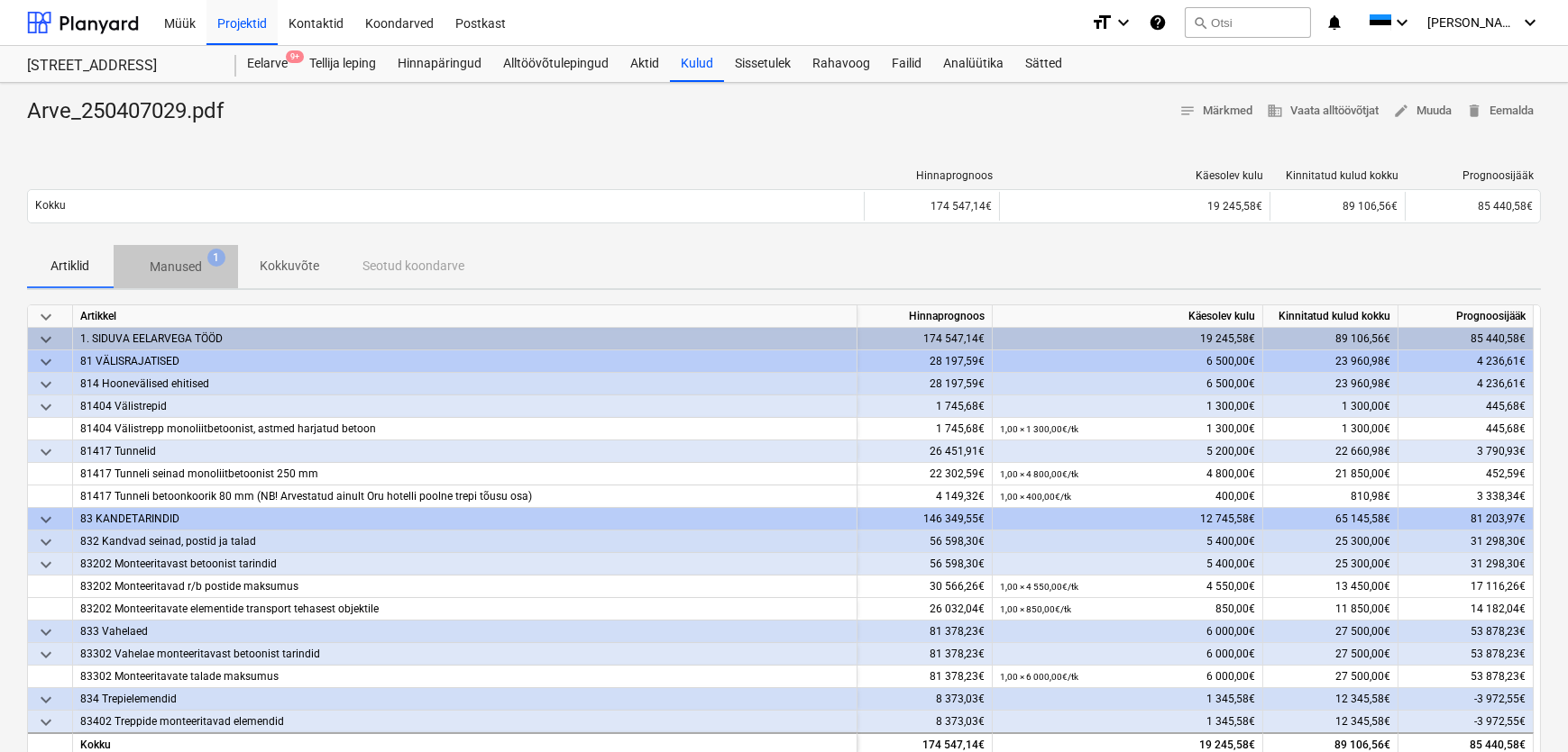
click at [157, 268] on p "Manused" at bounding box center [176, 266] width 52 height 18
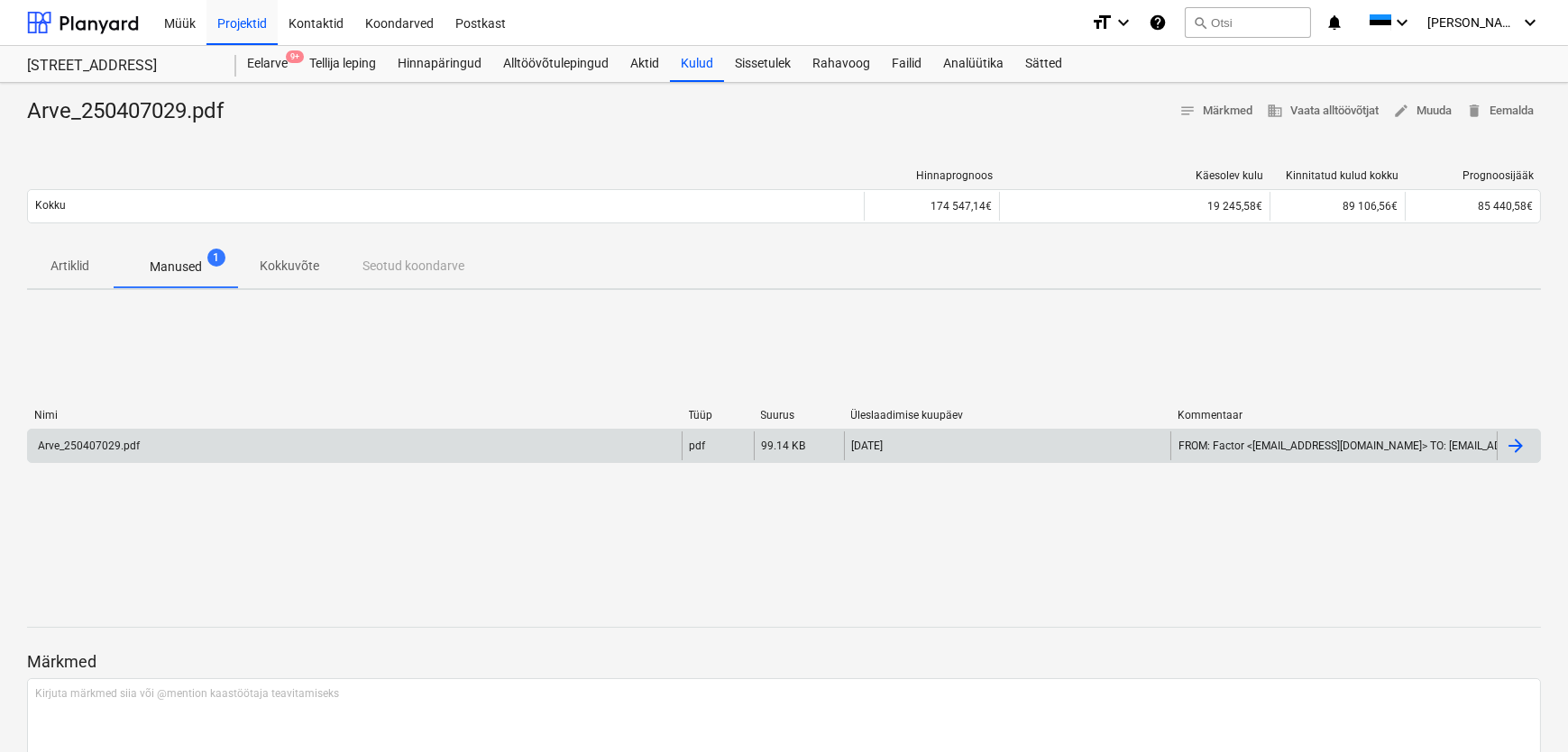
click at [92, 445] on div "Arve_250407029.pdf" at bounding box center [87, 446] width 105 height 13
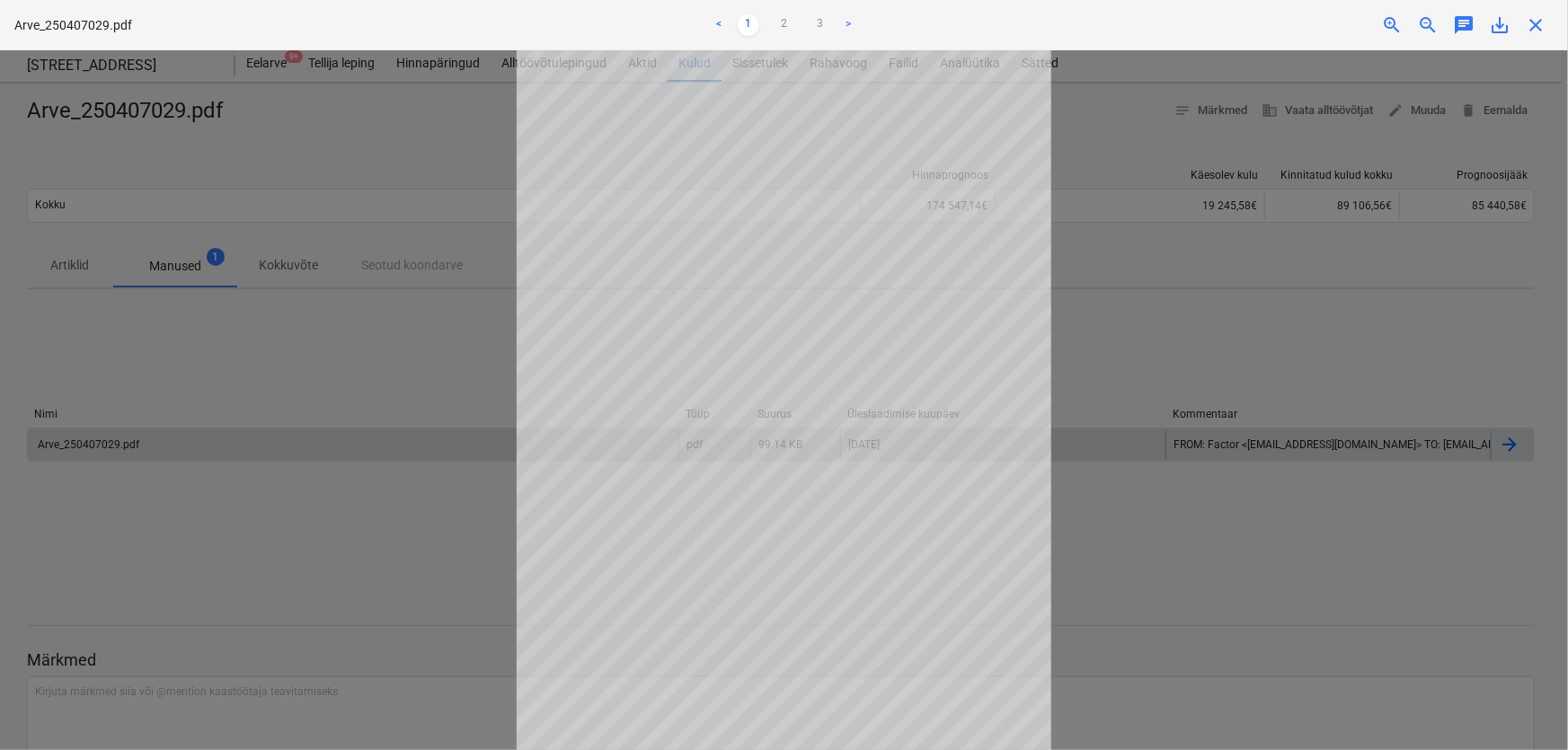
scroll to position [59, 0]
click at [851, 19] on link ">" at bounding box center [849, 25] width 21 height 21
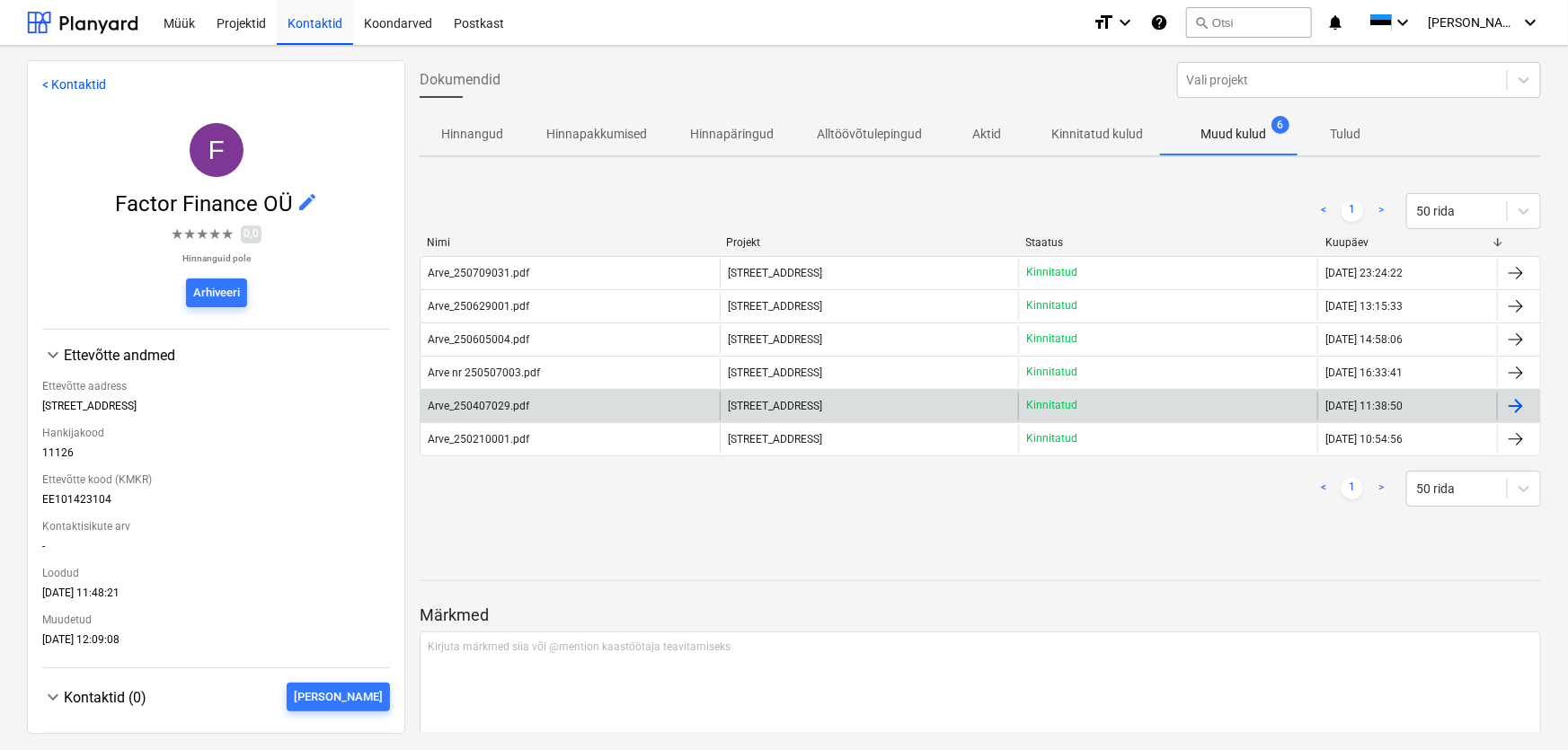
click at [489, 404] on div "Arve_250407029.pdf" at bounding box center [478, 406] width 102 height 13
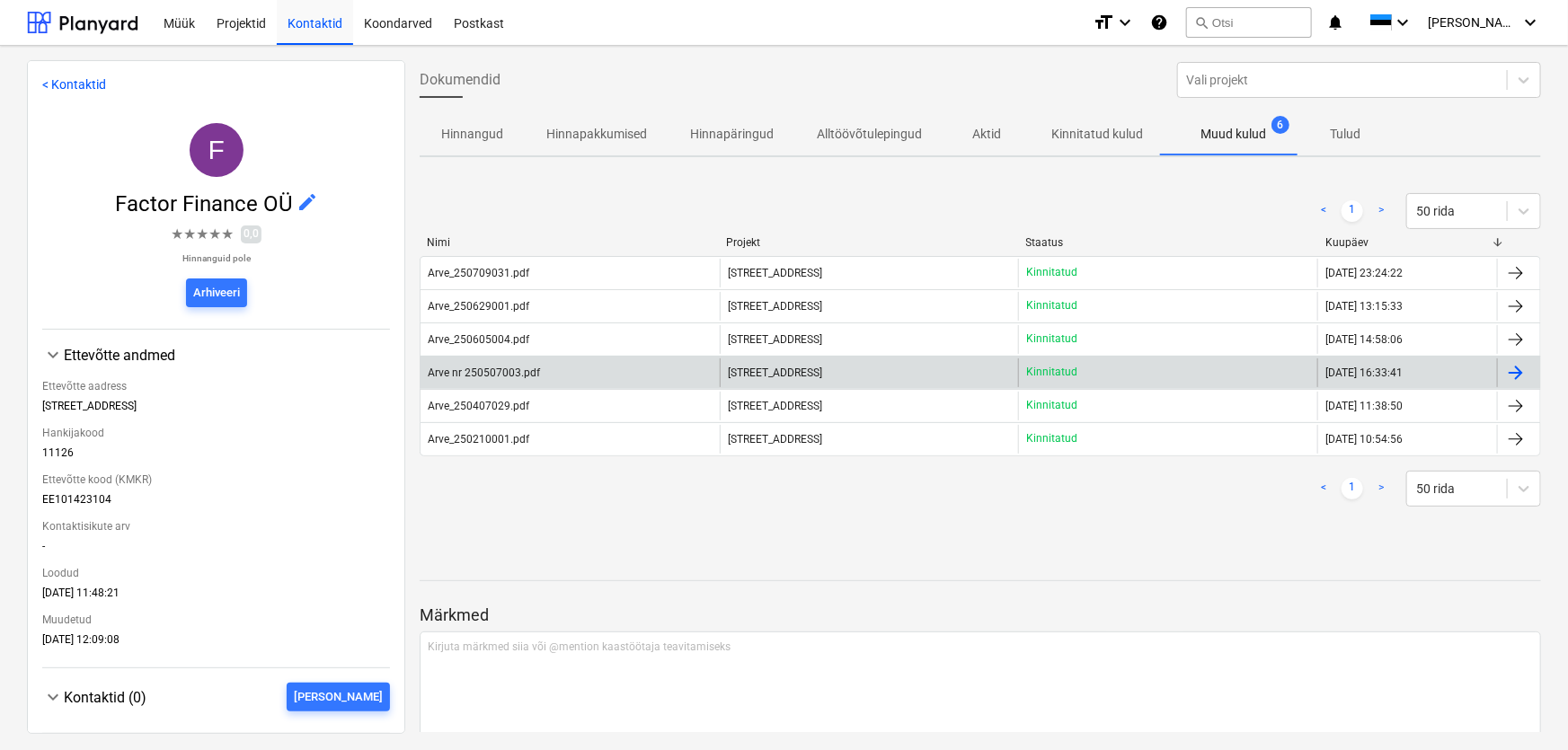
click at [487, 369] on div "Arve nr 250507003.pdf" at bounding box center [484, 372] width 112 height 13
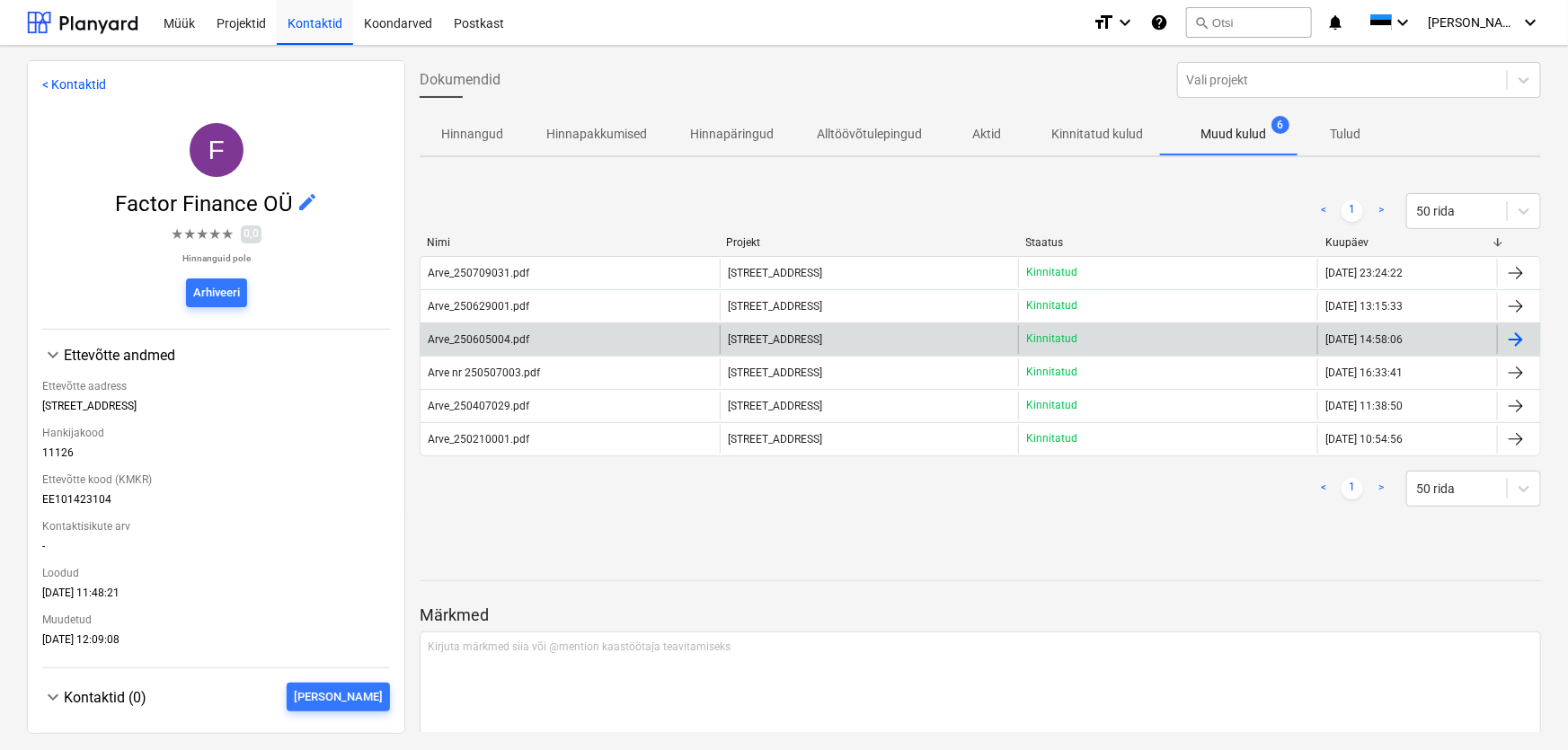
click at [489, 337] on div "Arve_250605004.pdf" at bounding box center [478, 339] width 102 height 13
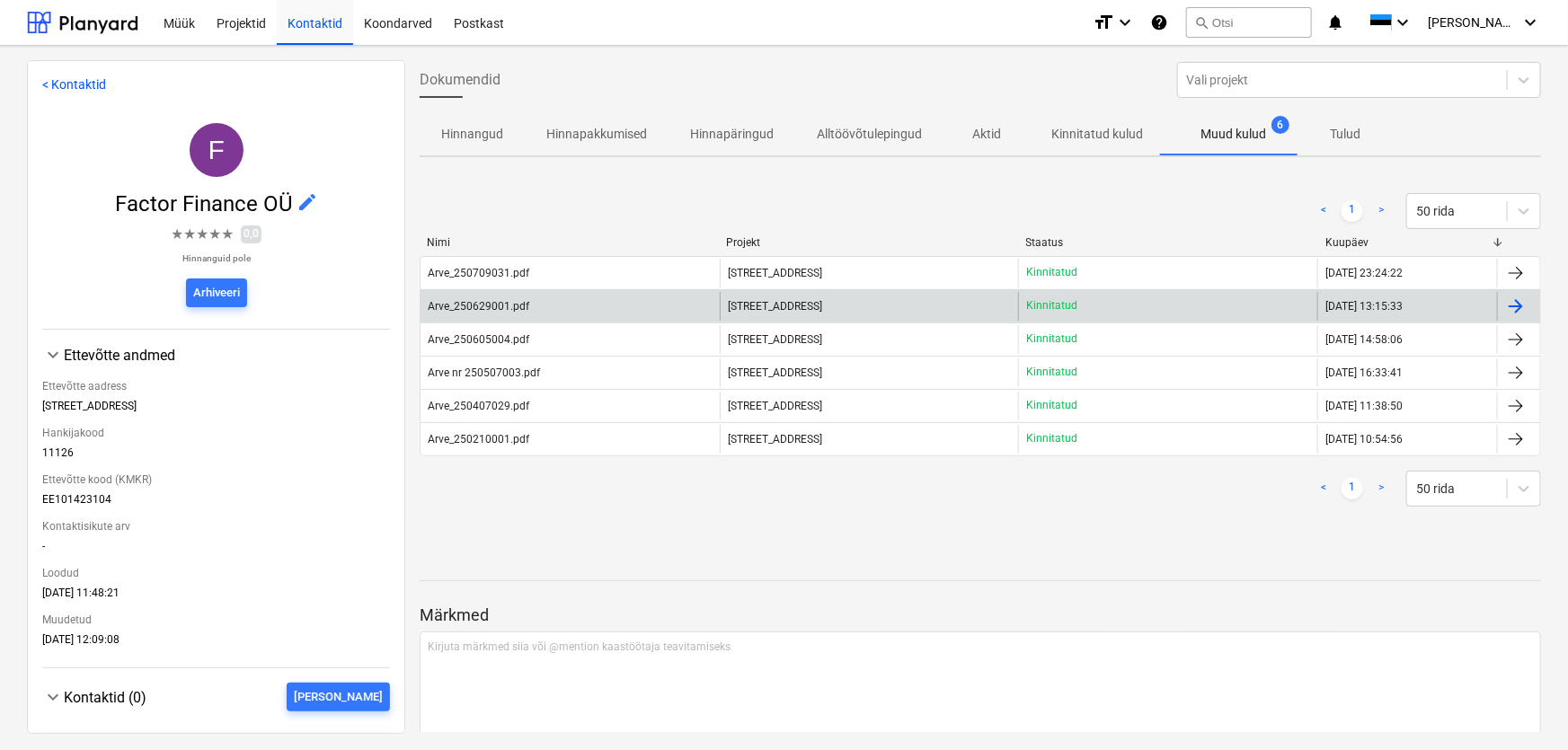
click at [477, 305] on div "Arve_250629001.pdf" at bounding box center [478, 306] width 102 height 13
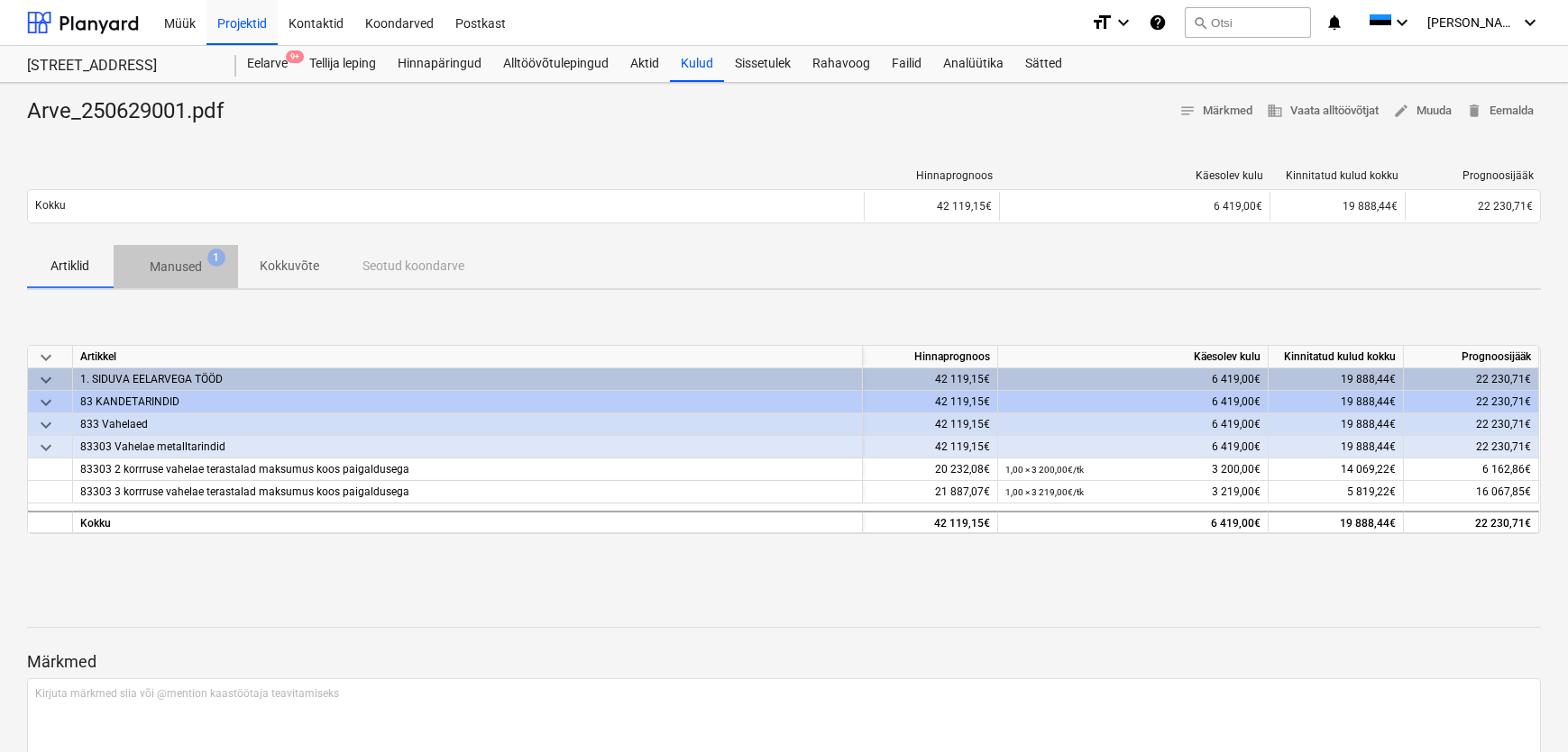
click at [186, 266] on p "Manused" at bounding box center [176, 266] width 52 height 18
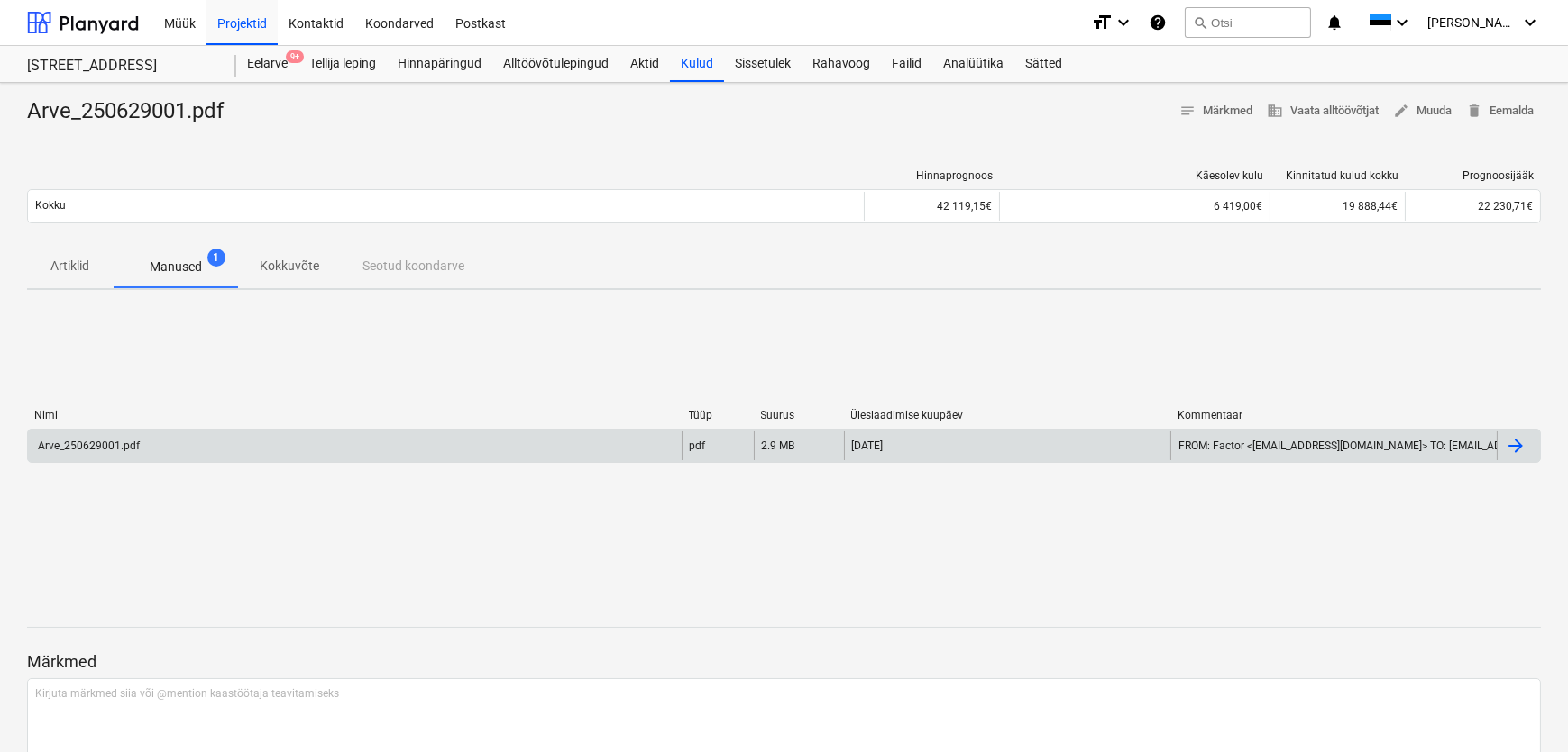
click at [114, 444] on div "Arve_250629001.pdf" at bounding box center [87, 446] width 105 height 13
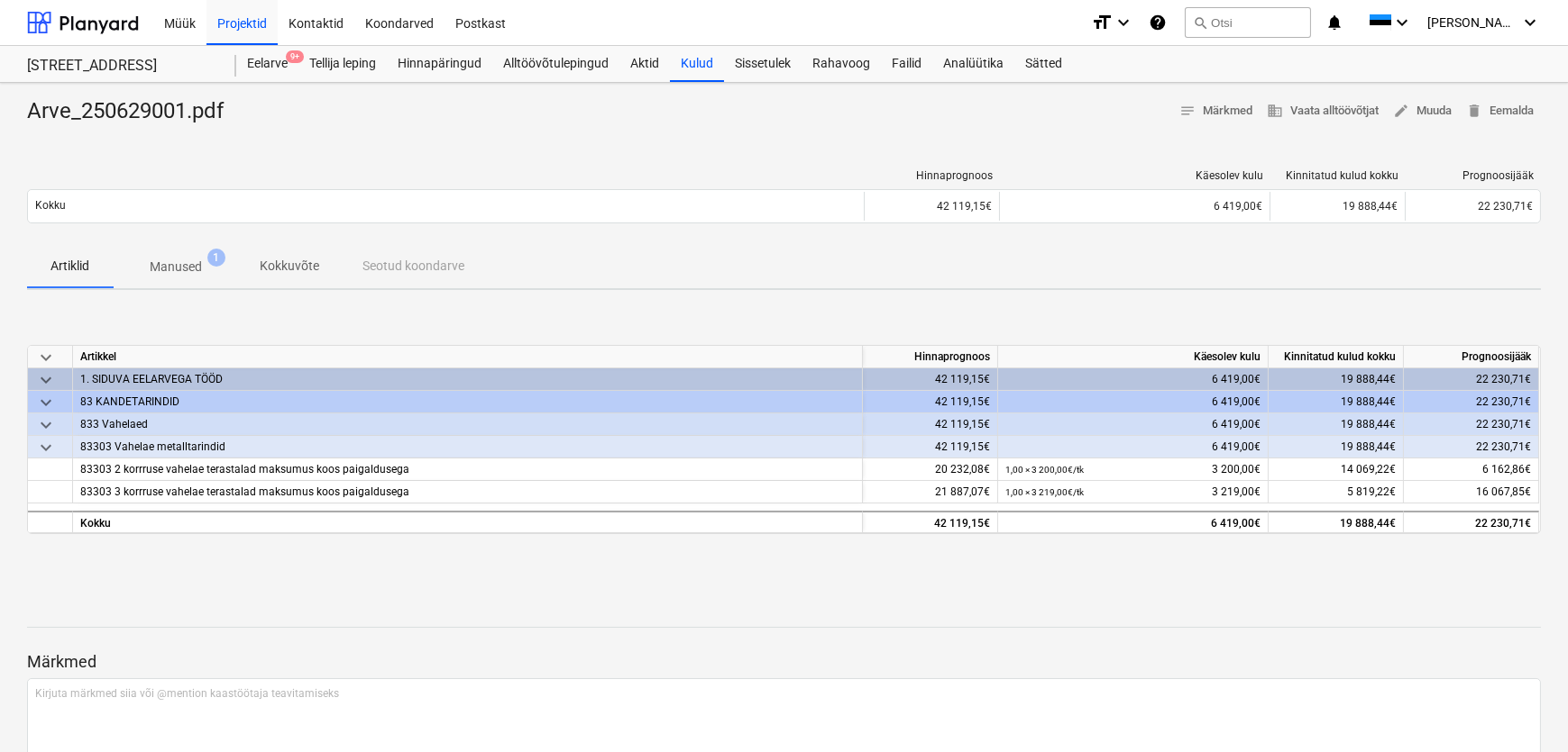
click at [559, 588] on div "Arve_250629001.pdf notes Märkmed business Vaata alltöövõtjat edit Muuda delete …" at bounding box center [784, 469] width 1568 height 774
click at [603, 143] on div "Arve_250629001.pdf notes Märkmed business Vaata alltöövõtjat edit Muuda delete …" at bounding box center [784, 469] width 1568 height 774
